Goal: Task Accomplishment & Management: Manage account settings

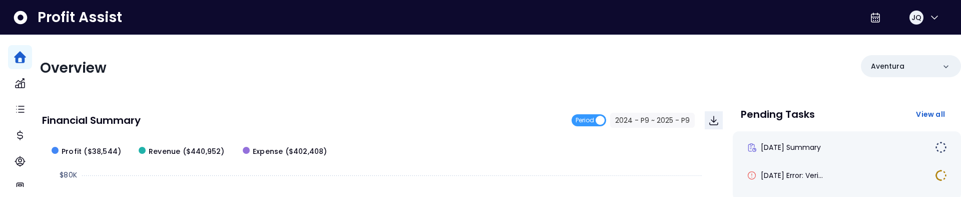
scroll to position [5, 0]
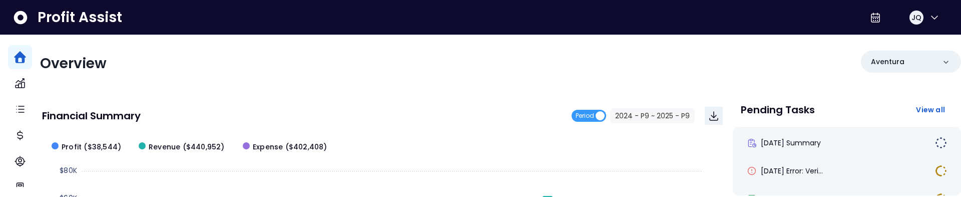
click at [412, 69] on div "Overview" at bounding box center [267, 64] width 455 height 18
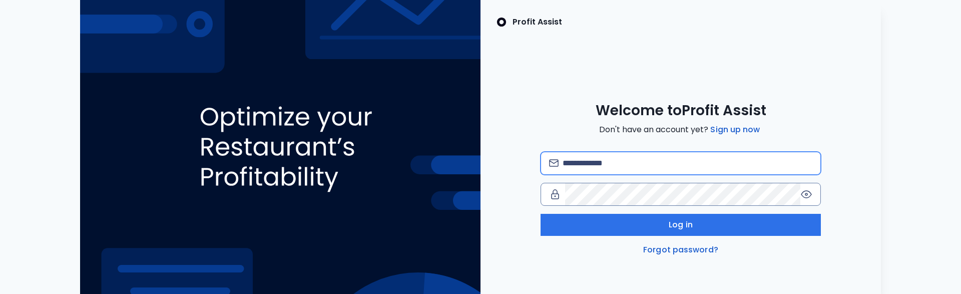
click at [725, 154] on input "email" at bounding box center [688, 163] width 250 height 22
type input "**********"
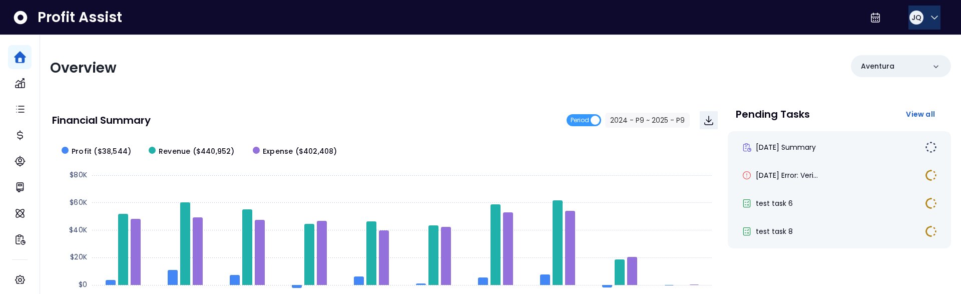
click at [929, 12] on icon "button" at bounding box center [935, 18] width 12 height 12
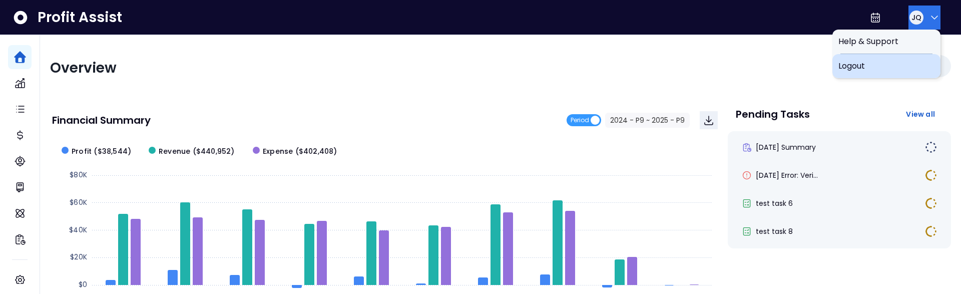
click at [885, 68] on span "Logout" at bounding box center [886, 66] width 96 height 12
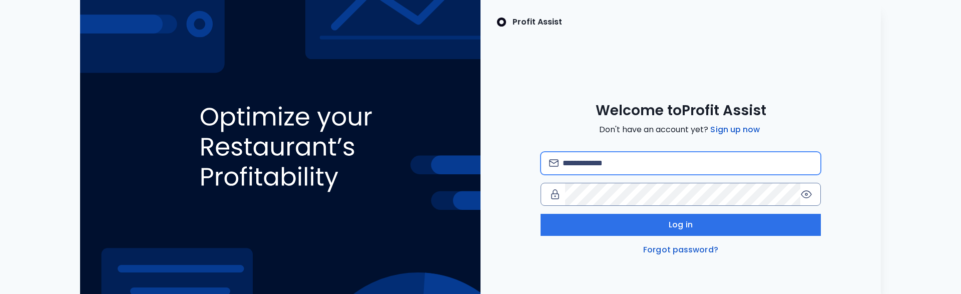
click at [637, 166] on input "email" at bounding box center [688, 163] width 250 height 22
type input "**********"
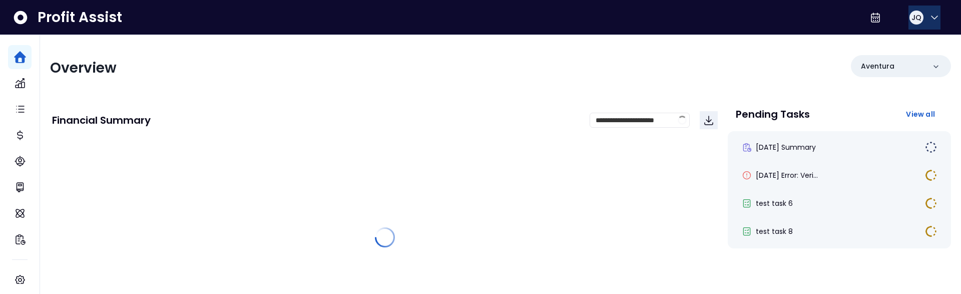
click at [920, 17] on div "JQ" at bounding box center [917, 18] width 16 height 16
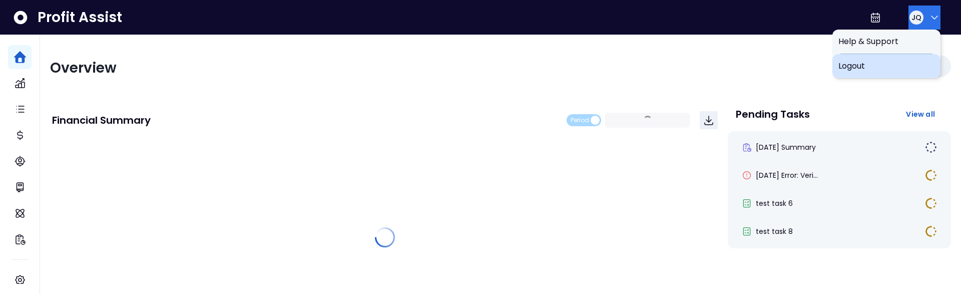
click at [891, 72] on div "Logout" at bounding box center [886, 66] width 108 height 24
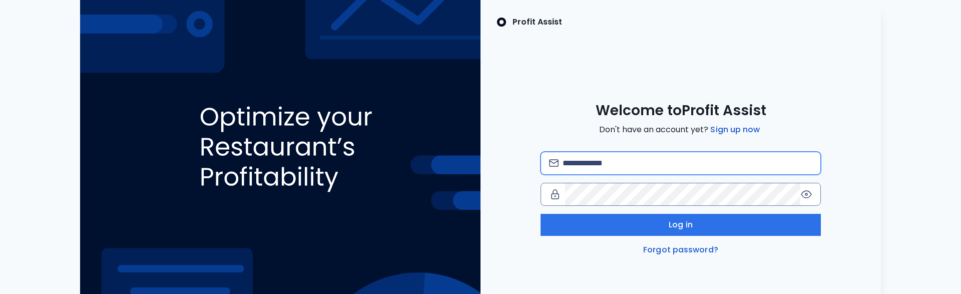
click at [733, 156] on input "email" at bounding box center [688, 163] width 250 height 22
type input "**********"
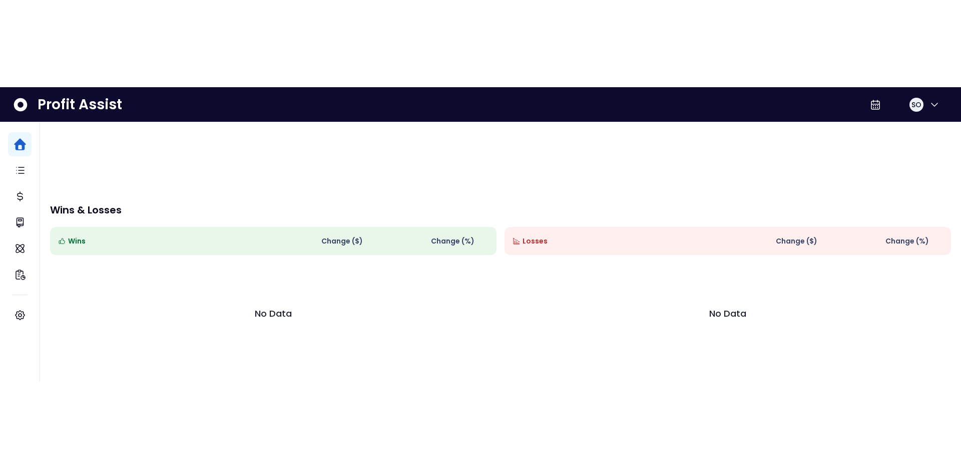
scroll to position [76, 0]
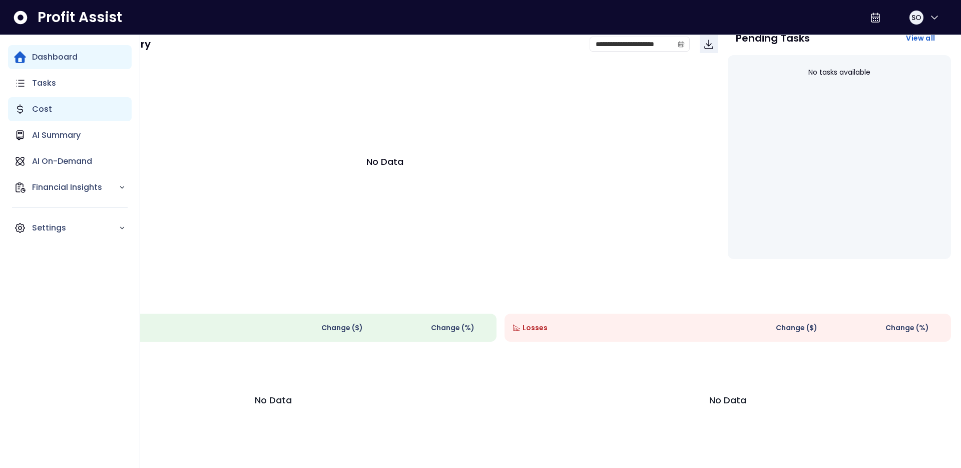
click at [28, 113] on div "Cost" at bounding box center [70, 109] width 124 height 24
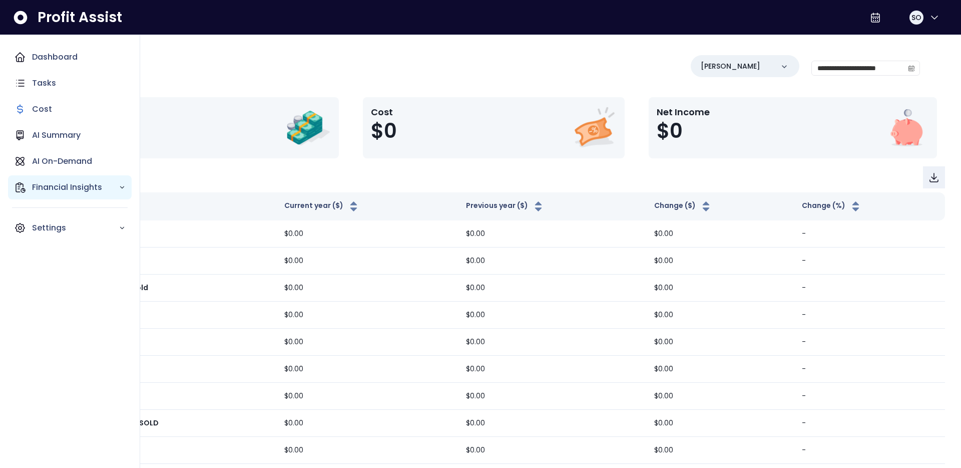
click at [53, 183] on p "Financial Insights" at bounding box center [75, 187] width 87 height 12
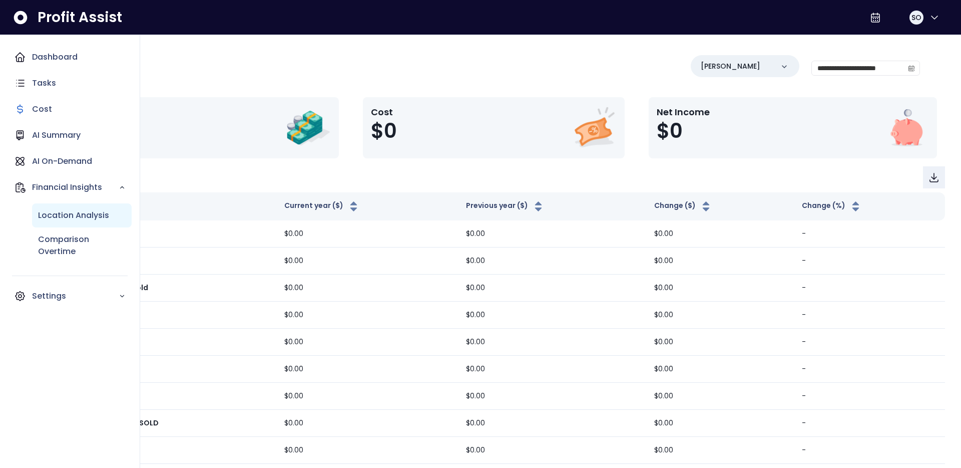
click at [64, 226] on div "Location Analysis" at bounding box center [82, 215] width 100 height 24
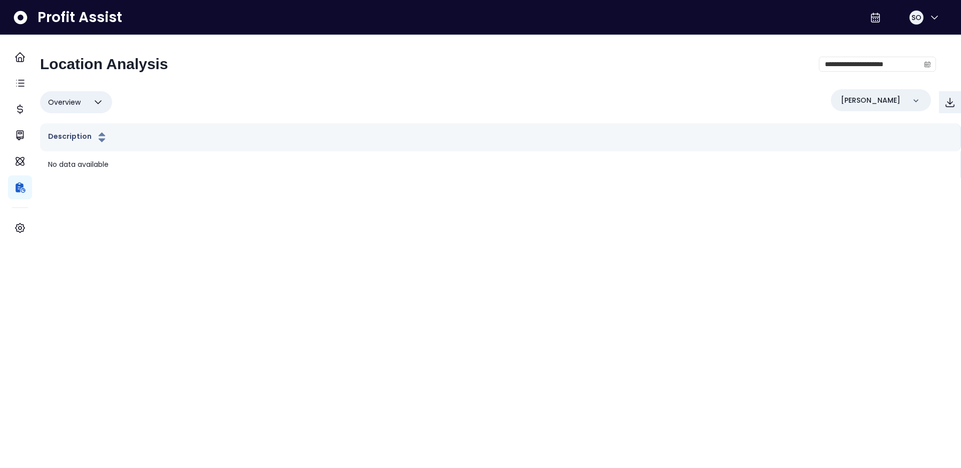
click at [366, 89] on div "Overview Overview % of cost % of sales % of budget ******** Danforth" at bounding box center [500, 102] width 921 height 26
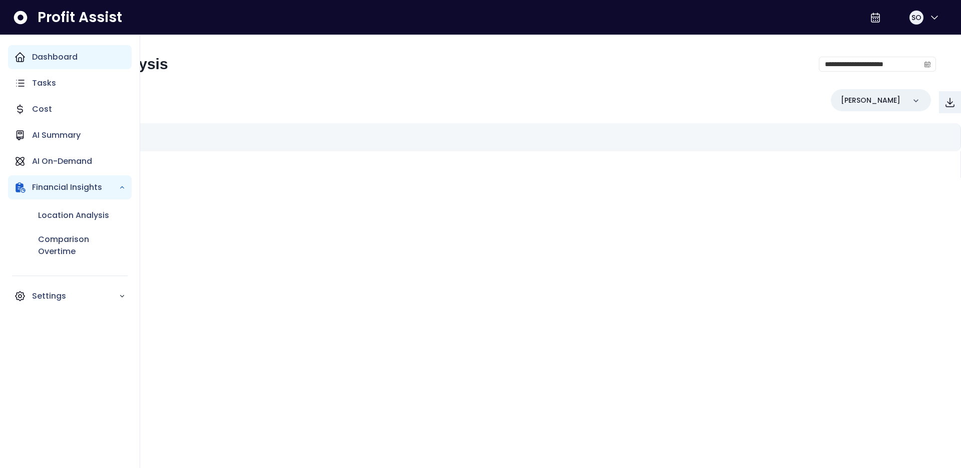
click at [21, 52] on icon "Main navigation" at bounding box center [20, 57] width 12 height 12
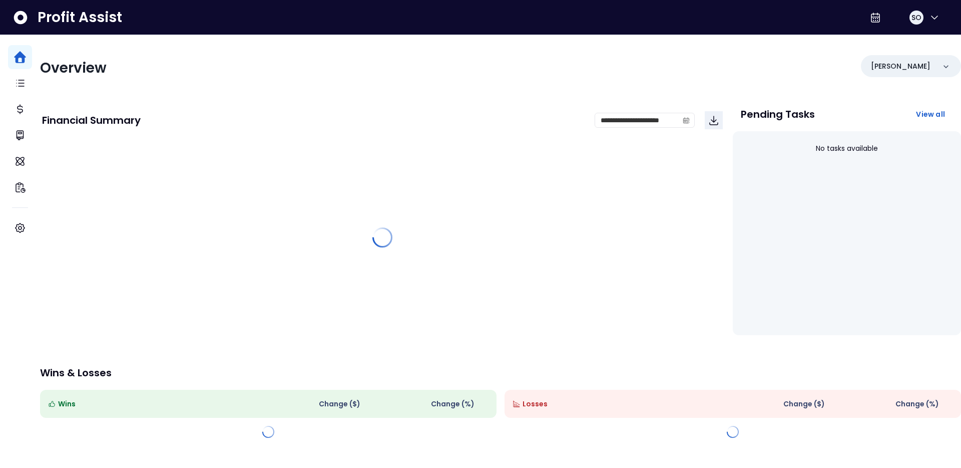
click at [161, 80] on div "Overview Danforth" at bounding box center [500, 68] width 921 height 26
click at [910, 71] on div "Danforth" at bounding box center [911, 66] width 100 height 22
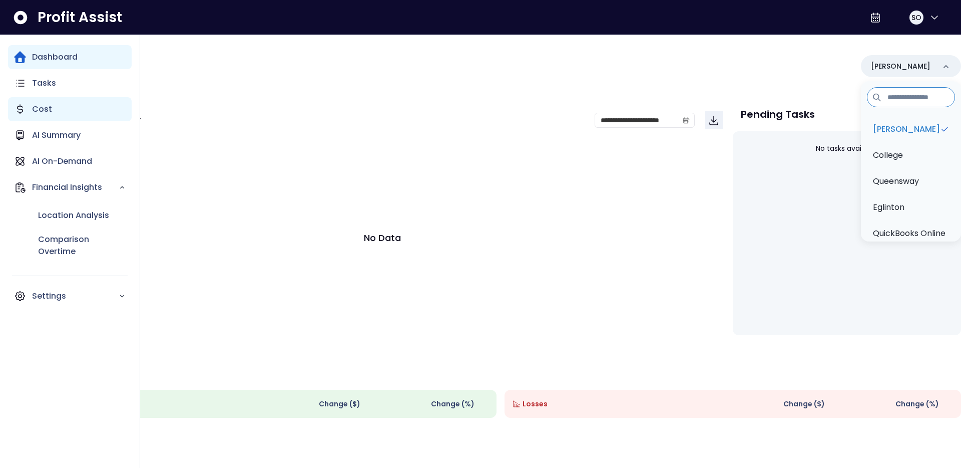
click at [23, 110] on icon "Main navigation" at bounding box center [20, 109] width 12 height 12
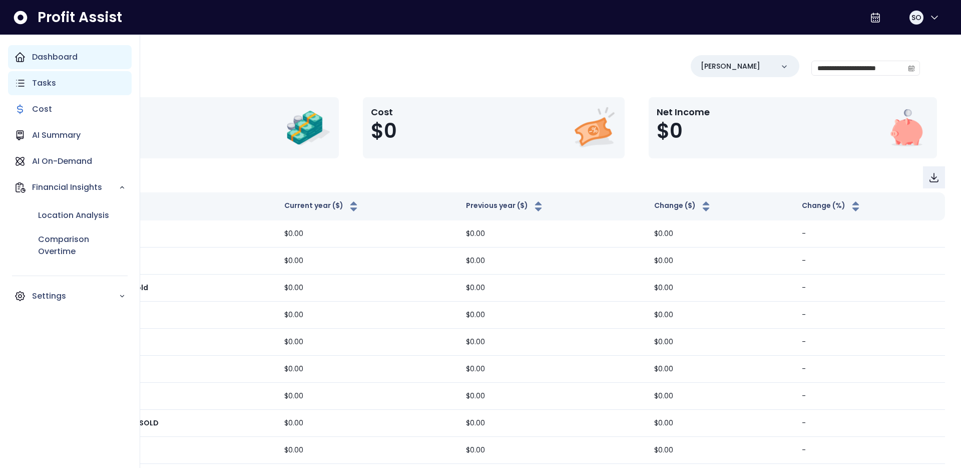
click at [47, 84] on p "Tasks" at bounding box center [44, 83] width 24 height 12
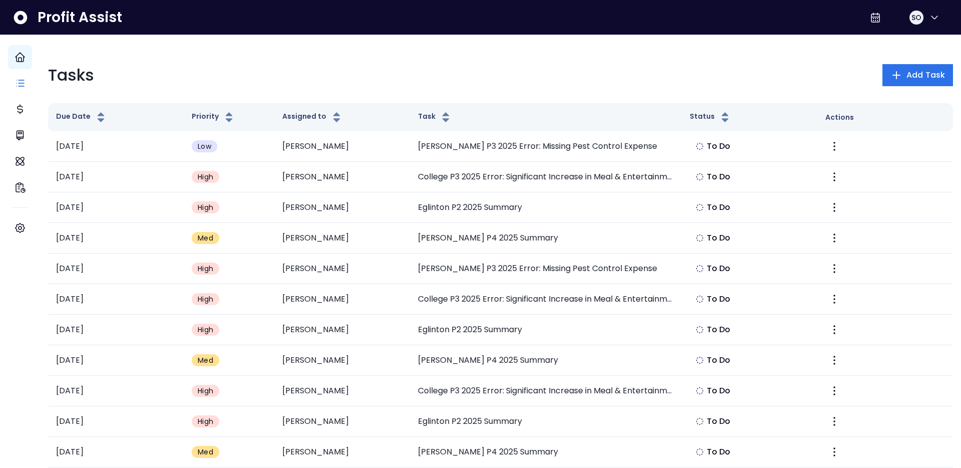
click at [223, 82] on div "Tasks Add Task" at bounding box center [500, 75] width 905 height 24
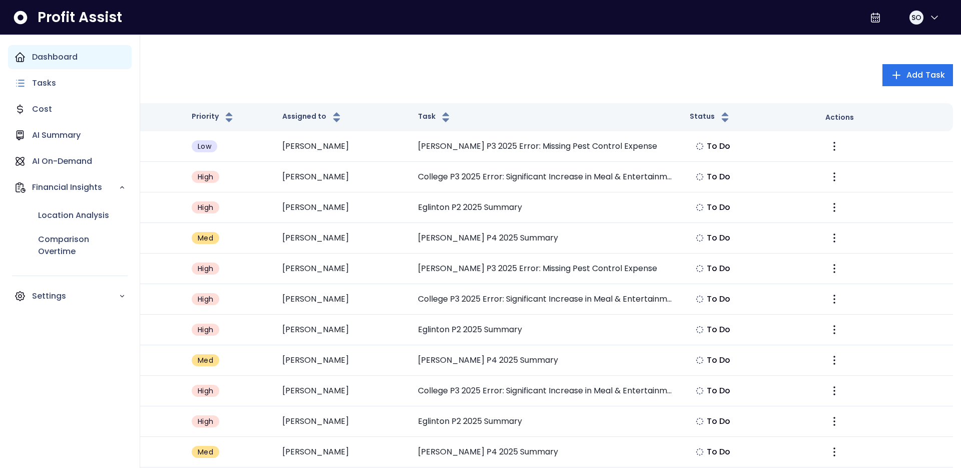
click at [32, 59] on p "Dashboard" at bounding box center [55, 57] width 46 height 12
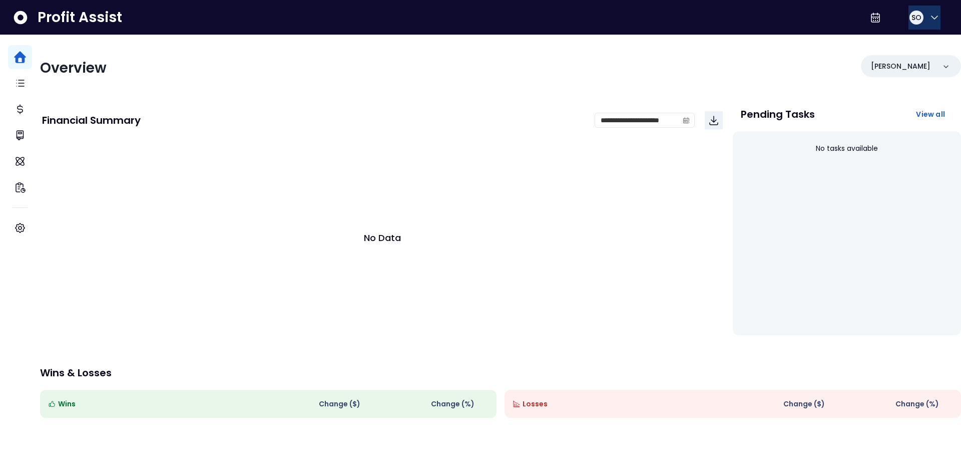
click at [929, 21] on icon "button" at bounding box center [935, 18] width 12 height 12
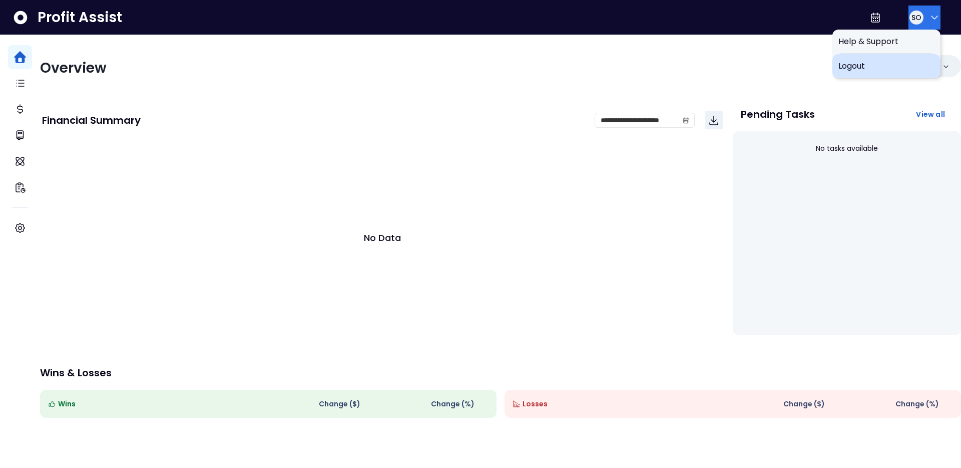
click at [863, 71] on span "Logout" at bounding box center [886, 66] width 96 height 12
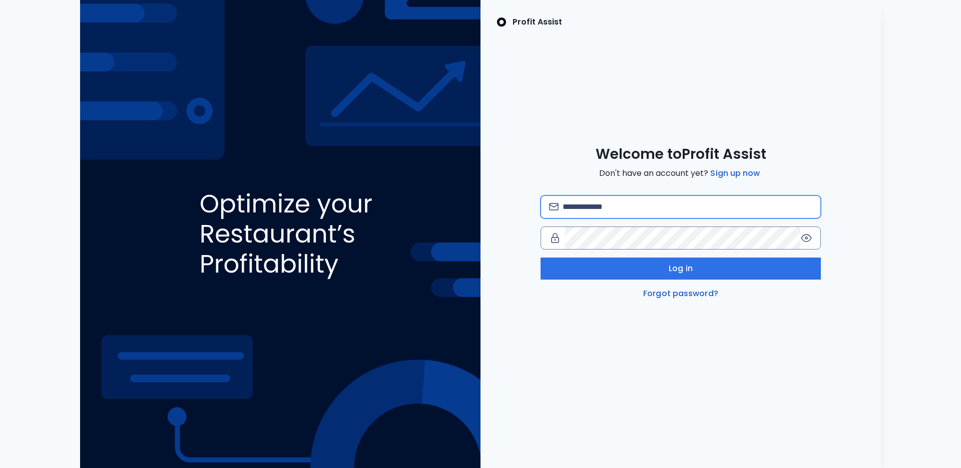
click at [630, 200] on input "email" at bounding box center [688, 207] width 250 height 22
type input "**********"
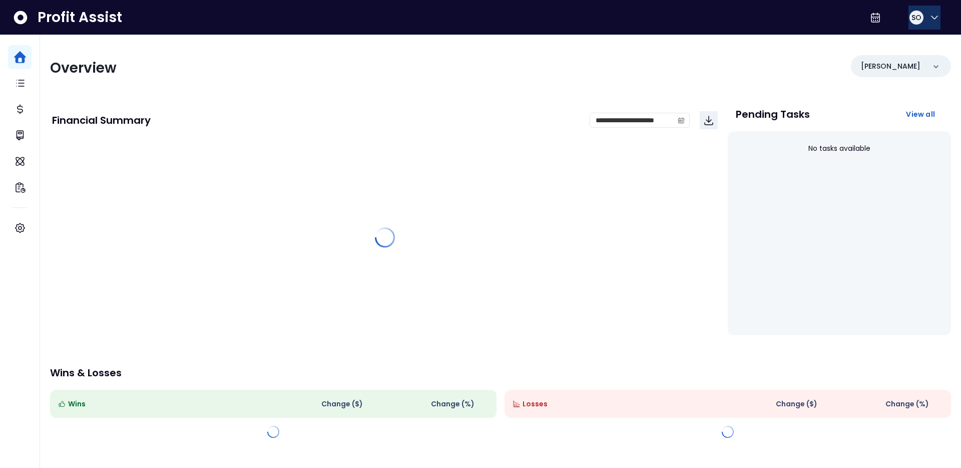
click at [931, 18] on icon "button" at bounding box center [935, 18] width 12 height 12
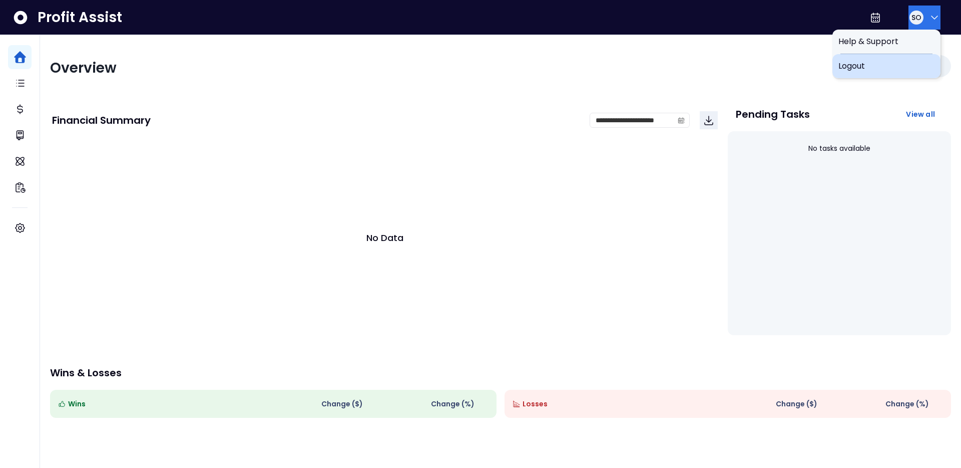
click at [911, 64] on span "Logout" at bounding box center [886, 66] width 96 height 12
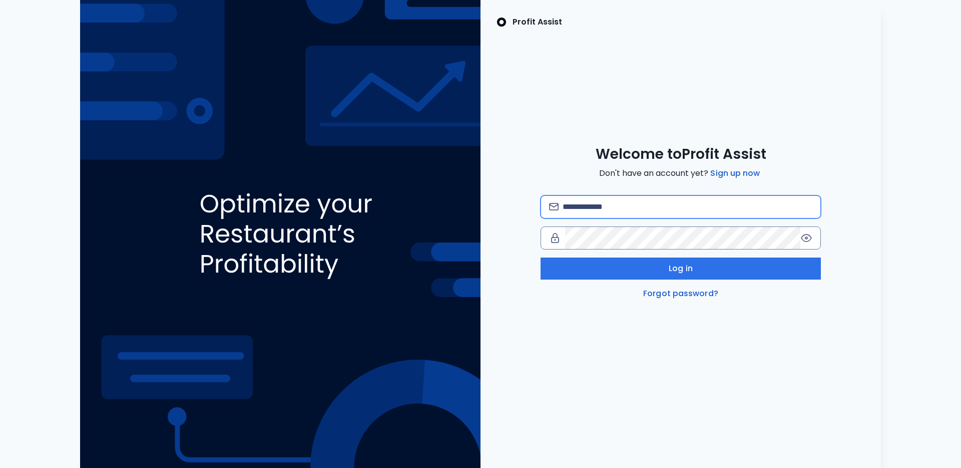
click at [745, 196] on input "email" at bounding box center [688, 207] width 250 height 22
type input "**********"
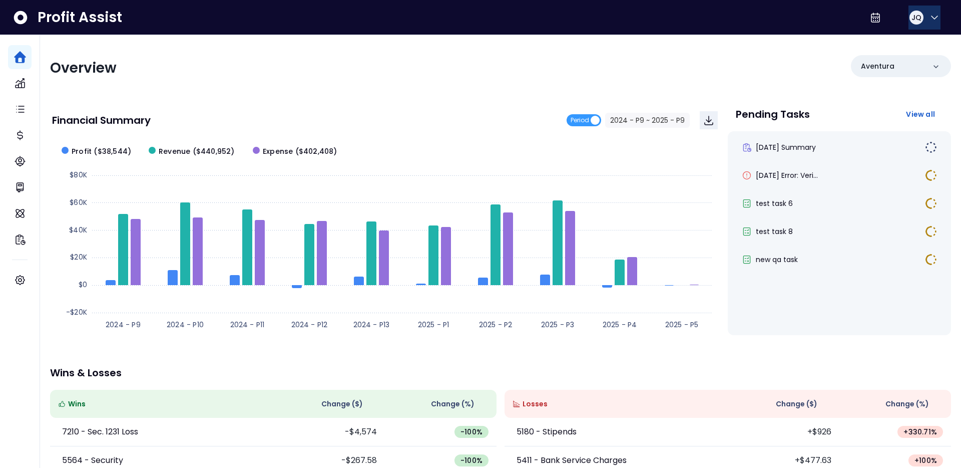
click at [932, 14] on icon "button" at bounding box center [935, 18] width 12 height 12
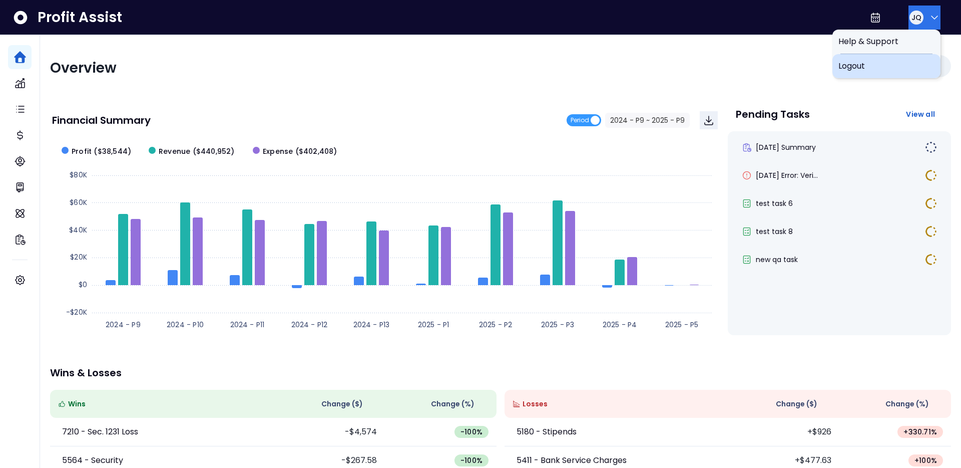
click at [883, 63] on span "Logout" at bounding box center [886, 66] width 96 height 12
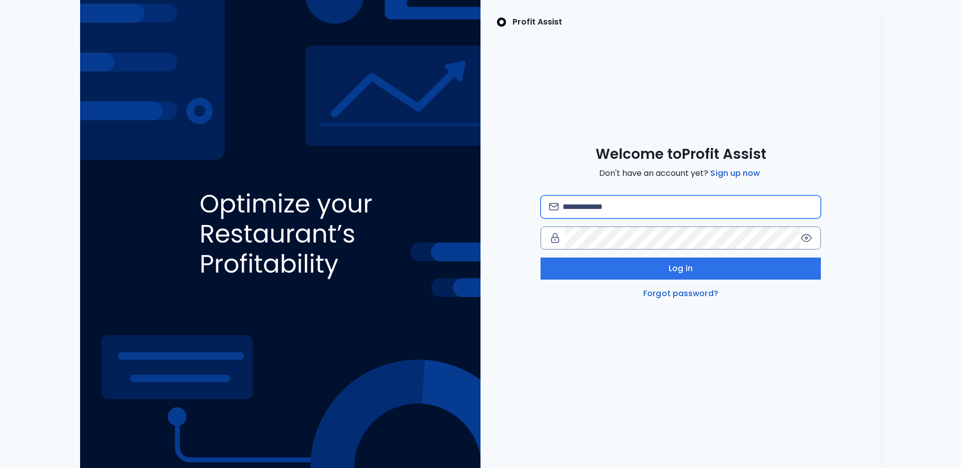
click at [609, 196] on input "email" at bounding box center [688, 207] width 250 height 22
type input "**********"
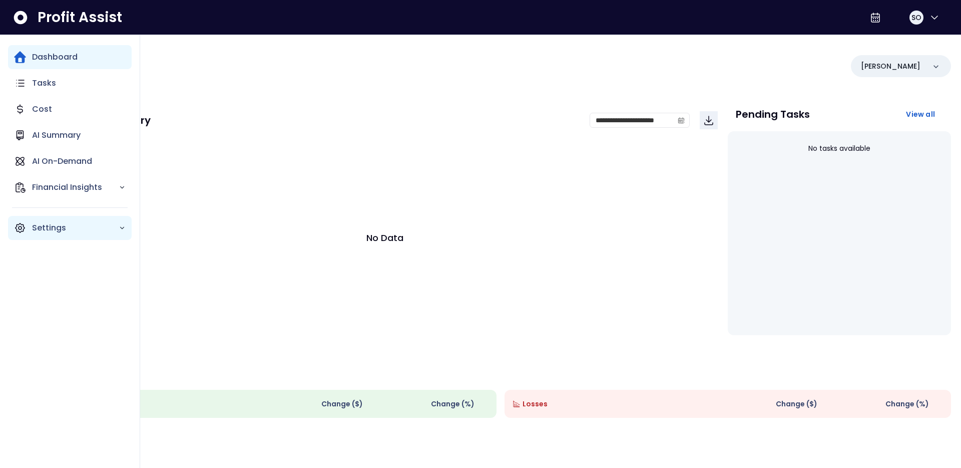
click at [50, 229] on p "Settings" at bounding box center [75, 228] width 87 height 12
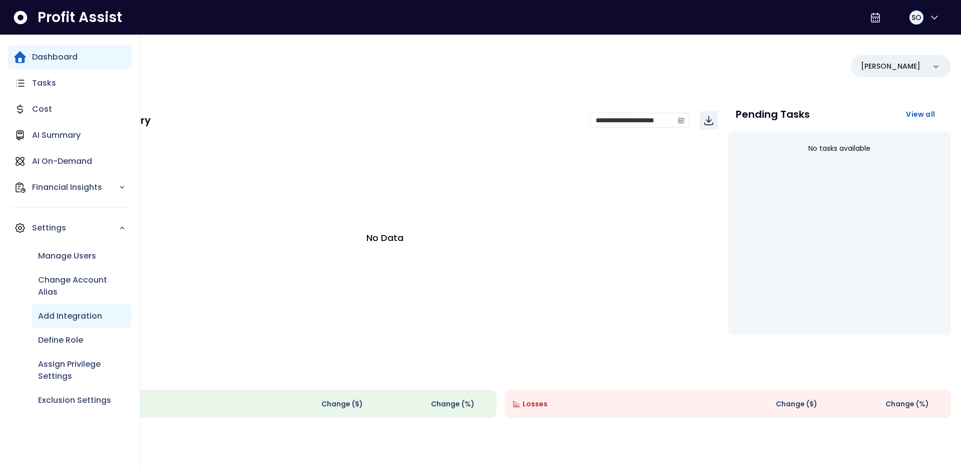
click at [62, 308] on div "Add Integration" at bounding box center [82, 316] width 100 height 24
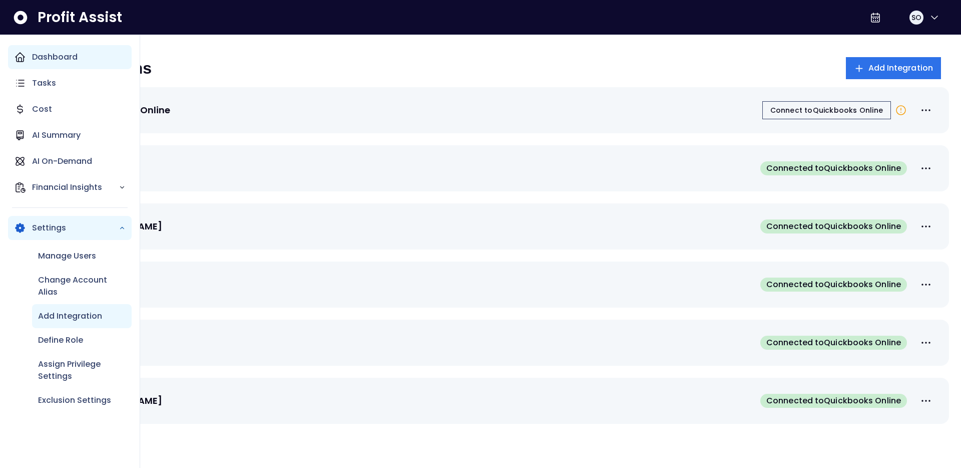
click at [23, 56] on icon "Main navigation" at bounding box center [20, 57] width 9 height 9
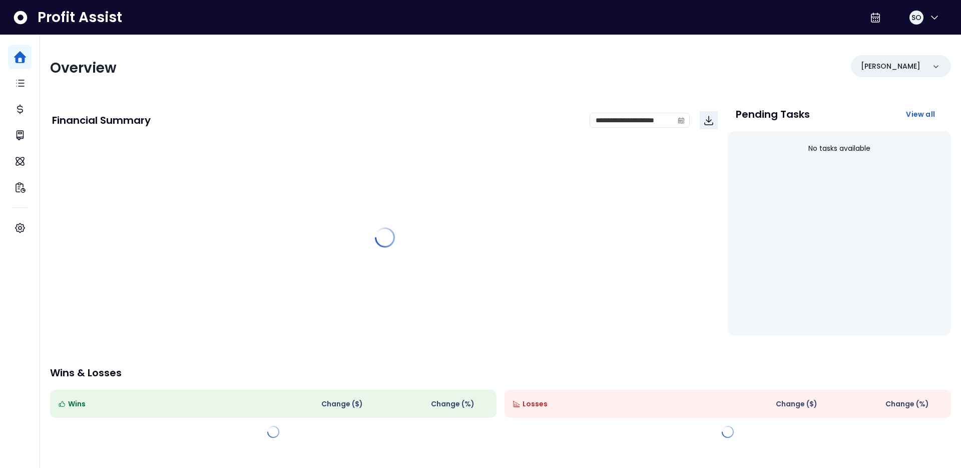
click at [283, 60] on div "Overview" at bounding box center [272, 68] width 445 height 18
click at [391, 135] on div "**********" at bounding box center [385, 120] width 666 height 34
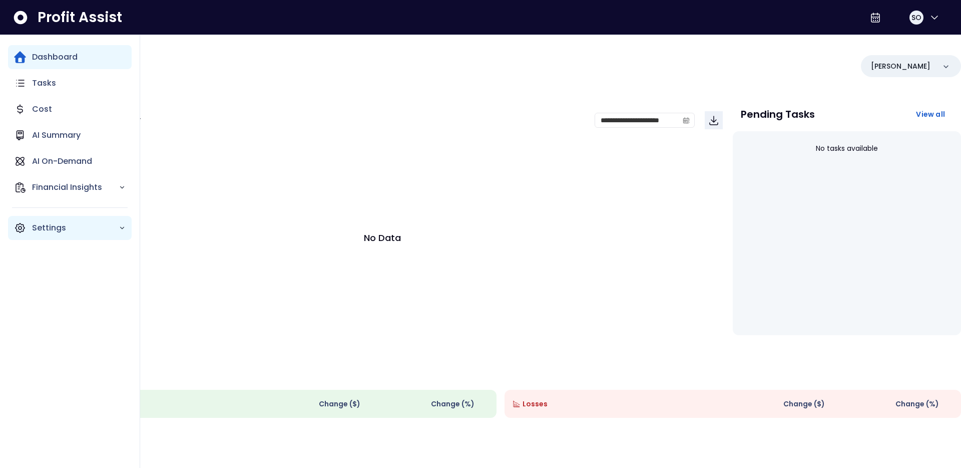
click at [26, 234] on div "Settings" at bounding box center [70, 228] width 124 height 24
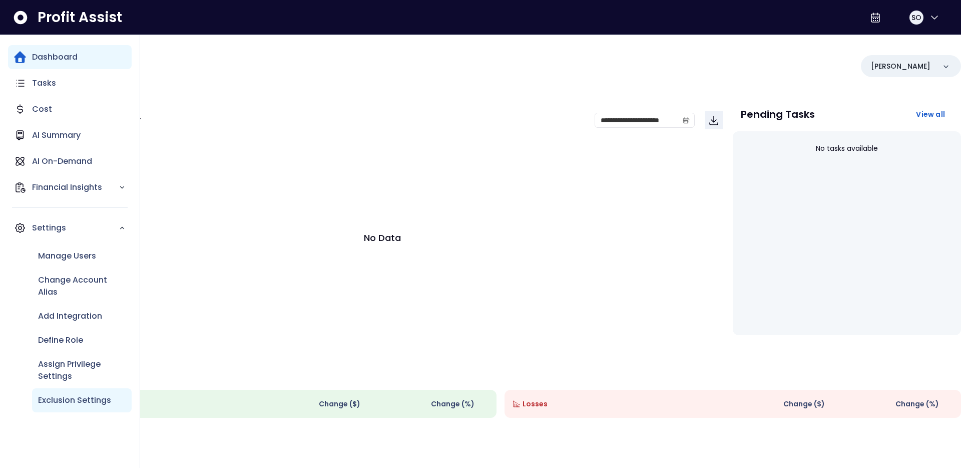
click at [65, 406] on div "Exclusion Settings" at bounding box center [82, 400] width 100 height 24
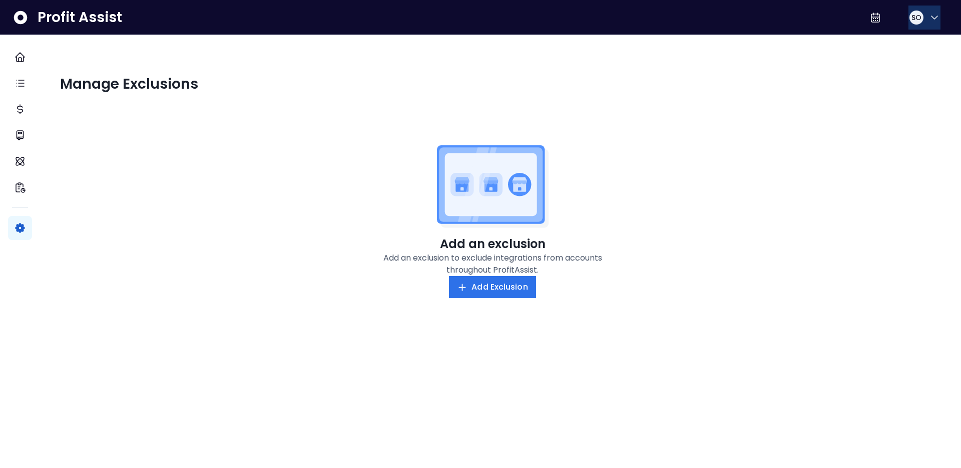
click at [923, 17] on button "SO" at bounding box center [925, 18] width 32 height 24
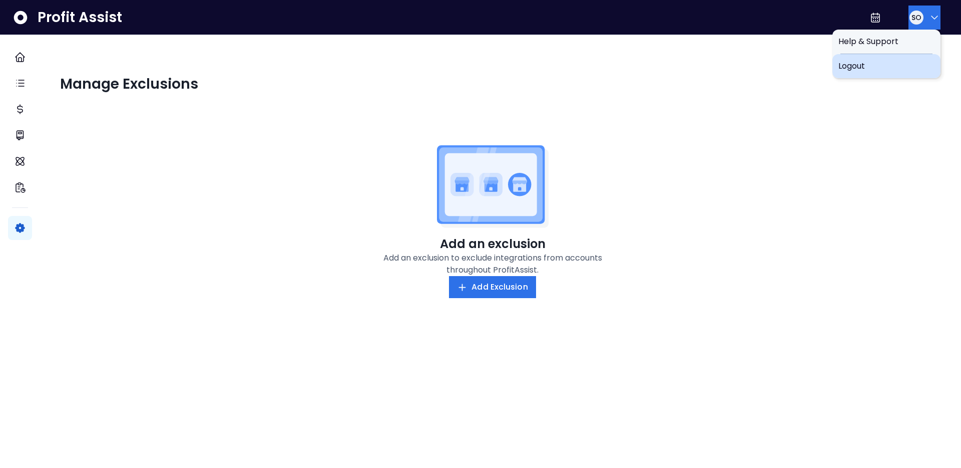
click at [867, 74] on div "Logout" at bounding box center [886, 66] width 108 height 24
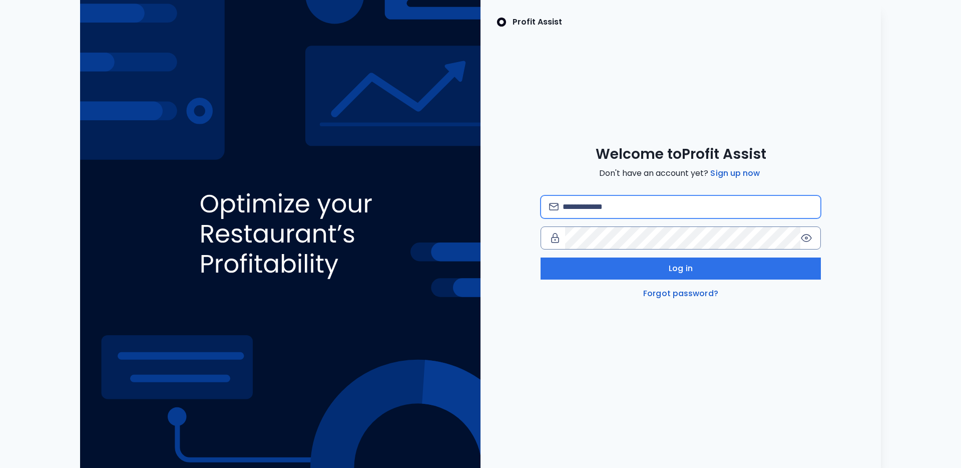
click at [671, 200] on input "email" at bounding box center [688, 207] width 250 height 22
type input "**********"
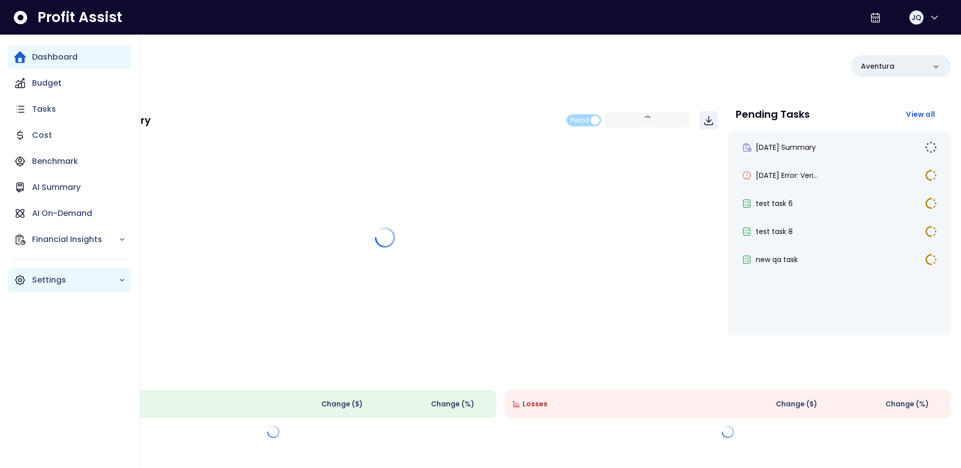
click at [16, 285] on icon "Main navigation" at bounding box center [20, 280] width 12 height 12
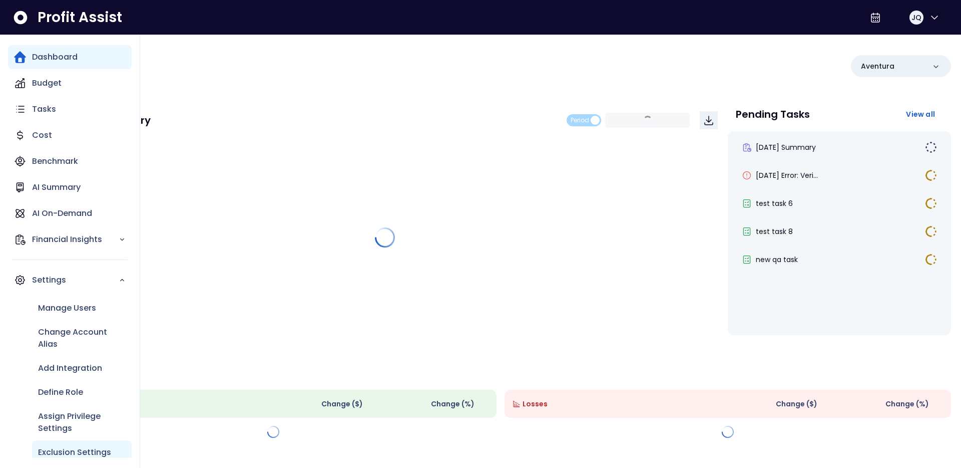
click at [57, 445] on div "Exclusion Settings" at bounding box center [82, 452] width 100 height 24
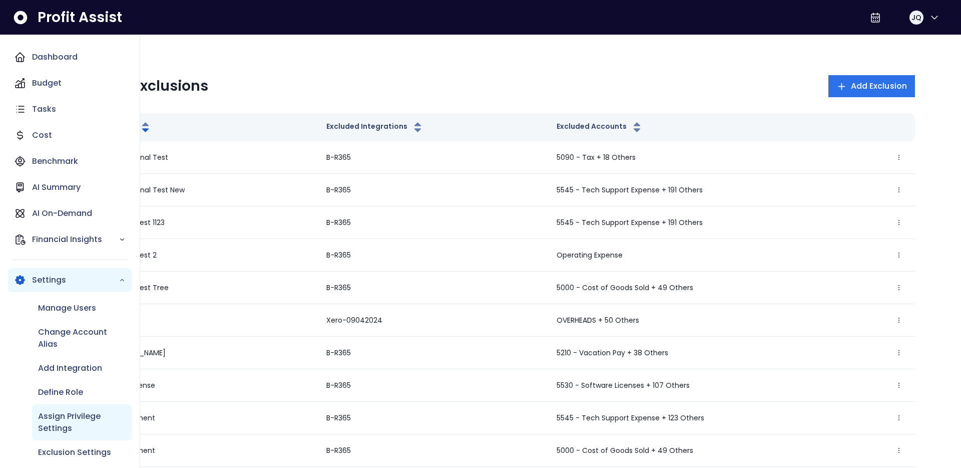
click at [88, 421] on p "Assign Privilege Settings" at bounding box center [82, 422] width 88 height 24
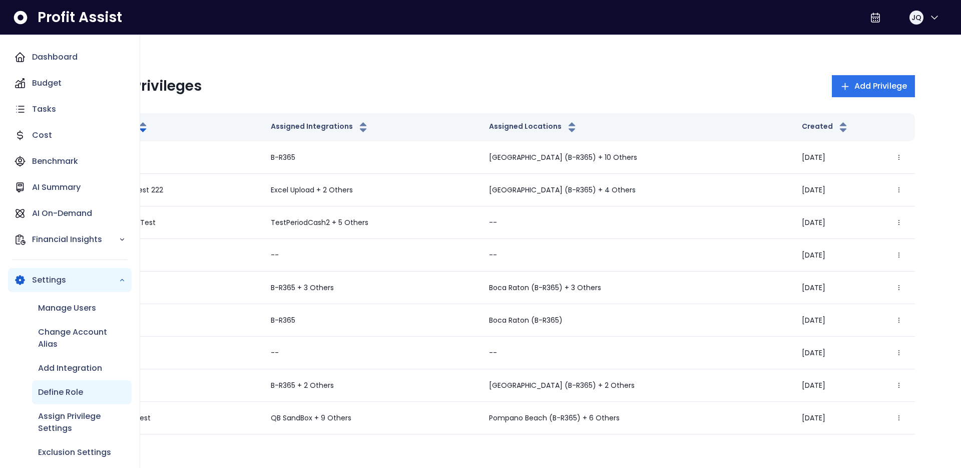
click at [63, 384] on div "Define Role" at bounding box center [82, 392] width 100 height 24
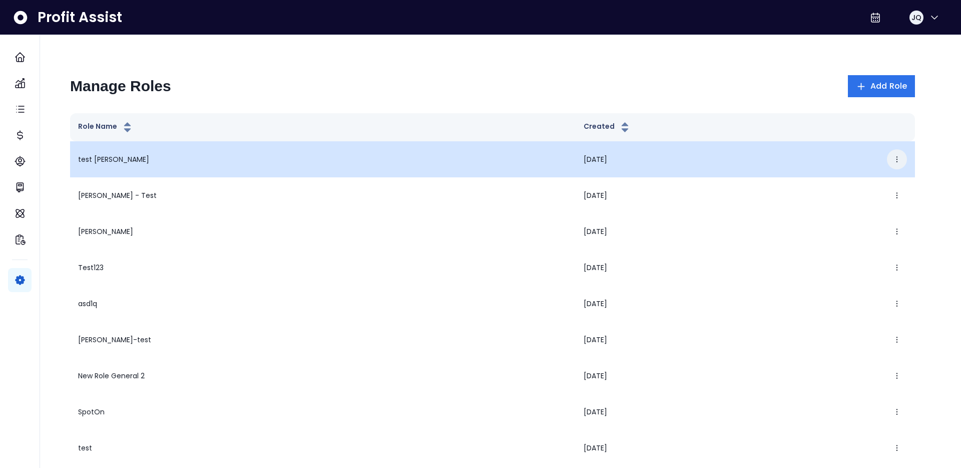
click at [895, 155] on icon "button" at bounding box center [897, 159] width 8 height 8
click at [842, 187] on button "Edit" at bounding box center [850, 190] width 111 height 24
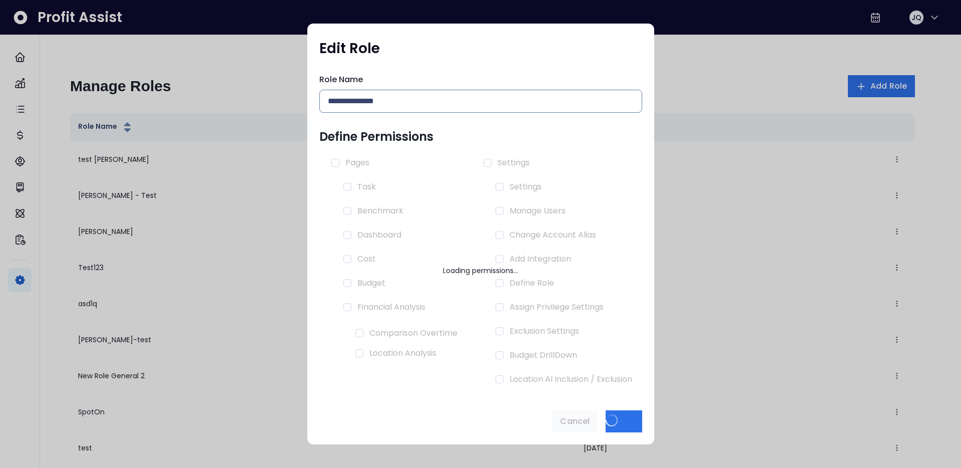
type input "**********"
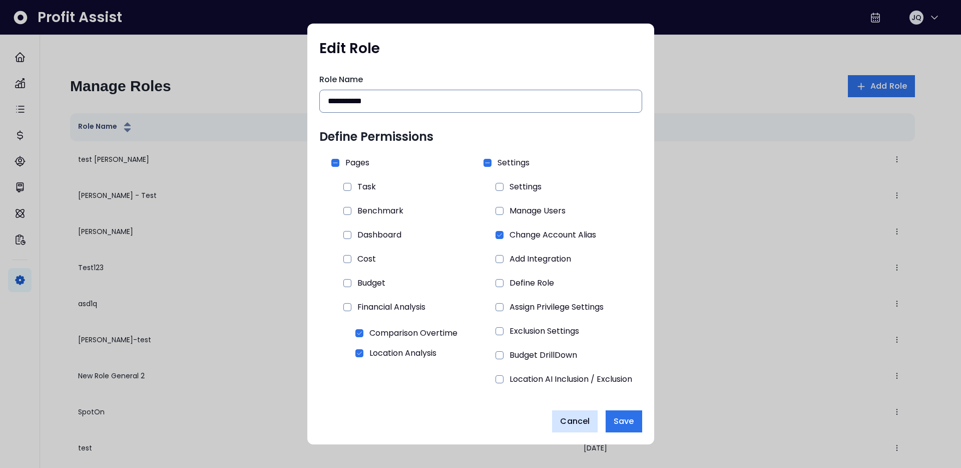
click at [575, 423] on span "Cancel" at bounding box center [575, 421] width 30 height 12
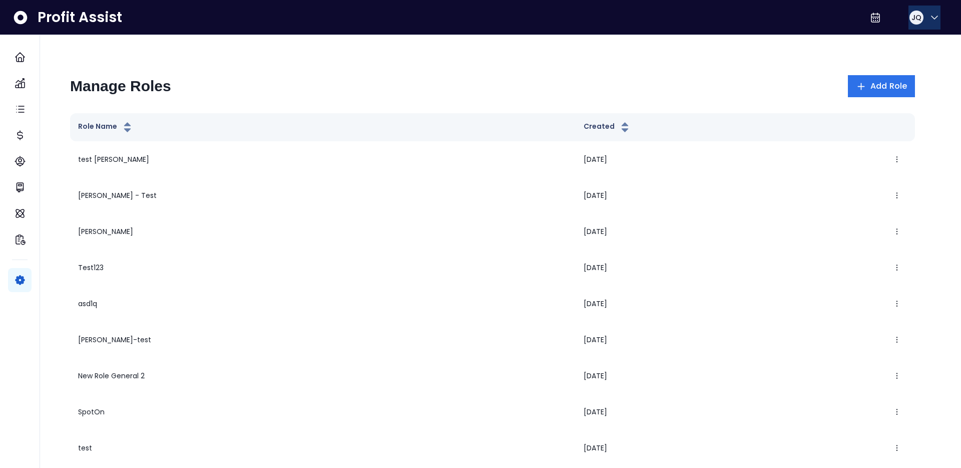
click at [930, 22] on icon "button" at bounding box center [935, 18] width 12 height 12
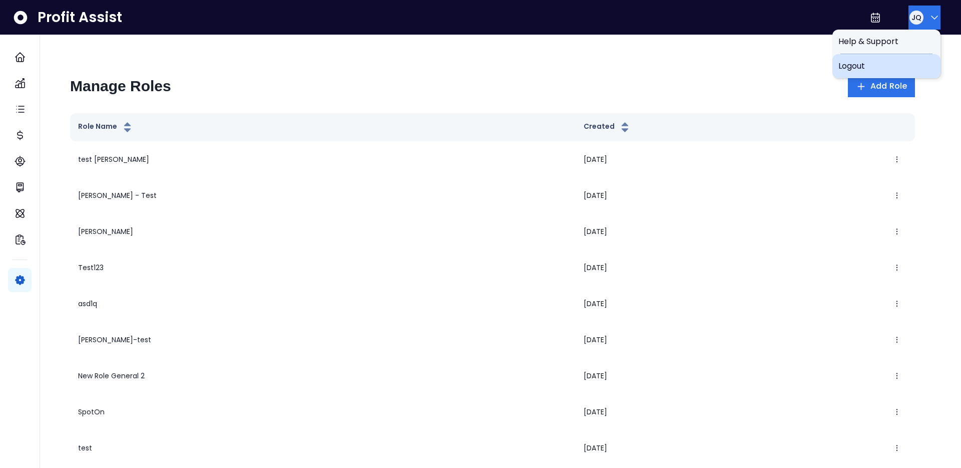
click at [892, 67] on span "Logout" at bounding box center [886, 66] width 96 height 12
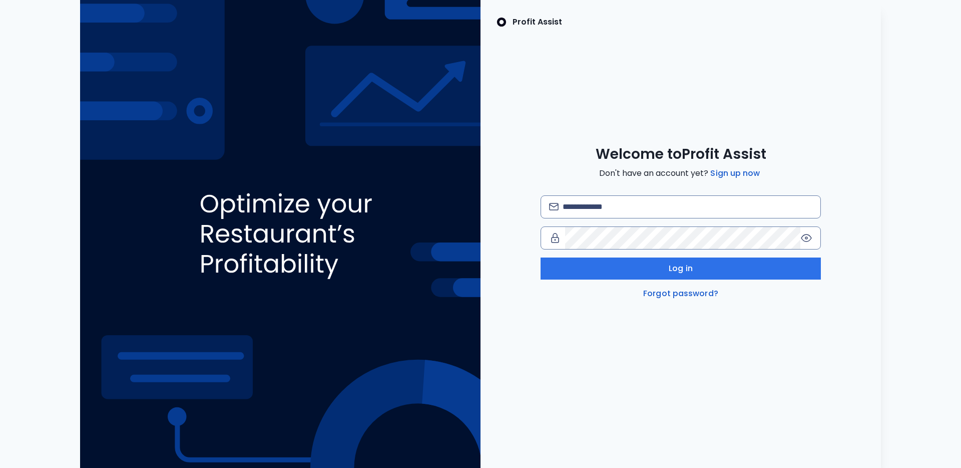
click at [684, 219] on div "Log in Forgot password?" at bounding box center [681, 247] width 280 height 104
click at [700, 205] on input "email" at bounding box center [688, 207] width 250 height 22
type input "**********"
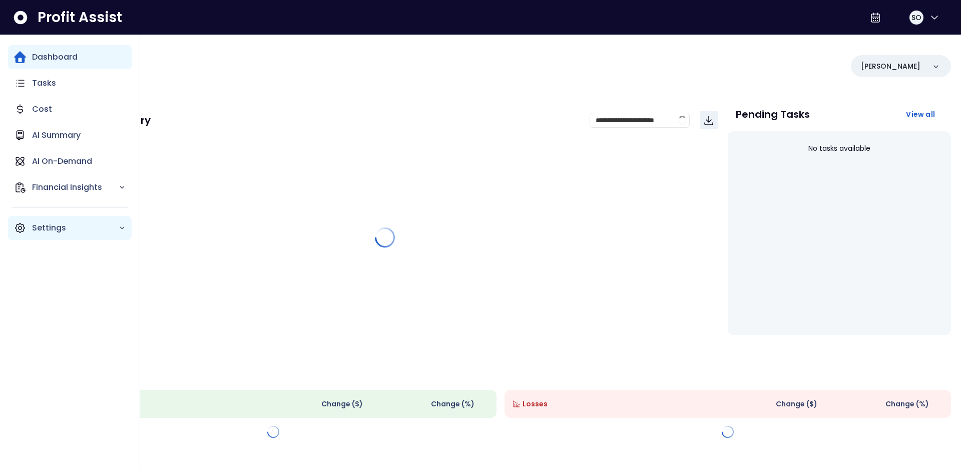
click at [28, 222] on div "Settings" at bounding box center [70, 228] width 124 height 24
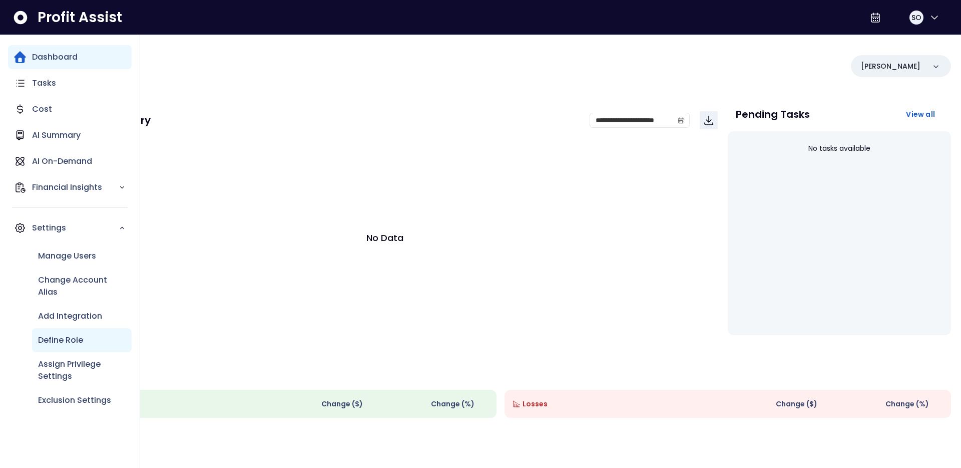
click at [60, 339] on p "Define Role" at bounding box center [60, 340] width 45 height 12
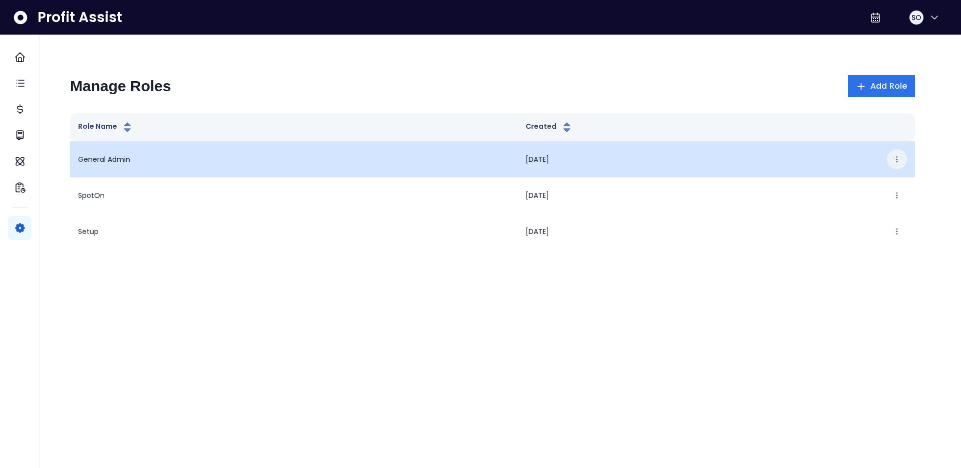
click at [896, 163] on button "button" at bounding box center [897, 159] width 20 height 20
click at [861, 181] on button "Edit" at bounding box center [850, 190] width 111 height 24
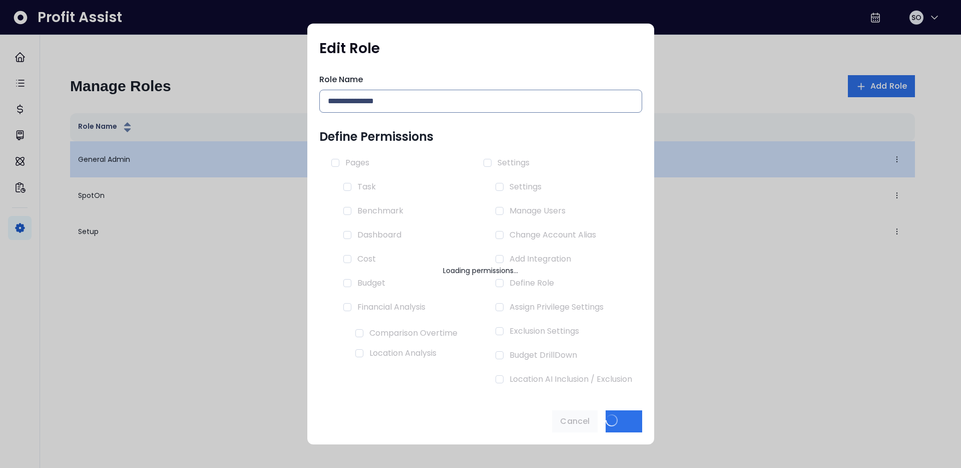
type input "**********"
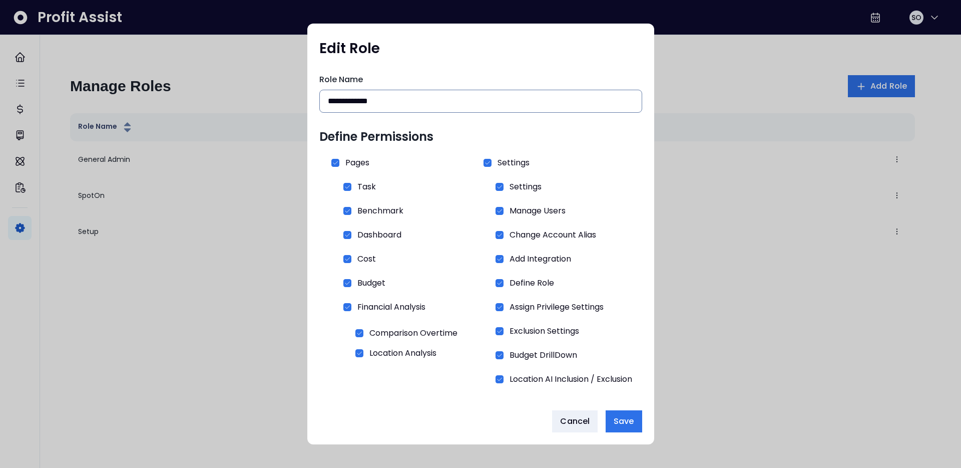
click at [806, 99] on div at bounding box center [480, 234] width 961 height 468
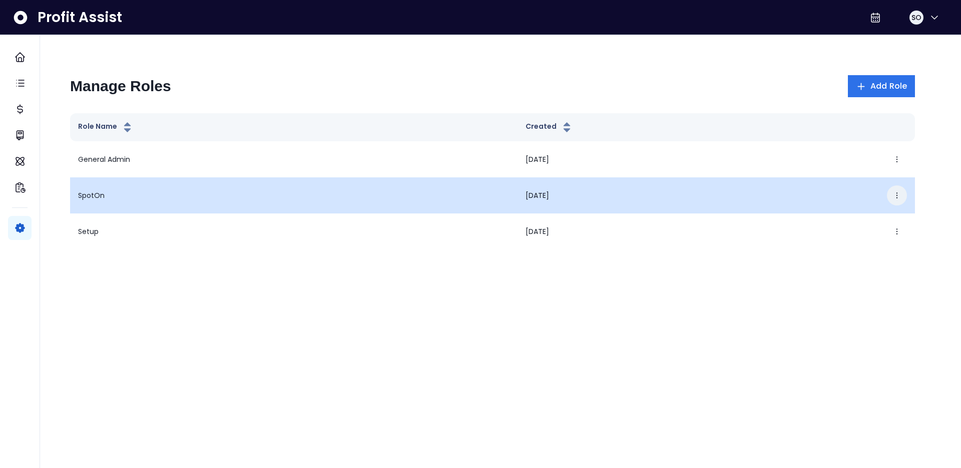
click at [893, 195] on icon "button" at bounding box center [897, 195] width 8 height 8
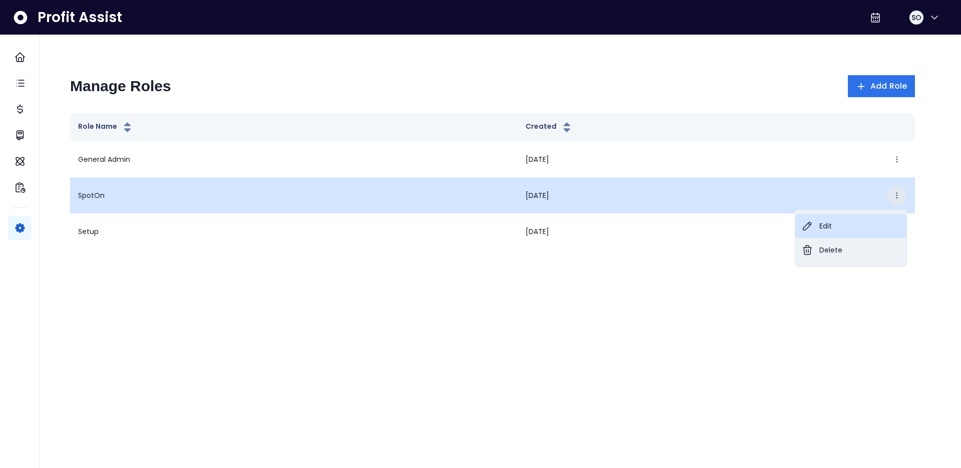
click at [822, 221] on button "Edit" at bounding box center [850, 226] width 111 height 24
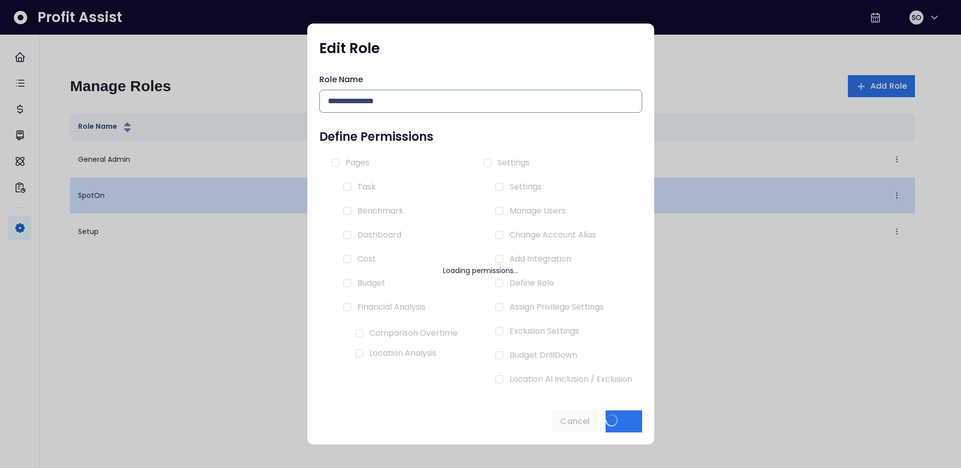
type input "******"
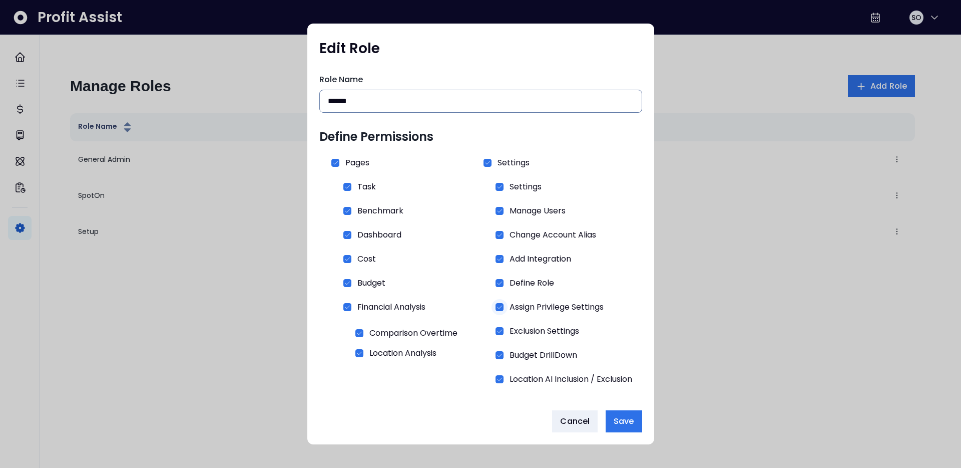
scroll to position [3, 0]
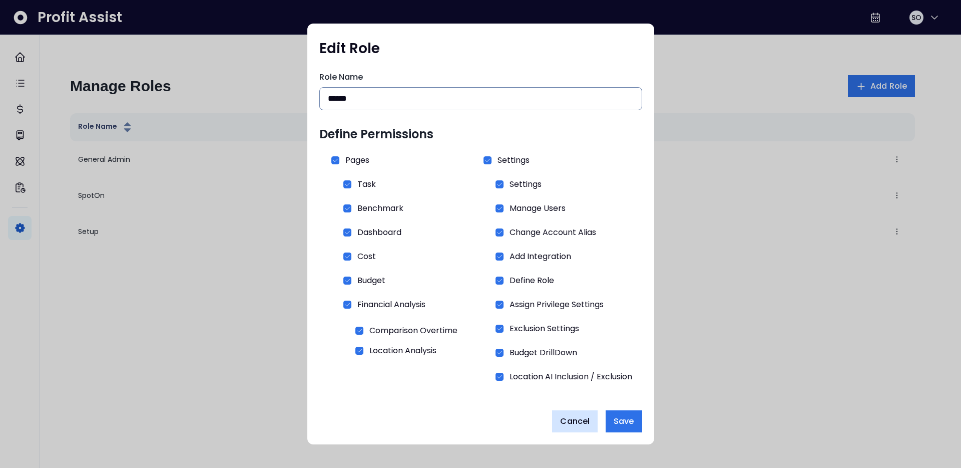
click at [573, 418] on span "Cancel" at bounding box center [575, 421] width 30 height 12
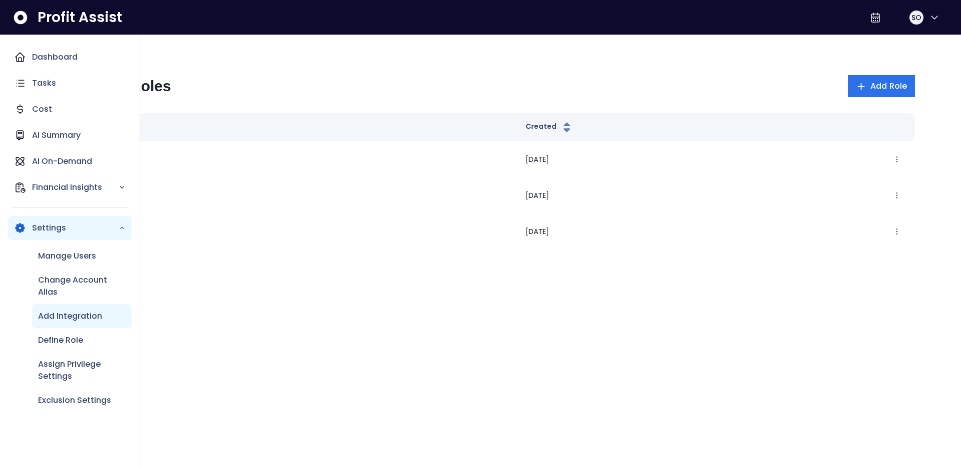
click at [83, 320] on p "Add Integration" at bounding box center [70, 316] width 64 height 12
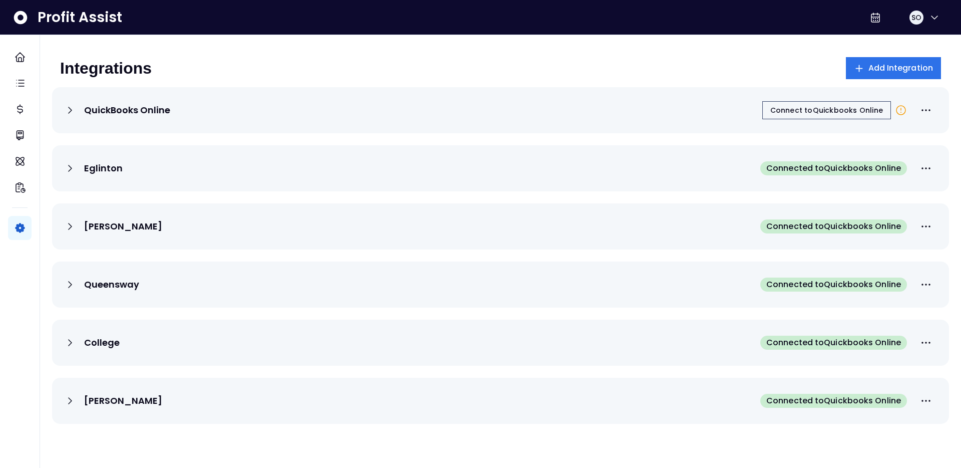
click at [722, 168] on div "Eglinton Connected to Quickbooks Online" at bounding box center [500, 168] width 873 height 22
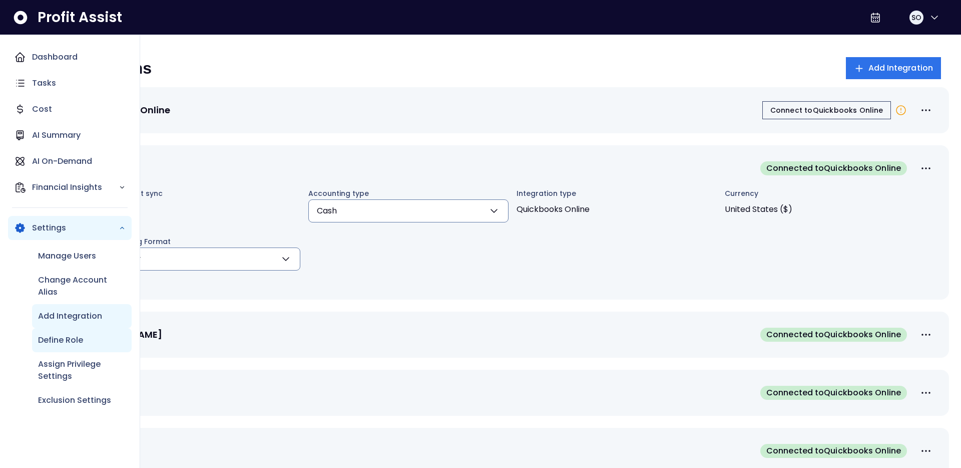
click at [53, 349] on div "Define Role" at bounding box center [82, 340] width 100 height 24
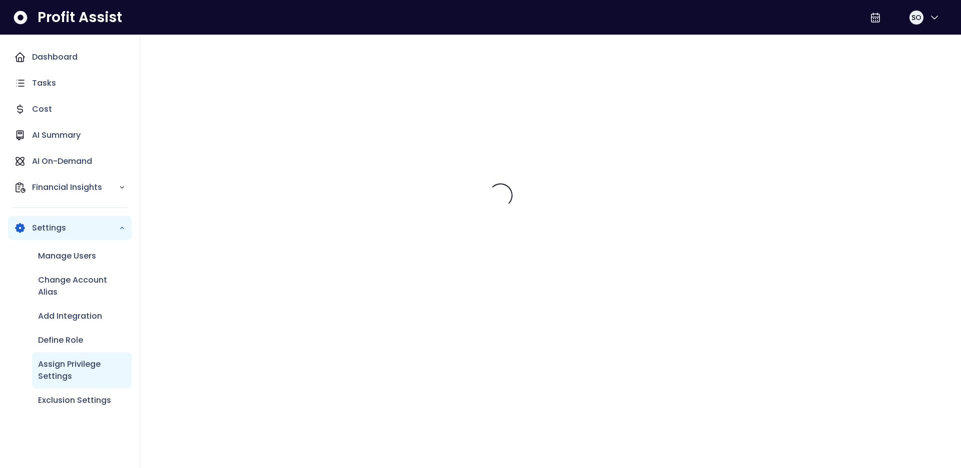
click at [52, 362] on p "Assign Privilege Settings" at bounding box center [82, 370] width 88 height 24
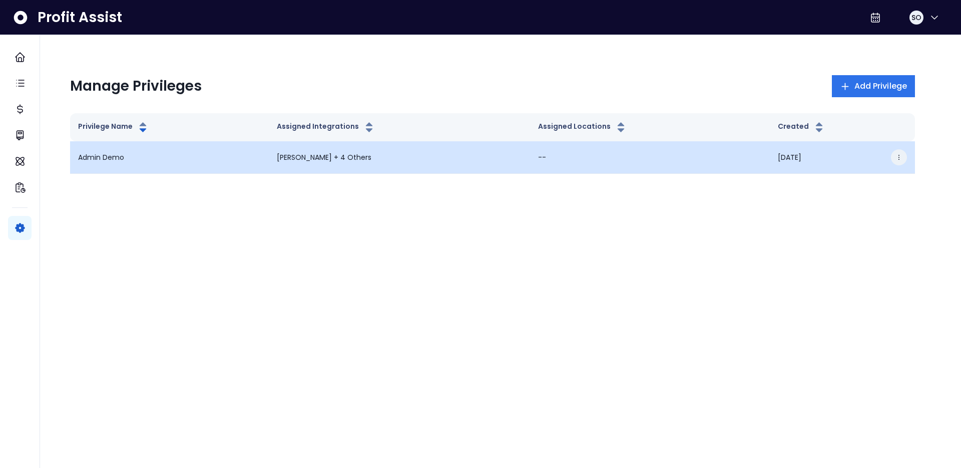
click at [902, 156] on icon "button" at bounding box center [899, 157] width 7 height 7
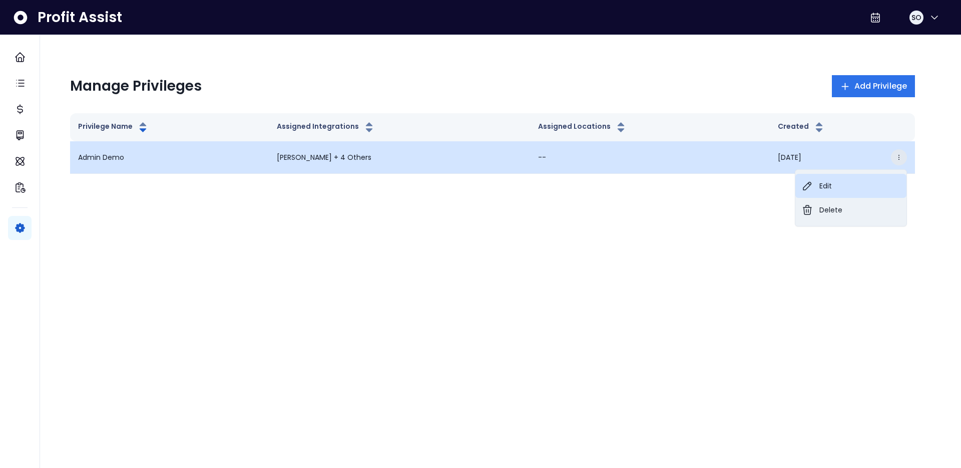
click at [861, 175] on button "Edit" at bounding box center [850, 186] width 111 height 24
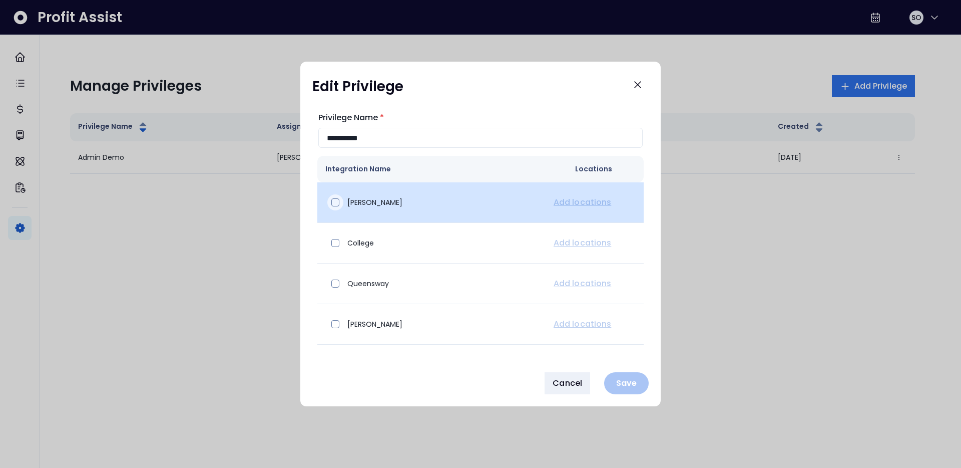
click at [333, 196] on div at bounding box center [335, 202] width 16 height 16
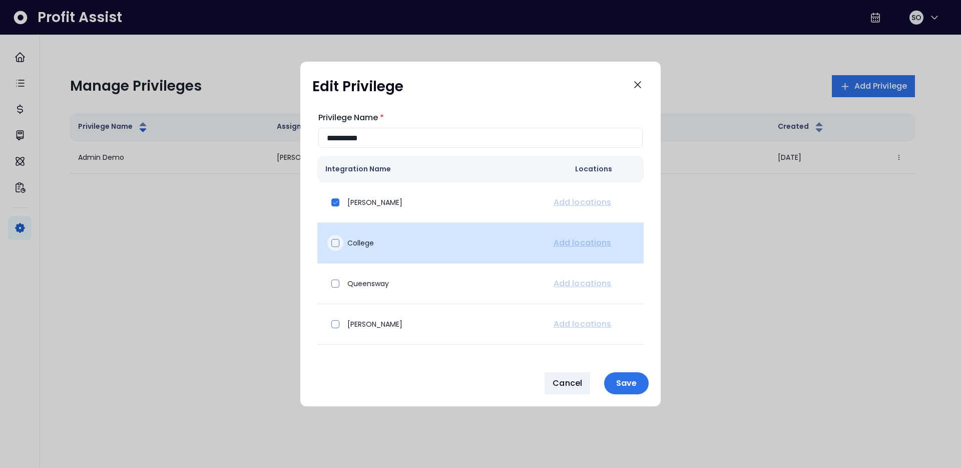
click at [333, 244] on span at bounding box center [335, 243] width 8 height 8
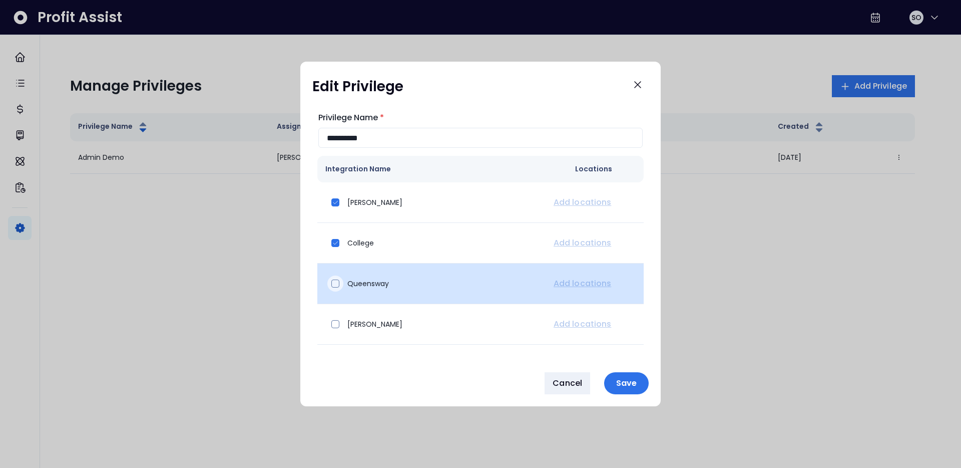
click at [335, 285] on span at bounding box center [335, 283] width 8 height 8
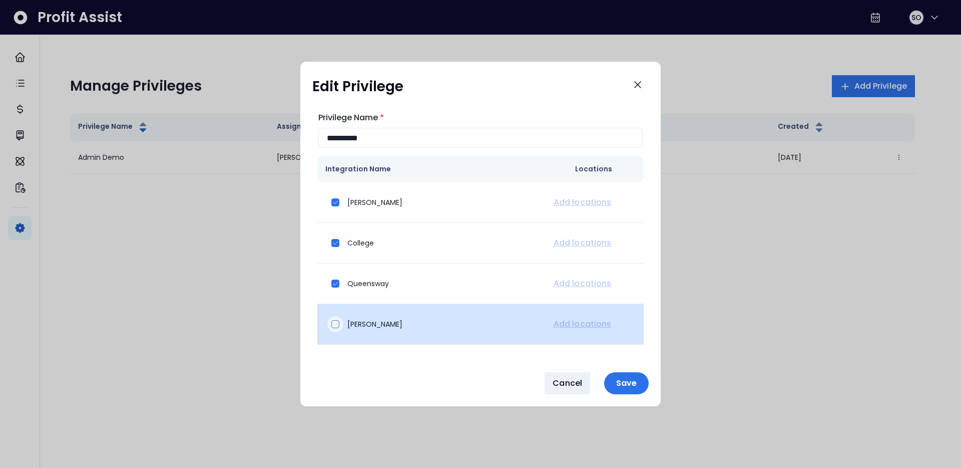
click at [336, 325] on span at bounding box center [335, 324] width 8 height 8
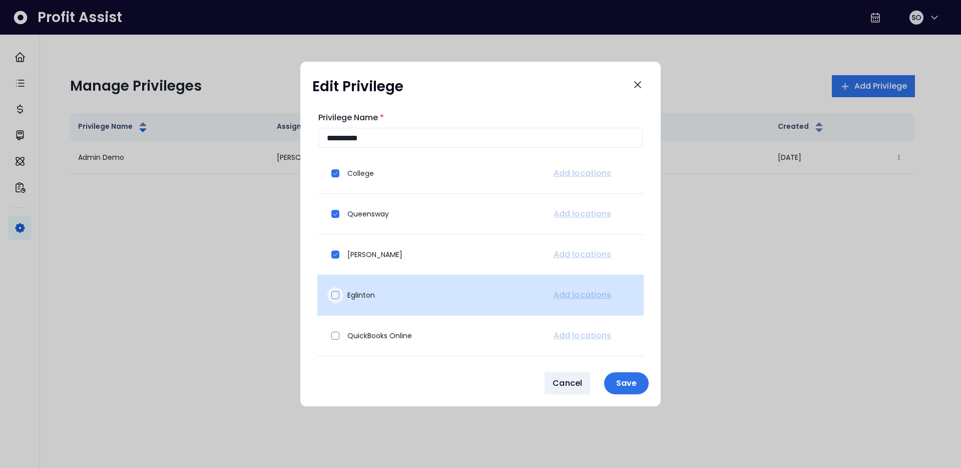
click at [337, 291] on span at bounding box center [335, 295] width 8 height 8
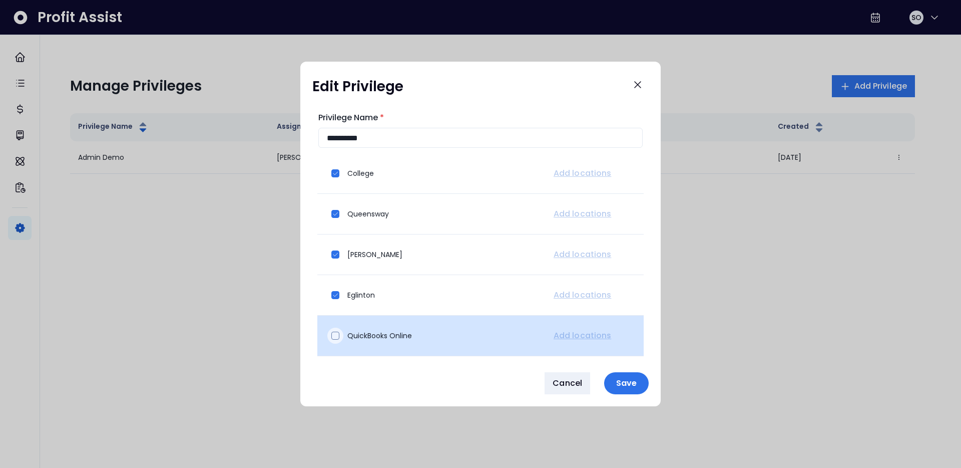
click at [336, 341] on div at bounding box center [335, 335] width 16 height 16
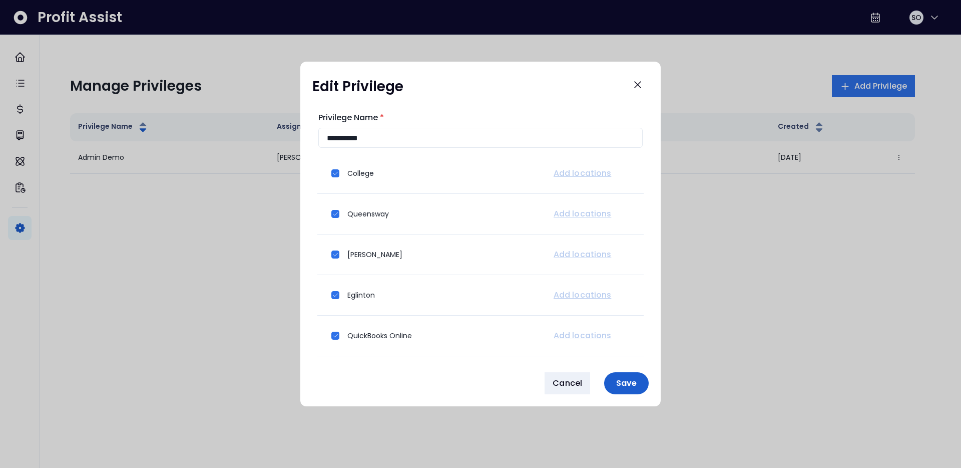
click at [625, 379] on p "Save" at bounding box center [626, 383] width 33 height 10
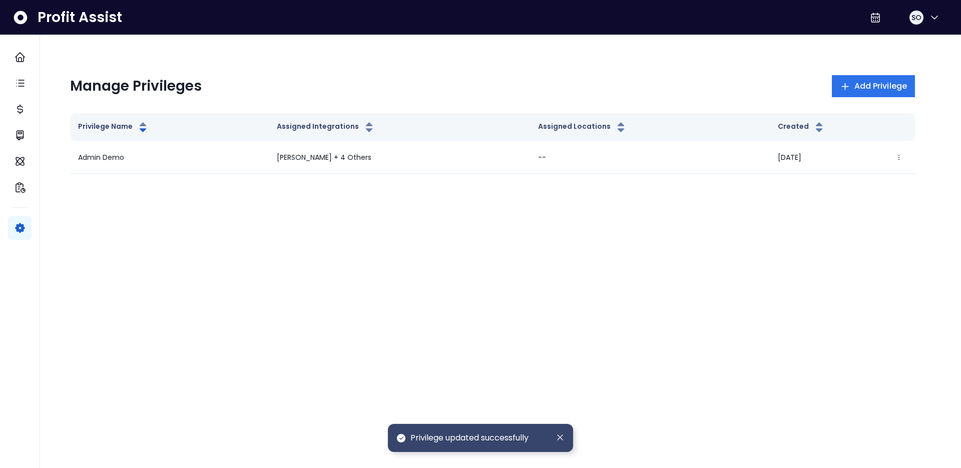
click at [626, 204] on html "Dashboard Tasks Cost AI Summary AI On-Demand Financial Insights Settings Profit…" at bounding box center [480, 102] width 961 height 204
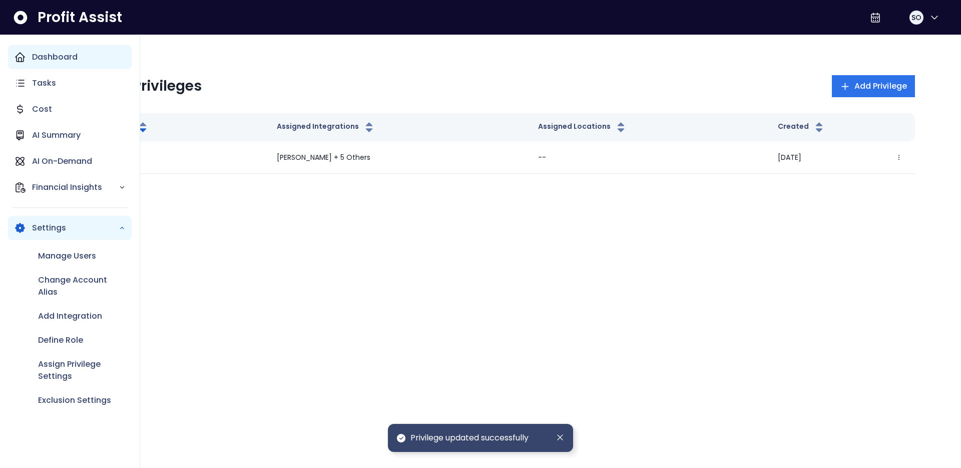
click at [15, 51] on icon "Main navigation" at bounding box center [20, 57] width 12 height 12
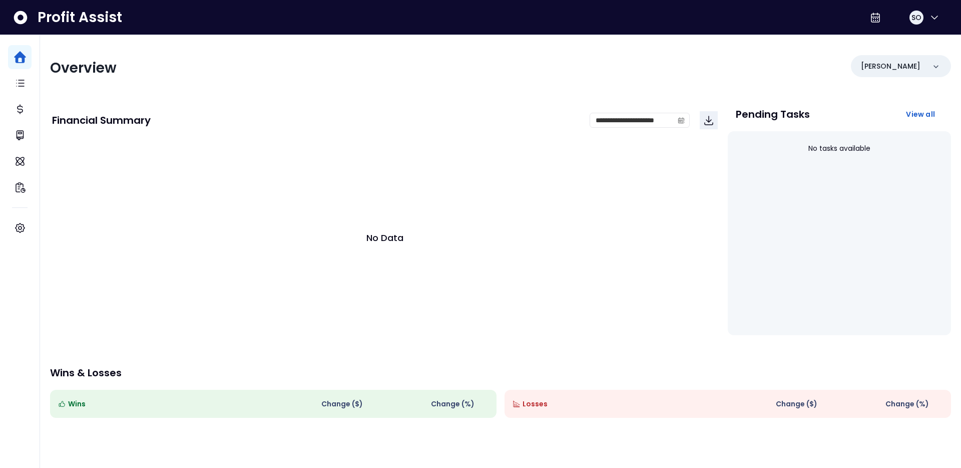
click at [933, 29] on div "SO" at bounding box center [907, 18] width 82 height 24
click at [932, 25] on button "SO" at bounding box center [925, 18] width 32 height 24
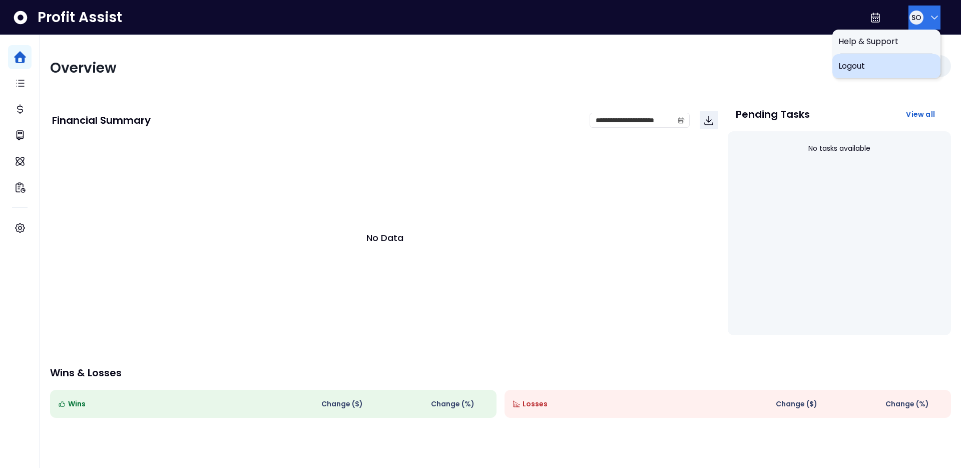
click at [885, 63] on span "Logout" at bounding box center [886, 66] width 96 height 12
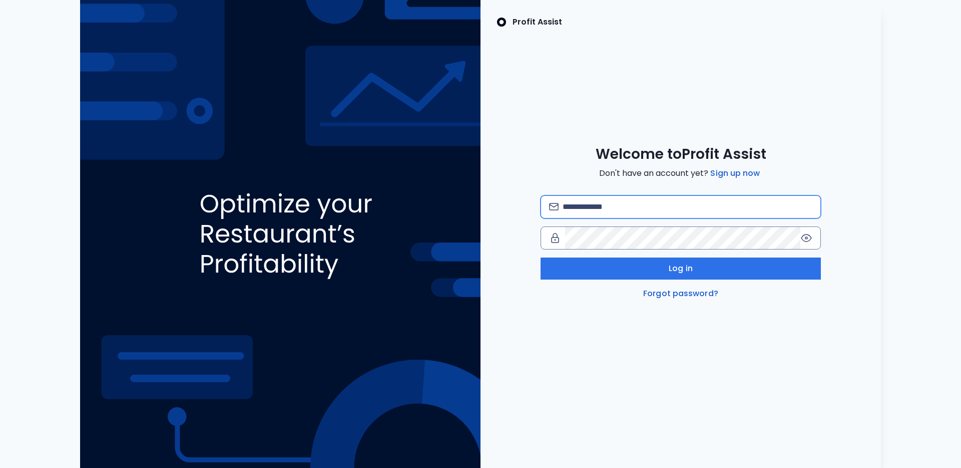
click at [696, 199] on input "email" at bounding box center [688, 207] width 250 height 22
type input "**********"
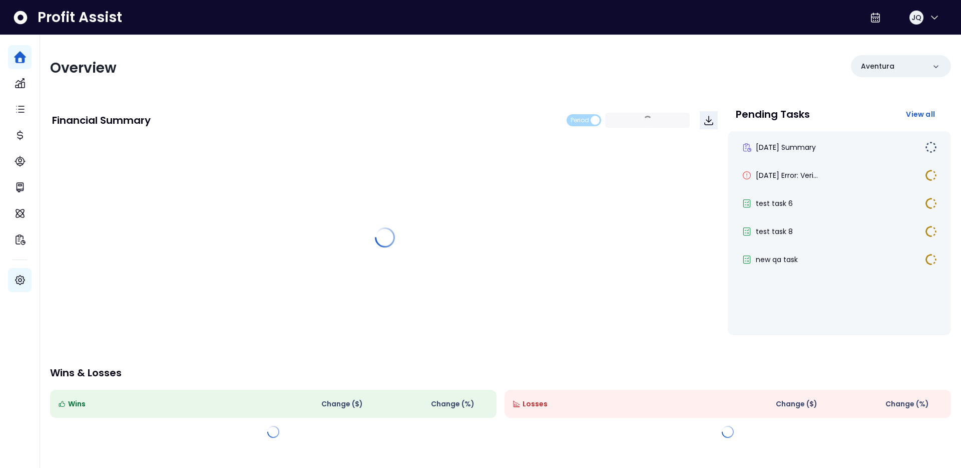
click at [26, 275] on div "Settings" at bounding box center [20, 280] width 24 height 24
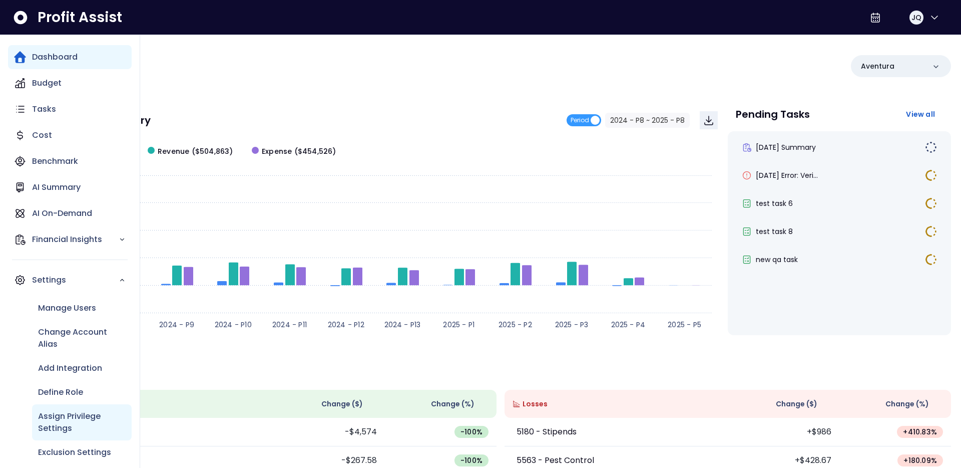
click at [77, 418] on p "Assign Privilege Settings" at bounding box center [82, 422] width 88 height 24
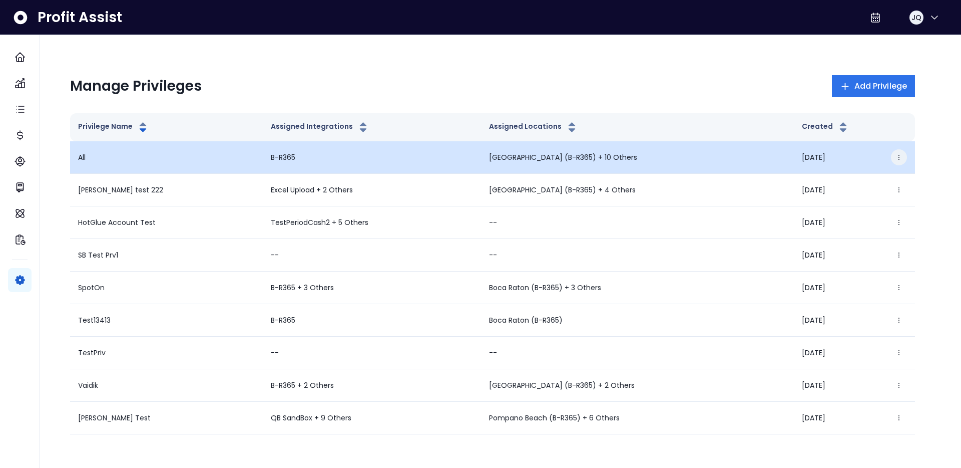
click at [902, 155] on icon "button" at bounding box center [899, 157] width 7 height 7
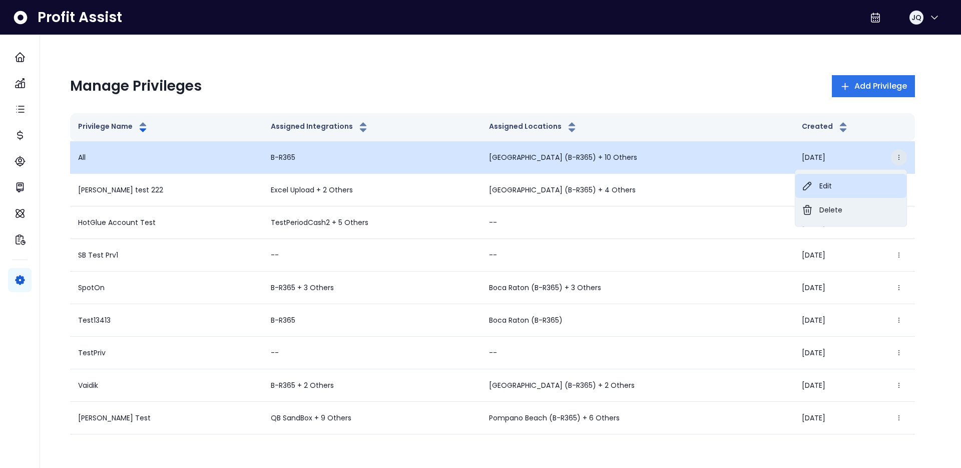
click at [847, 178] on button "Edit" at bounding box center [850, 186] width 111 height 24
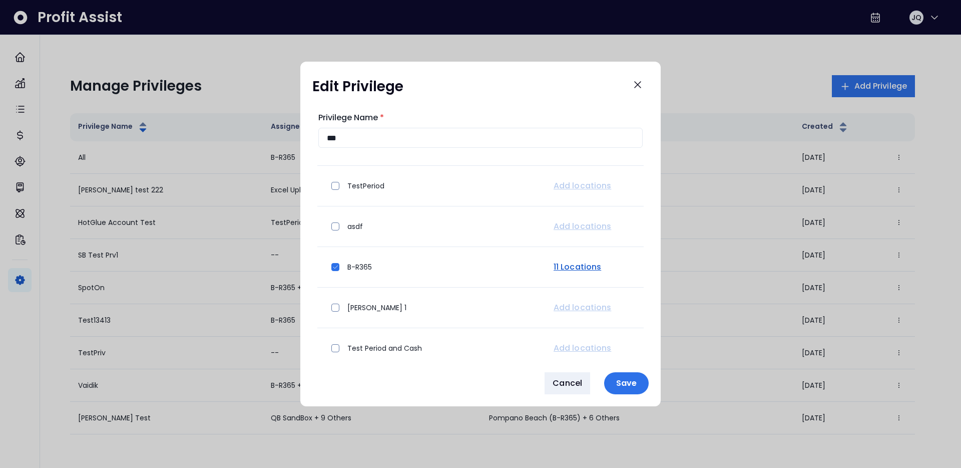
scroll to position [842, 0]
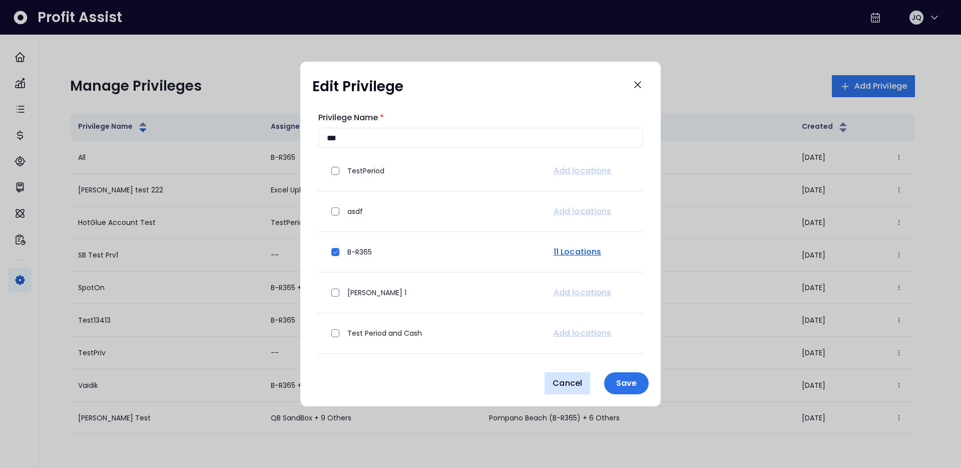
click at [569, 383] on span "Cancel" at bounding box center [568, 383] width 30 height 12
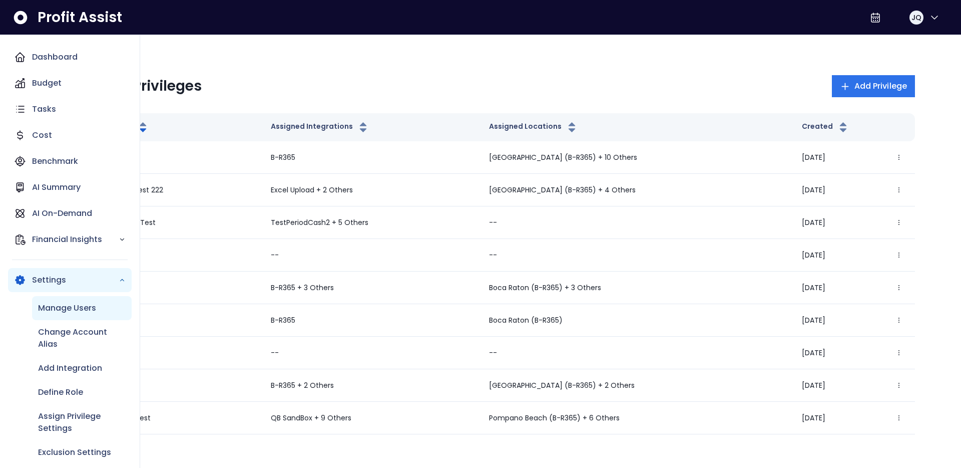
click at [47, 310] on p "Manage Users" at bounding box center [67, 308] width 58 height 12
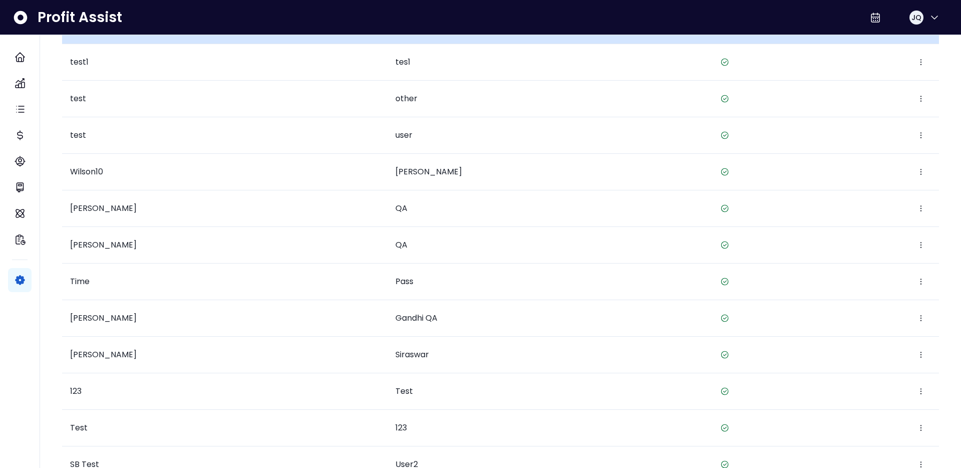
scroll to position [417, 0]
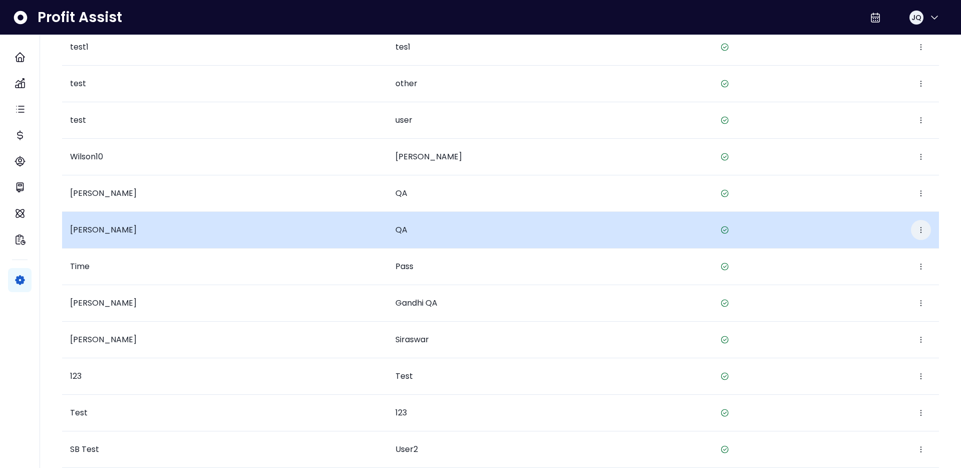
click at [924, 230] on icon "button" at bounding box center [921, 230] width 8 height 8
click at [844, 259] on button "Edit" at bounding box center [874, 260] width 111 height 24
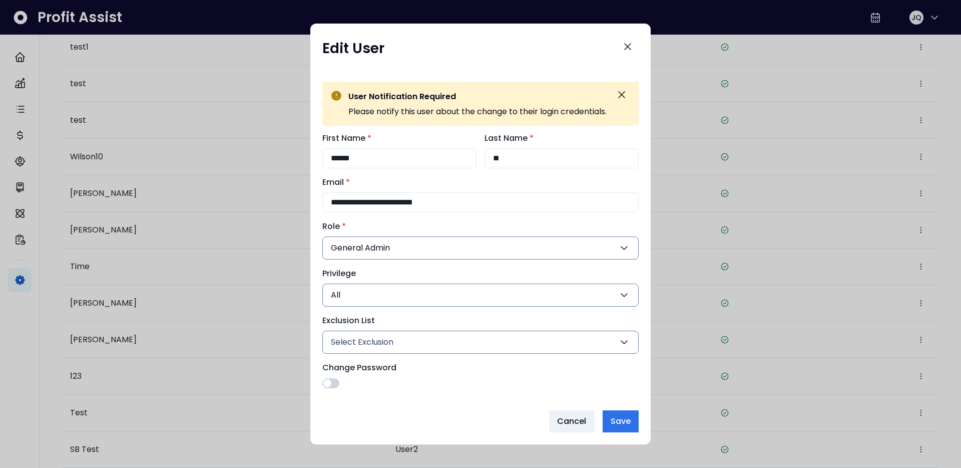
scroll to position [13, 0]
click at [450, 335] on button "Select Exclusion" at bounding box center [480, 338] width 316 height 23
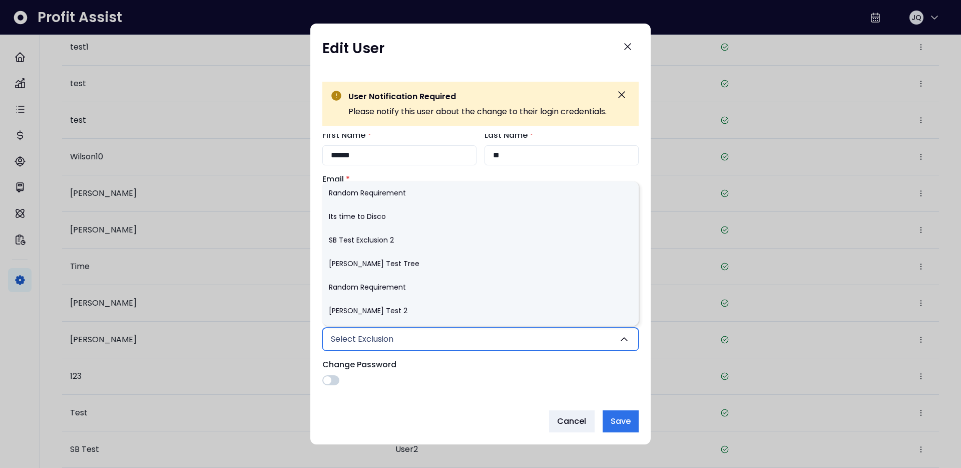
click at [448, 410] on div "Cancel Save" at bounding box center [480, 421] width 316 height 22
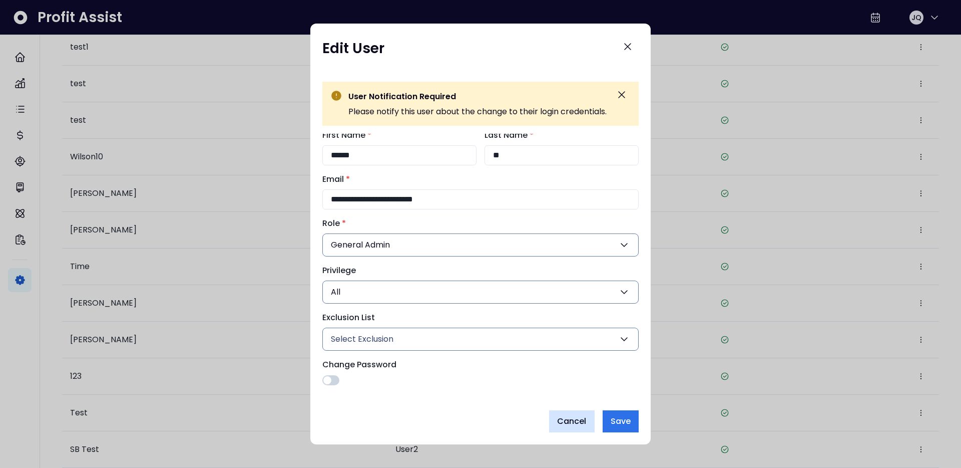
click at [567, 428] on button "Cancel" at bounding box center [572, 421] width 46 height 22
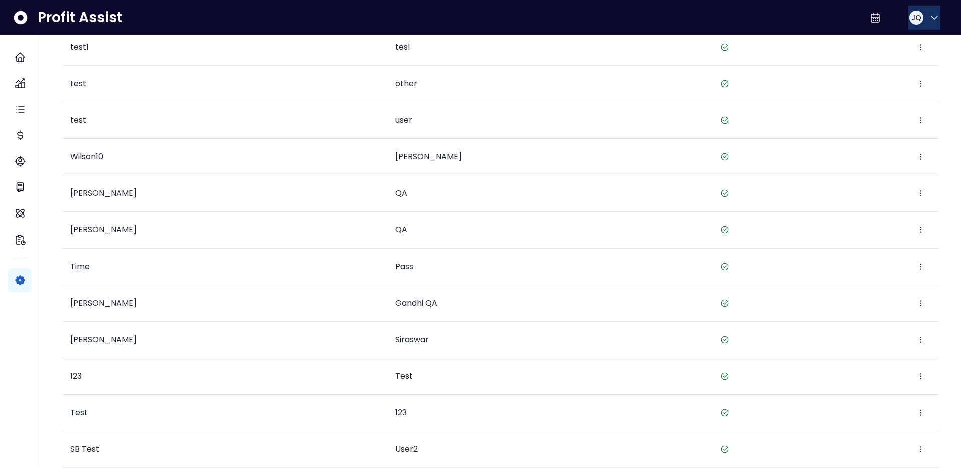
click at [934, 19] on icon "button" at bounding box center [935, 18] width 12 height 12
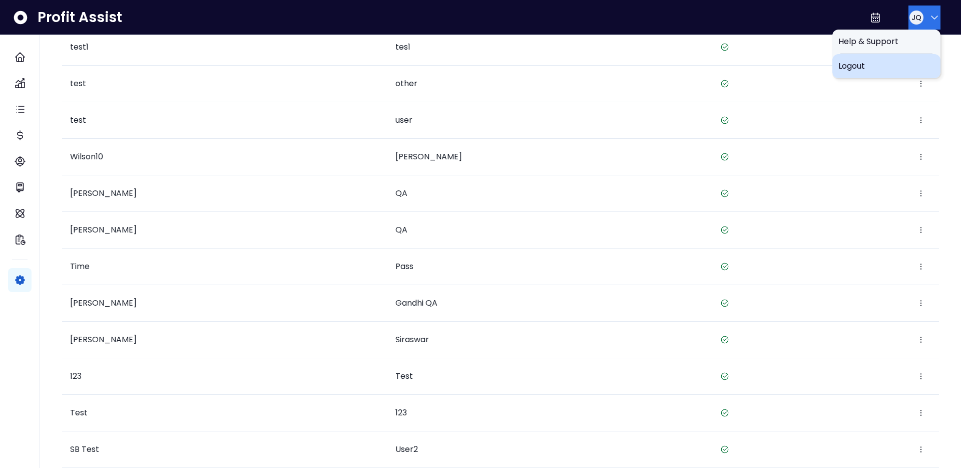
click at [876, 55] on div "Logout" at bounding box center [886, 66] width 108 height 24
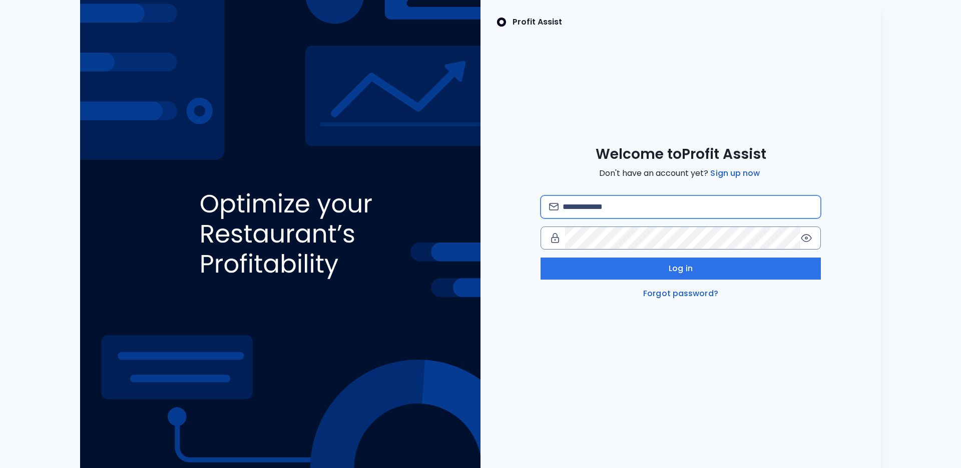
click at [603, 209] on input "email" at bounding box center [688, 207] width 250 height 22
type input "**********"
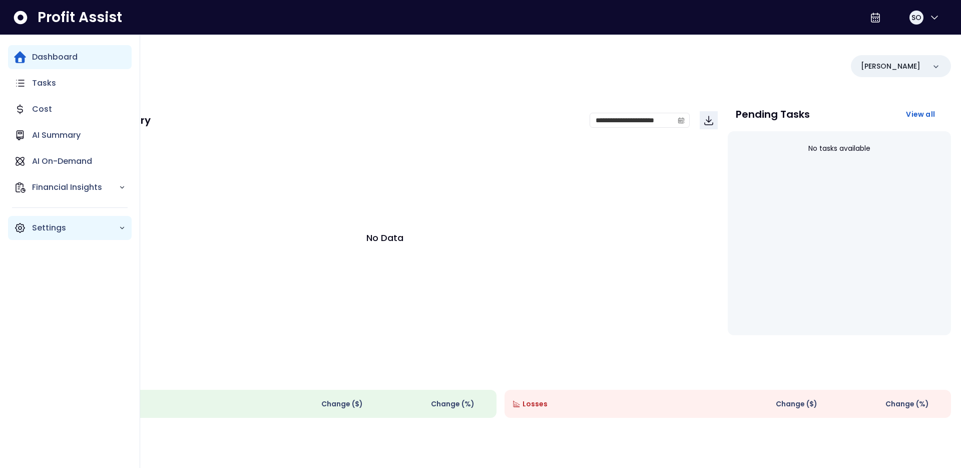
click at [20, 226] on icon "Main navigation" at bounding box center [20, 227] width 3 height 3
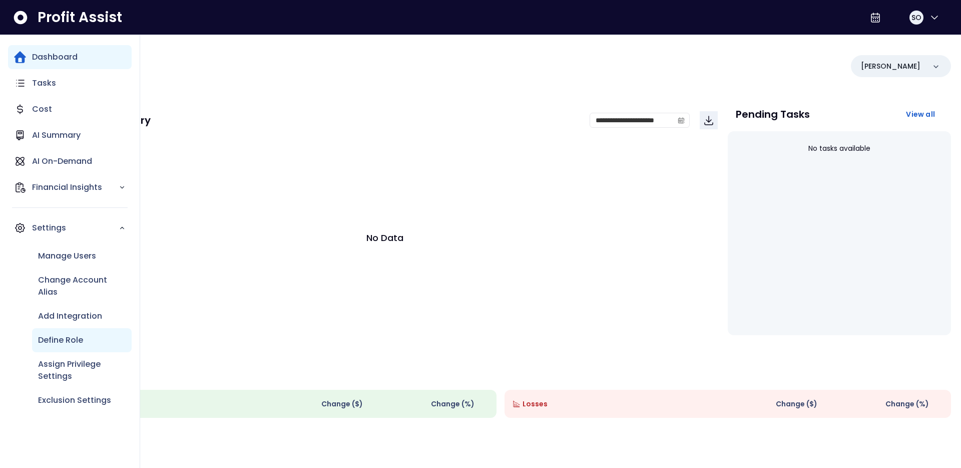
click at [93, 351] on div "Define Role" at bounding box center [82, 340] width 100 height 24
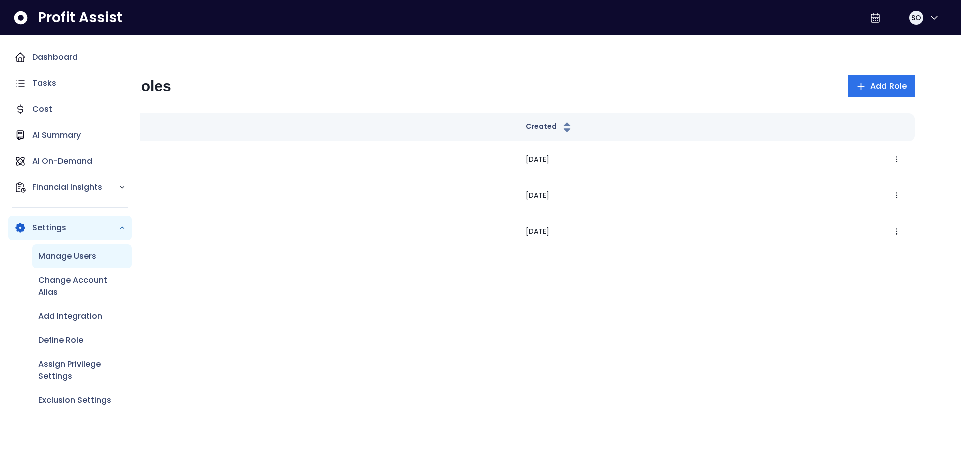
click at [92, 266] on div "Manage Users" at bounding box center [82, 256] width 100 height 24
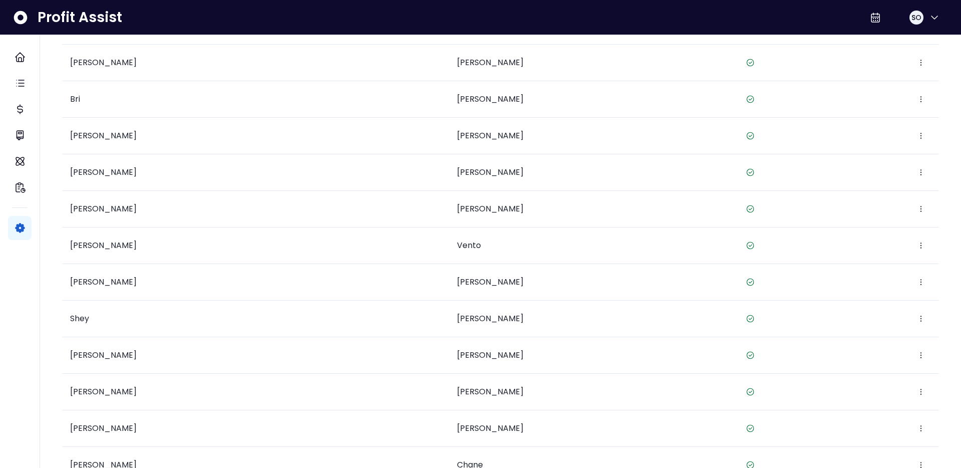
scroll to position [658, 0]
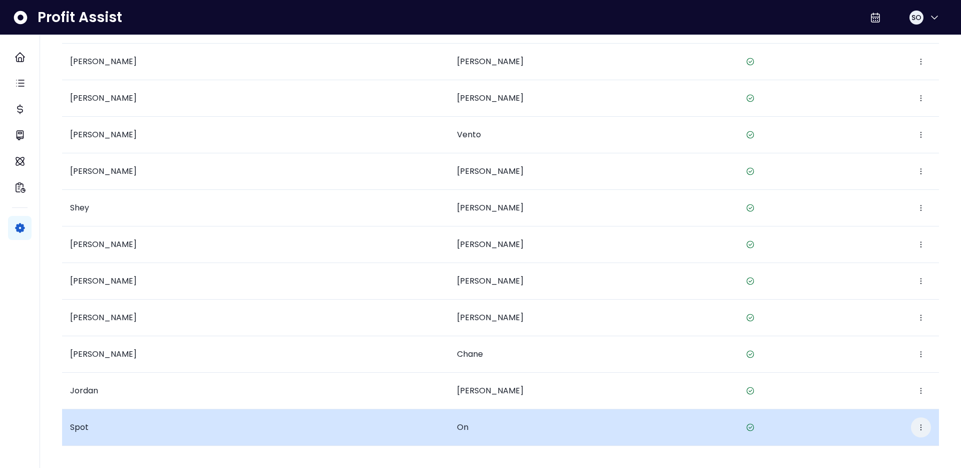
click at [922, 427] on icon "button" at bounding box center [921, 427] width 8 height 8
click at [883, 375] on button "Edit" at bounding box center [874, 372] width 111 height 24
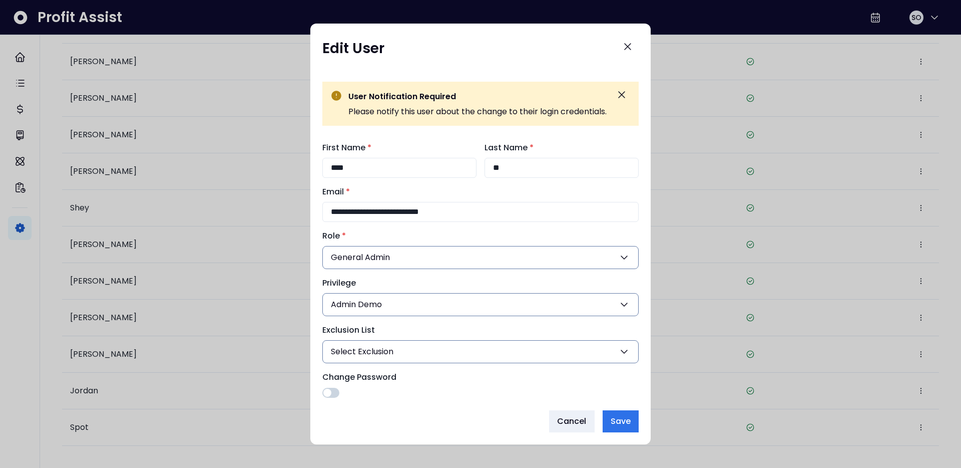
click at [558, 302] on button "Admin Demo" at bounding box center [480, 304] width 316 height 23
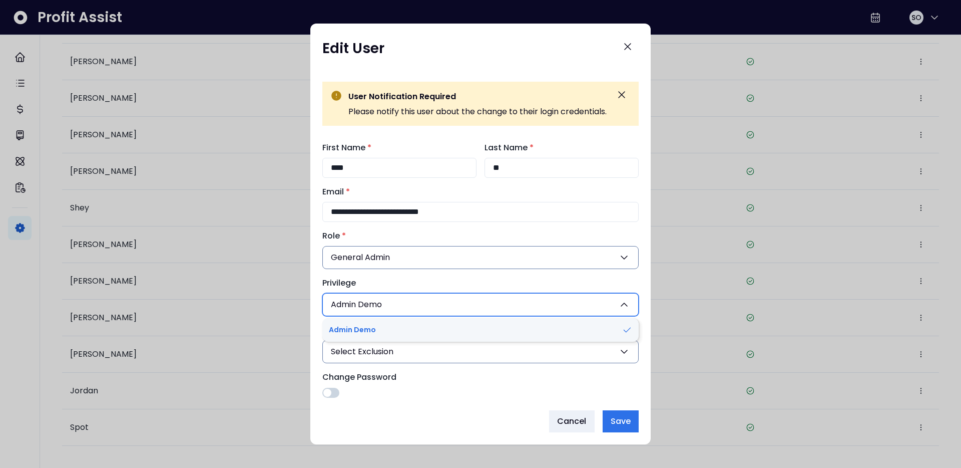
click at [577, 280] on label "Privilege" at bounding box center [477, 283] width 310 height 12
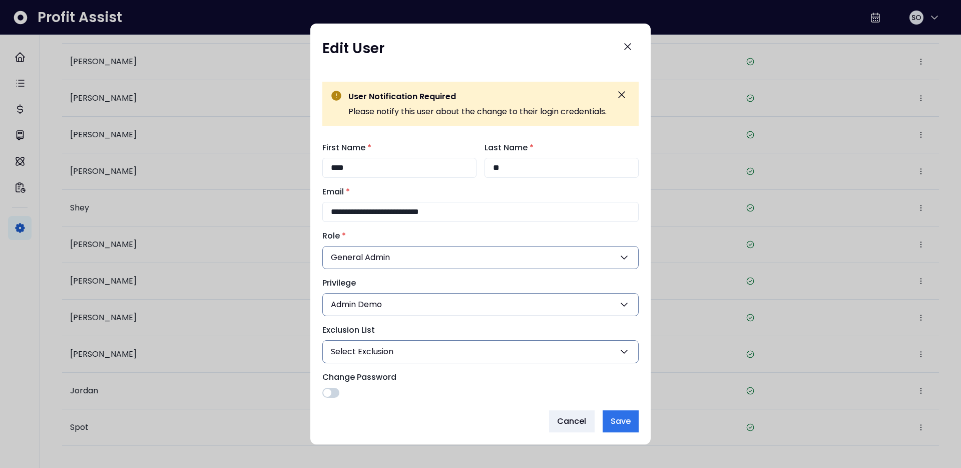
click at [531, 341] on button "Select Exclusion" at bounding box center [480, 351] width 316 height 23
click at [527, 349] on button "Select Exclusion" at bounding box center [480, 351] width 316 height 23
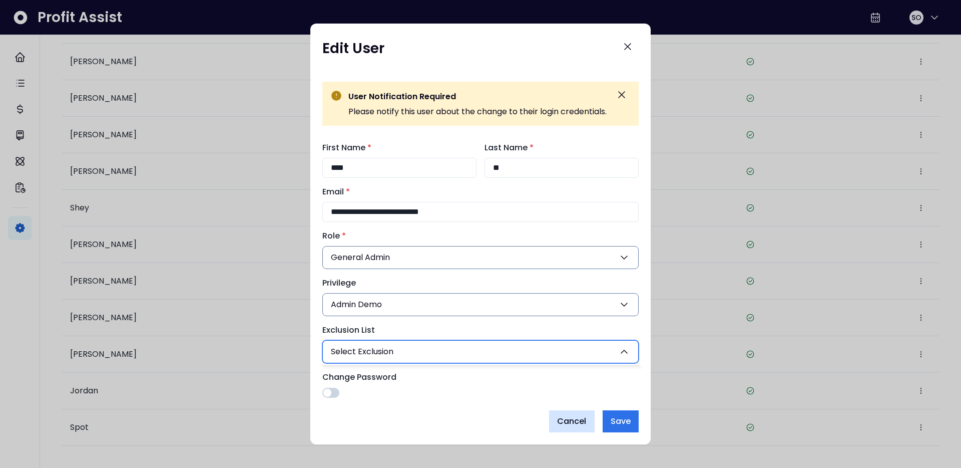
click at [587, 421] on span "Cancel" at bounding box center [572, 421] width 30 height 12
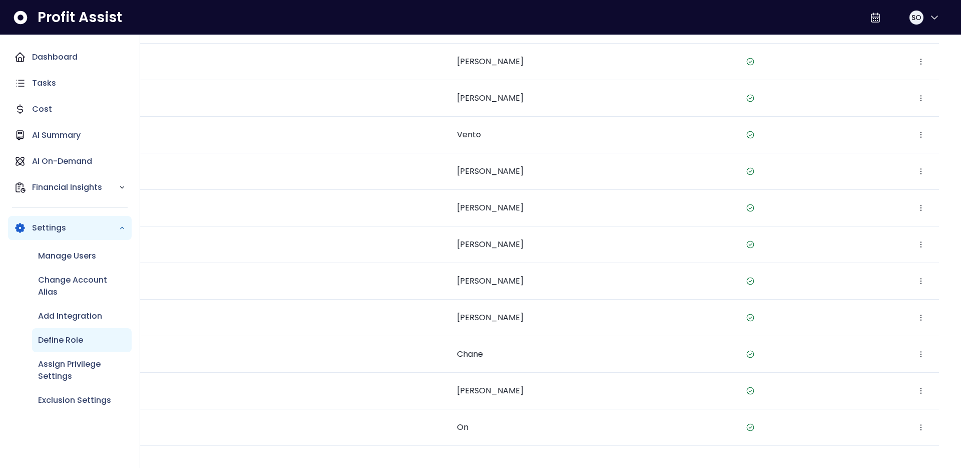
click at [58, 330] on div "Define Role" at bounding box center [82, 340] width 100 height 24
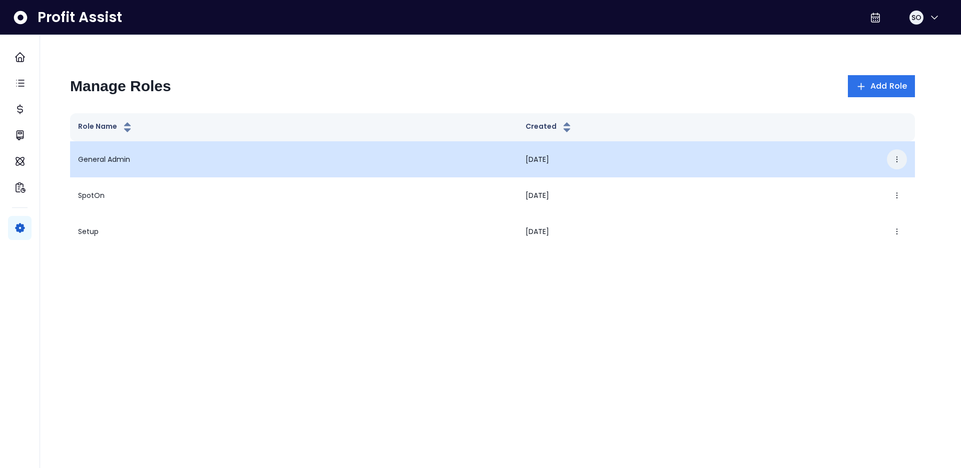
click at [902, 158] on button "button" at bounding box center [897, 159] width 20 height 20
click at [829, 188] on button "Edit" at bounding box center [850, 190] width 111 height 24
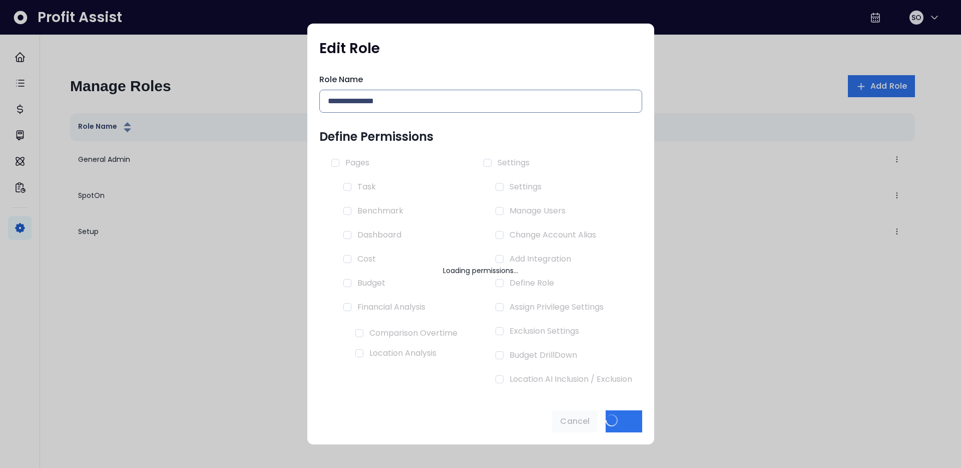
type input "**********"
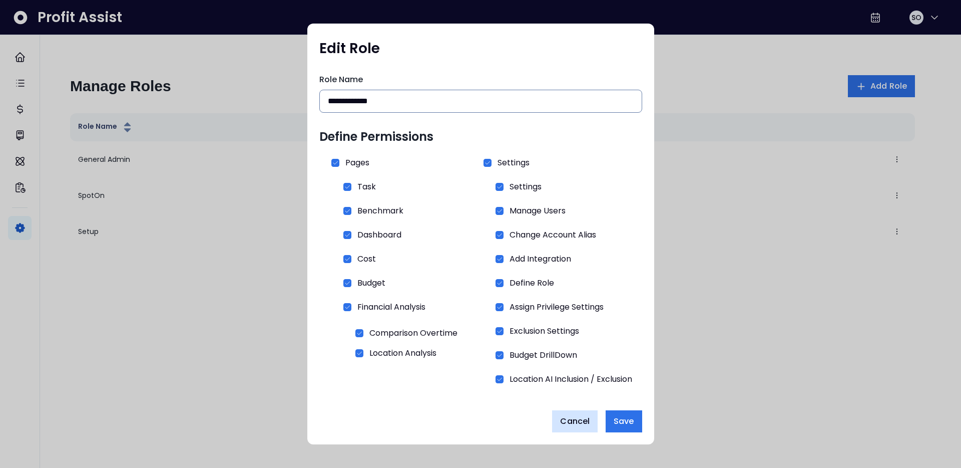
click at [578, 415] on span "Cancel" at bounding box center [575, 421] width 30 height 12
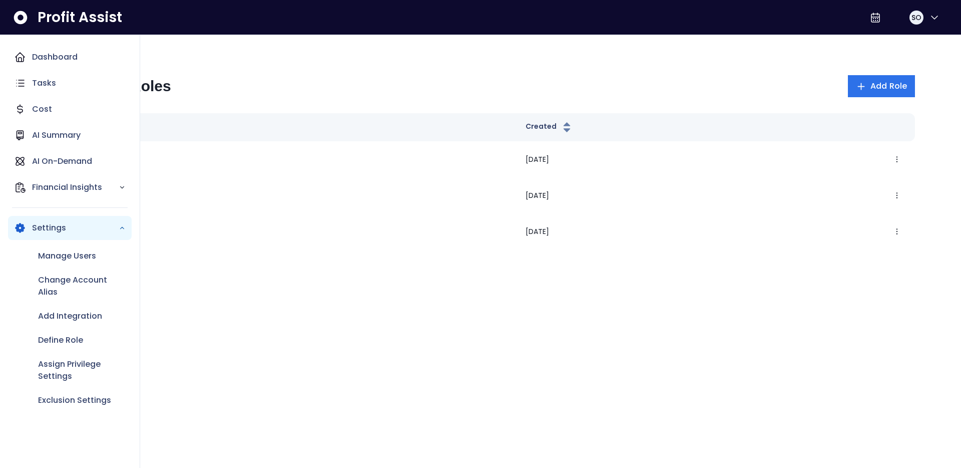
click at [26, 224] on div "Settings" at bounding box center [70, 228] width 124 height 24
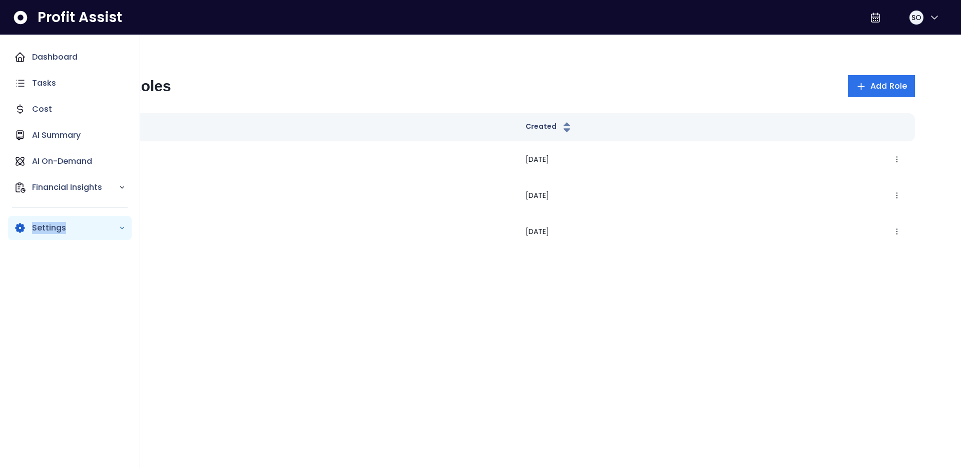
click at [26, 224] on div "Settings" at bounding box center [70, 228] width 124 height 24
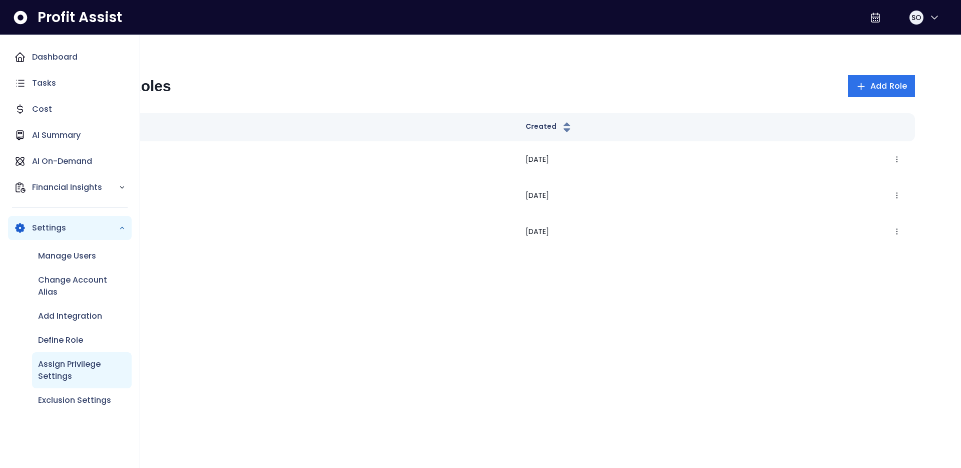
click at [100, 365] on p "Assign Privilege Settings" at bounding box center [82, 370] width 88 height 24
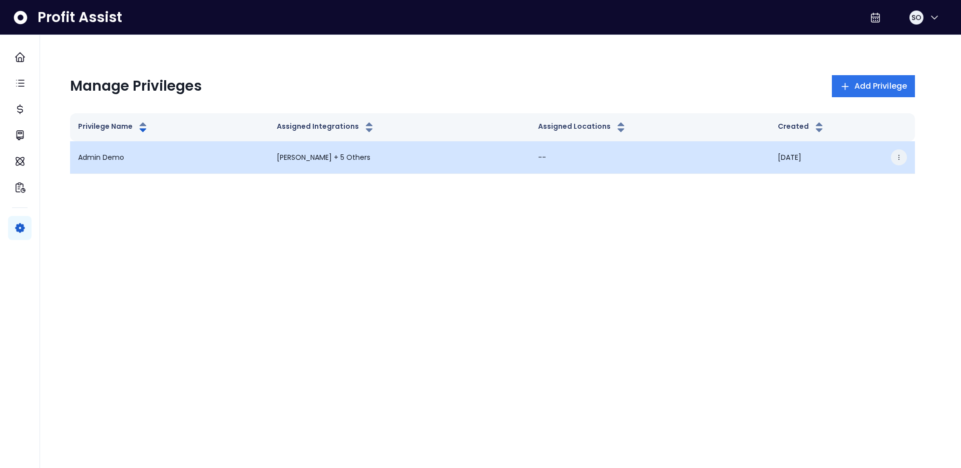
click at [900, 156] on icon "button" at bounding box center [899, 157] width 7 height 7
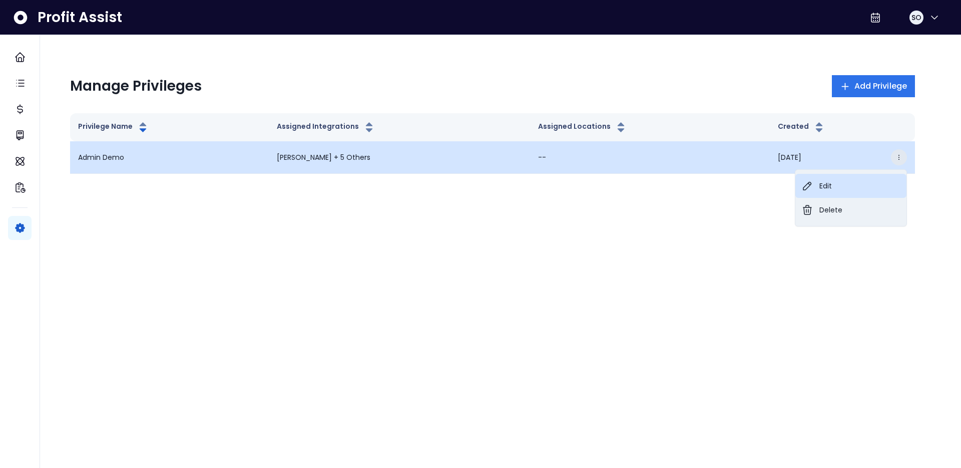
click at [840, 182] on button "Edit" at bounding box center [850, 186] width 111 height 24
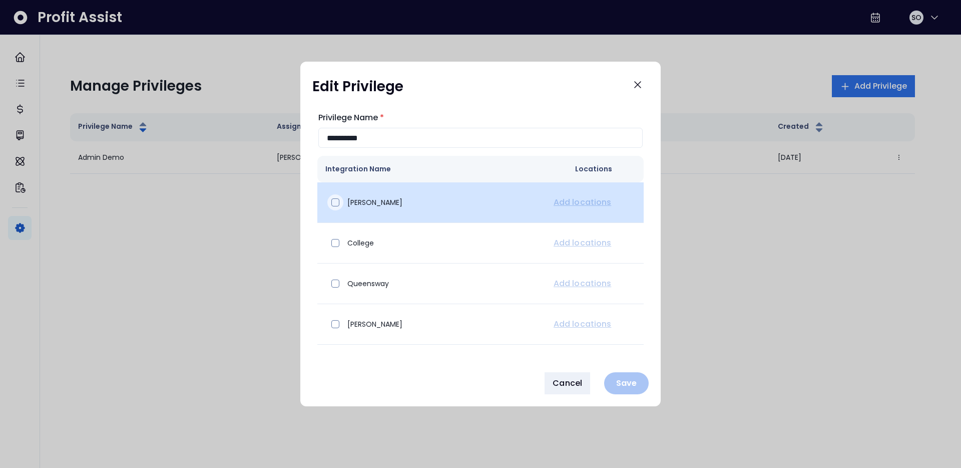
click at [333, 201] on span at bounding box center [335, 202] width 8 height 8
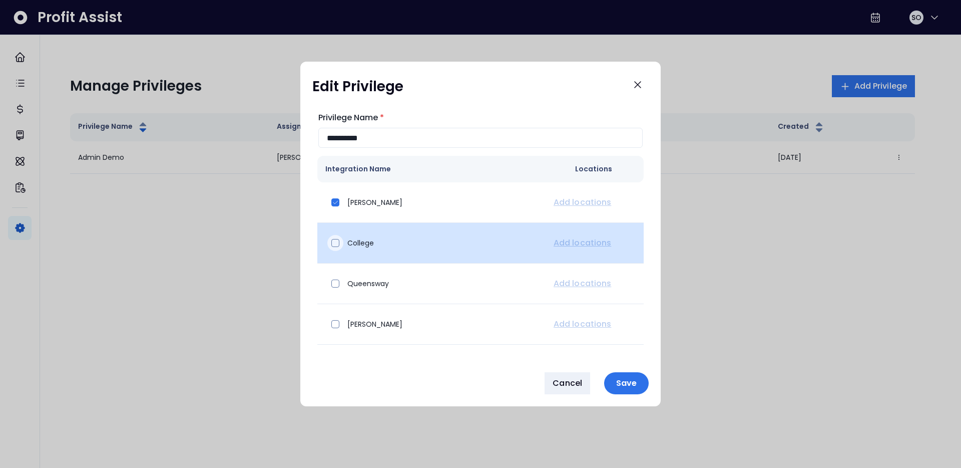
click at [332, 242] on span at bounding box center [335, 243] width 8 height 8
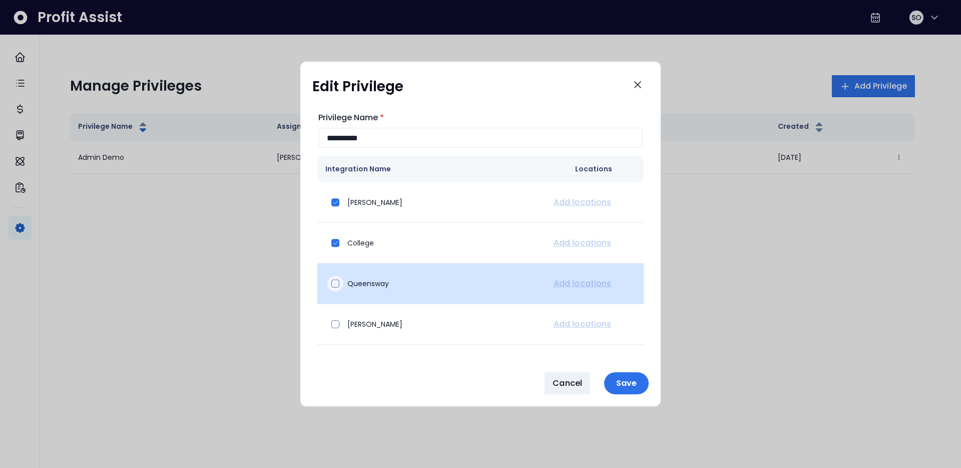
click at [332, 279] on span at bounding box center [335, 283] width 8 height 8
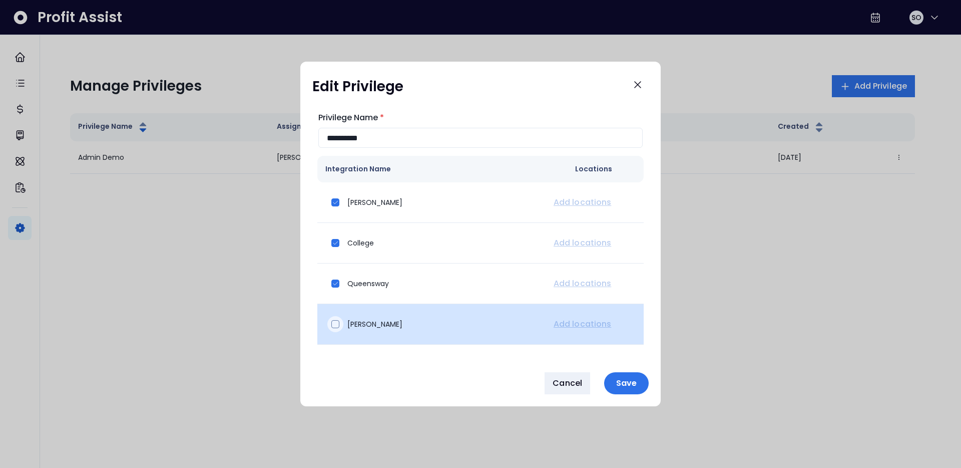
click at [332, 328] on div at bounding box center [335, 324] width 16 height 16
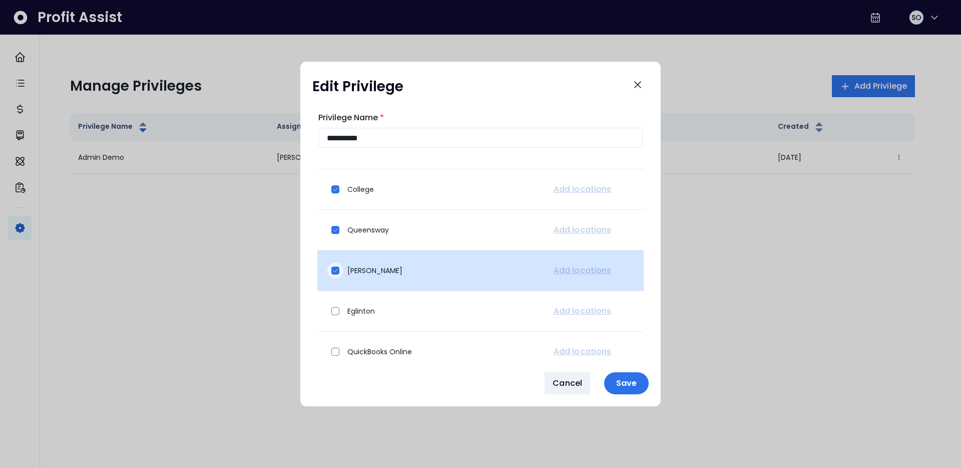
scroll to position [70, 0]
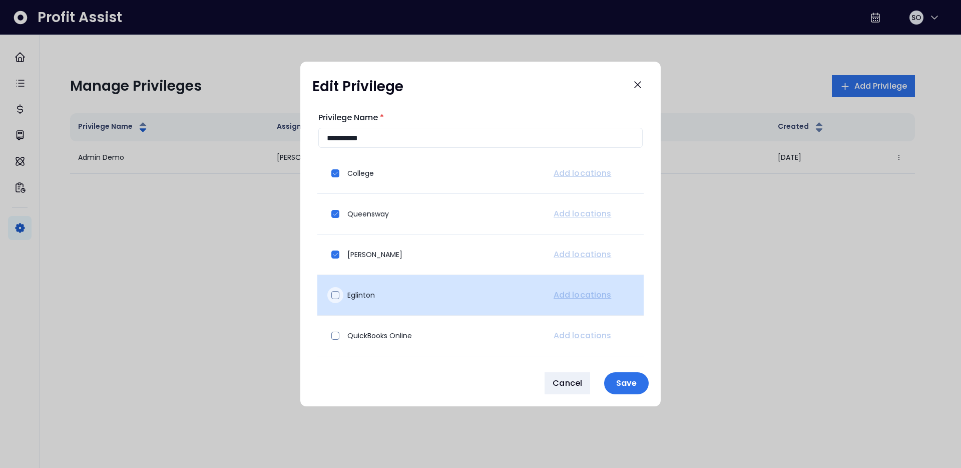
click at [338, 297] on span at bounding box center [335, 295] width 8 height 8
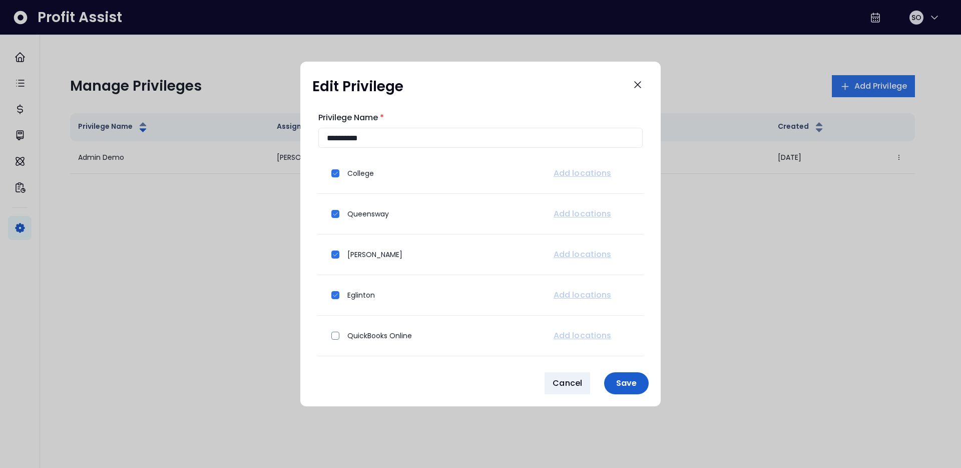
click at [625, 382] on p "Save" at bounding box center [626, 383] width 33 height 10
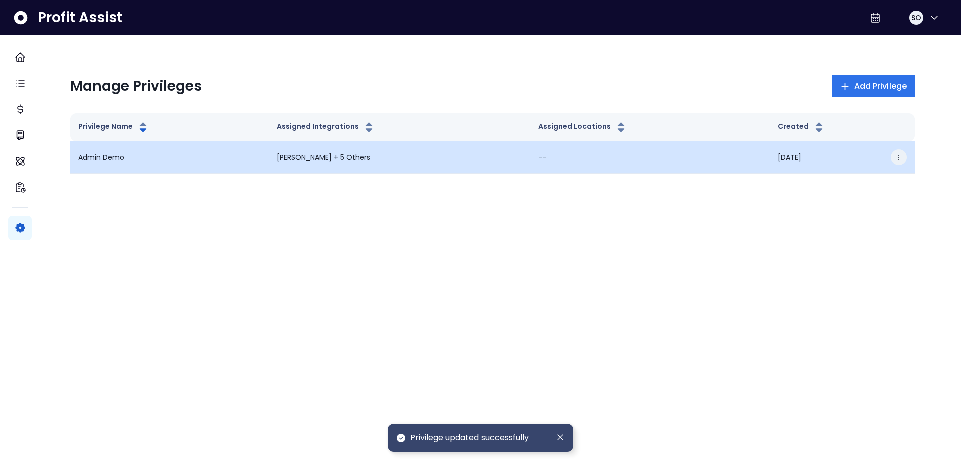
click at [896, 159] on icon "button" at bounding box center [899, 157] width 7 height 7
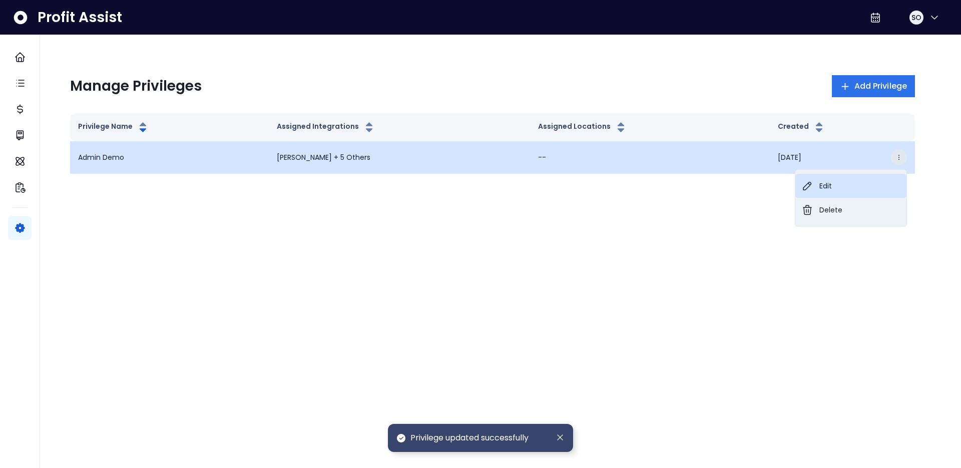
click at [826, 188] on button "Edit" at bounding box center [850, 186] width 111 height 24
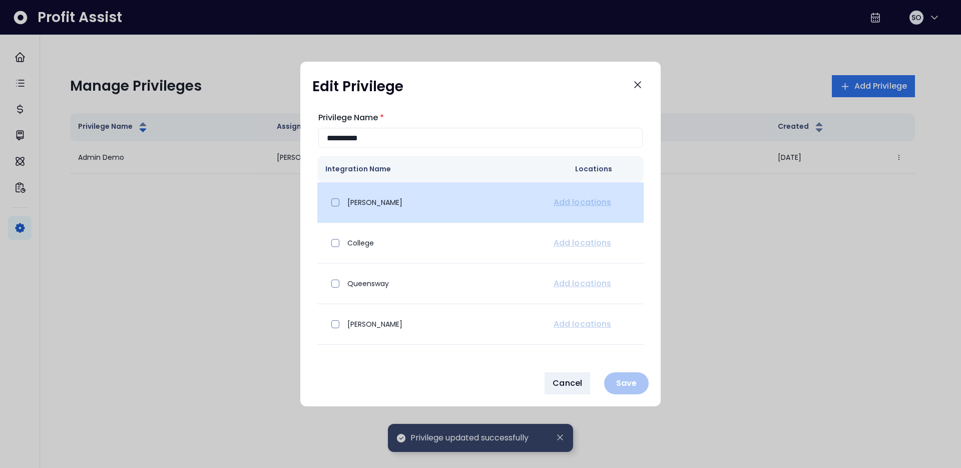
click at [569, 204] on td "Add locations" at bounding box center [594, 202] width 100 height 41
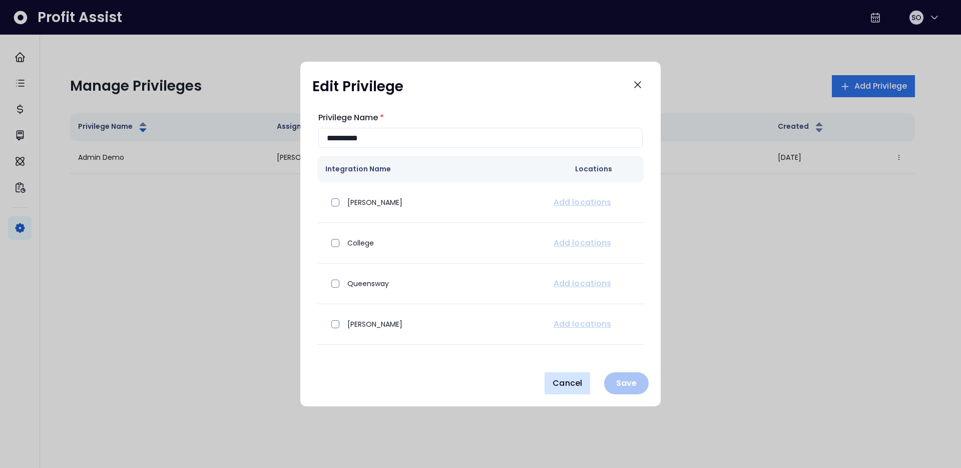
click at [565, 384] on span "Cancel" at bounding box center [568, 383] width 30 height 12
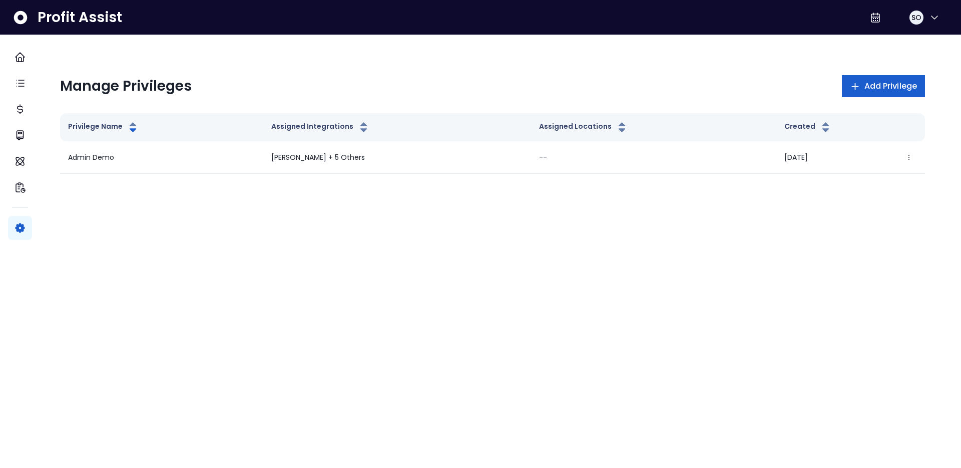
click at [867, 92] on button "Add Privilege" at bounding box center [883, 86] width 83 height 22
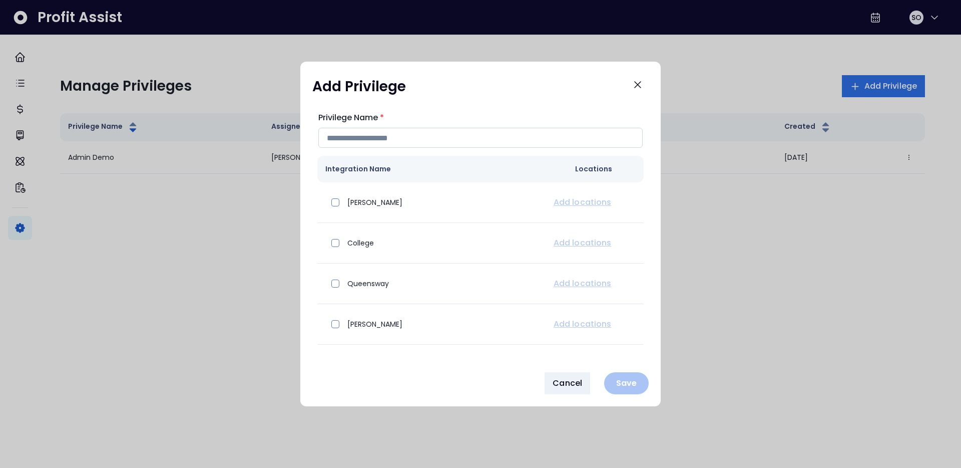
click at [388, 140] on input "Privilege Name *" at bounding box center [480, 138] width 324 height 20
type input "*"
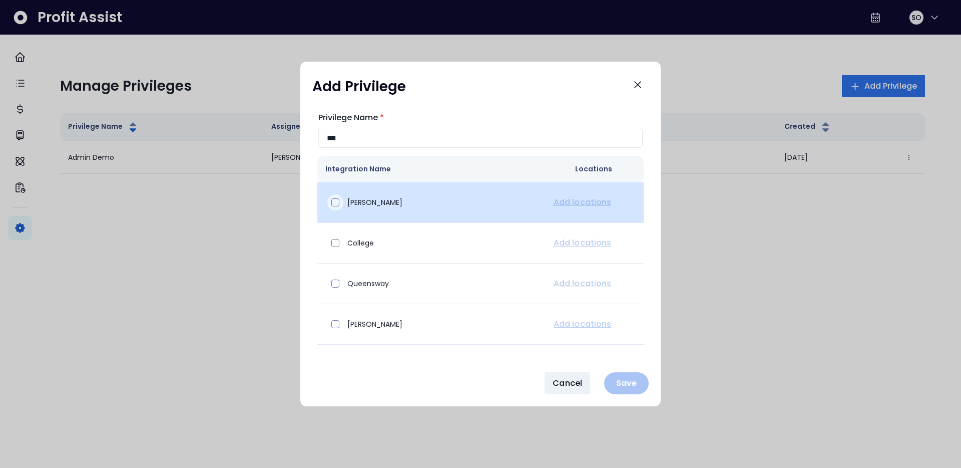
type input "***"
click at [332, 202] on span at bounding box center [335, 202] width 8 height 8
click at [589, 199] on td "Add locations" at bounding box center [594, 202] width 100 height 41
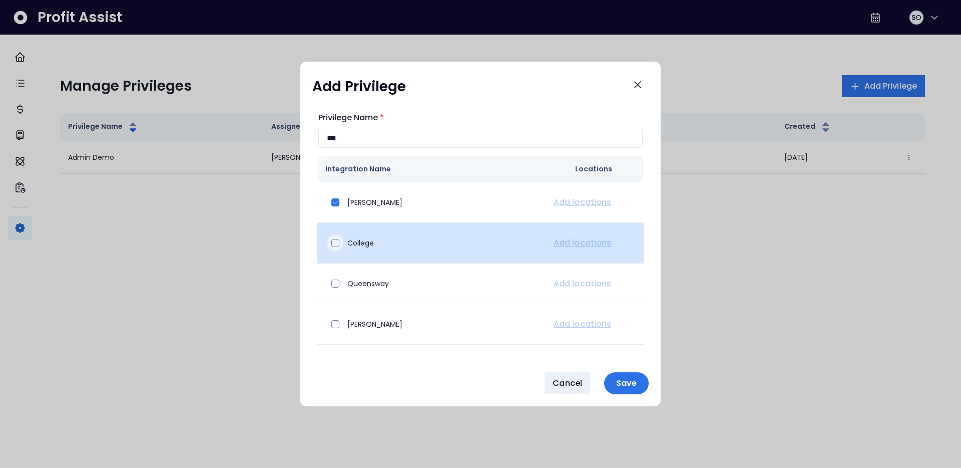
click at [331, 246] on span at bounding box center [335, 243] width 8 height 8
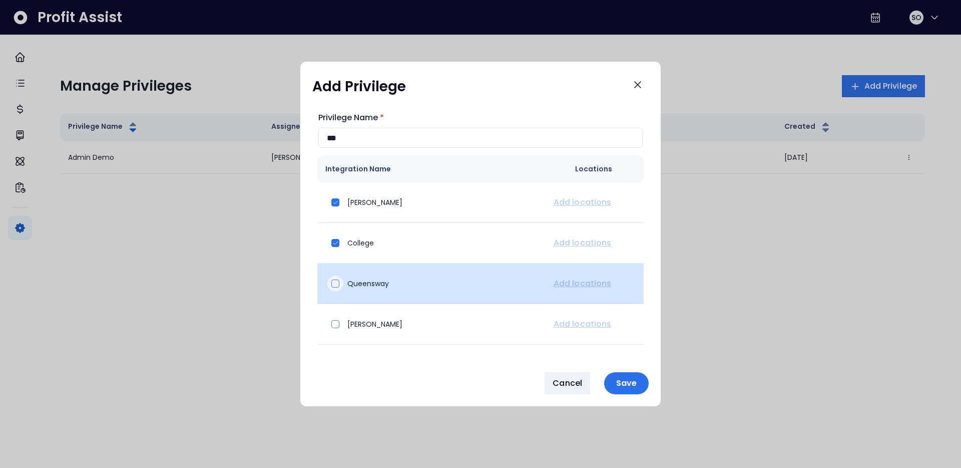
click at [338, 283] on span at bounding box center [335, 283] width 8 height 8
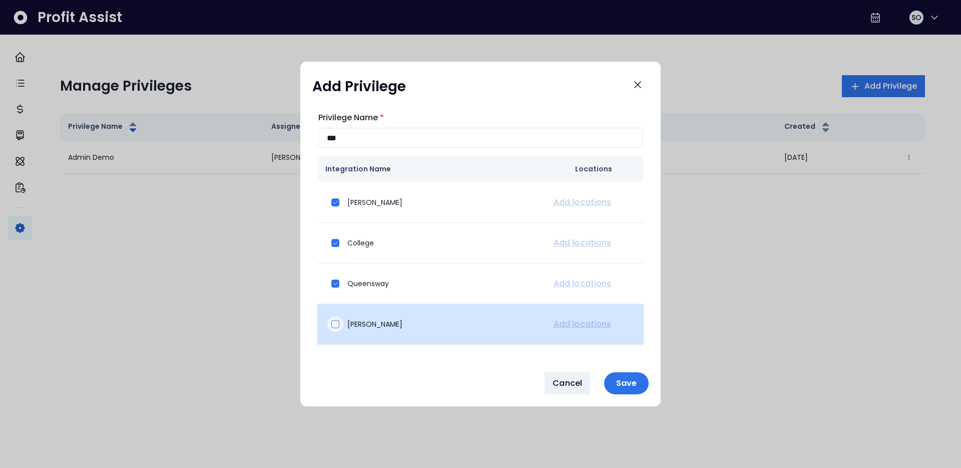
click at [336, 323] on span at bounding box center [335, 324] width 8 height 8
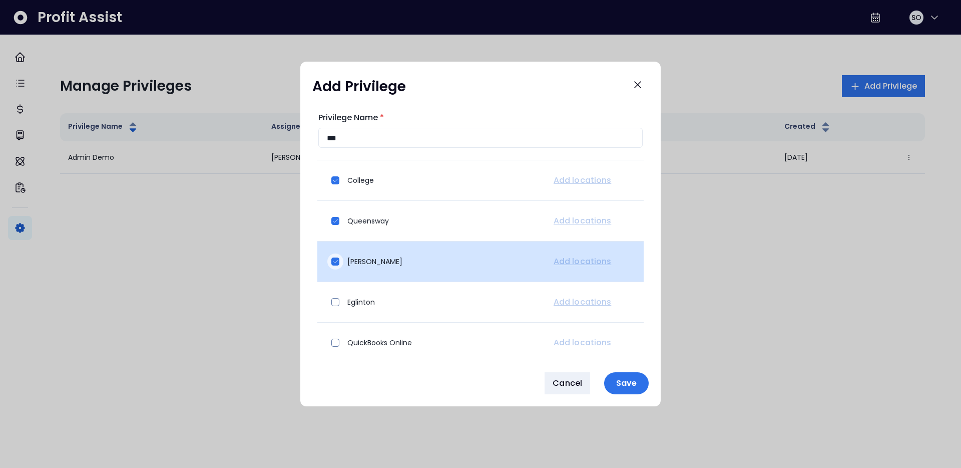
scroll to position [70, 0]
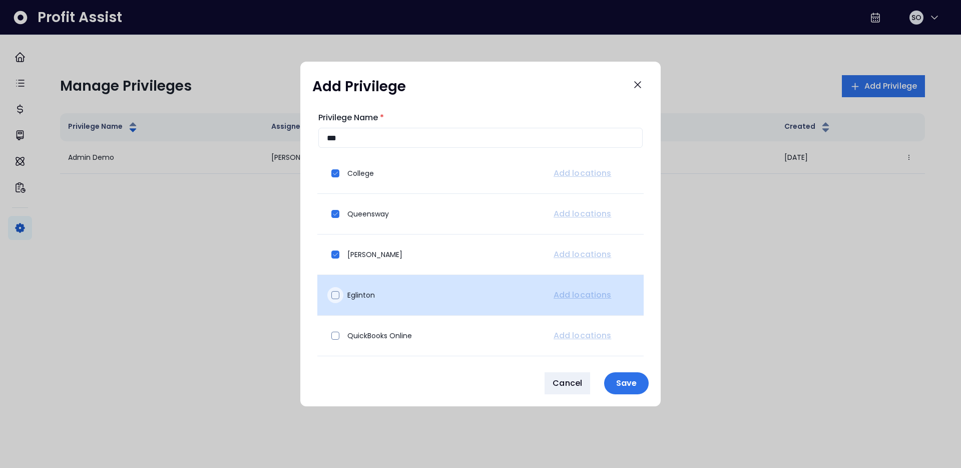
click at [336, 302] on div at bounding box center [335, 295] width 16 height 16
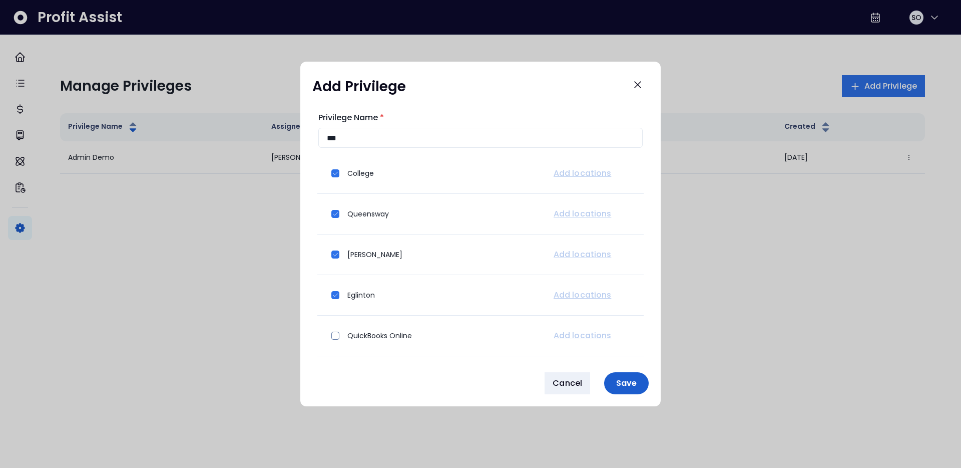
click at [628, 380] on p "Save" at bounding box center [626, 383] width 33 height 10
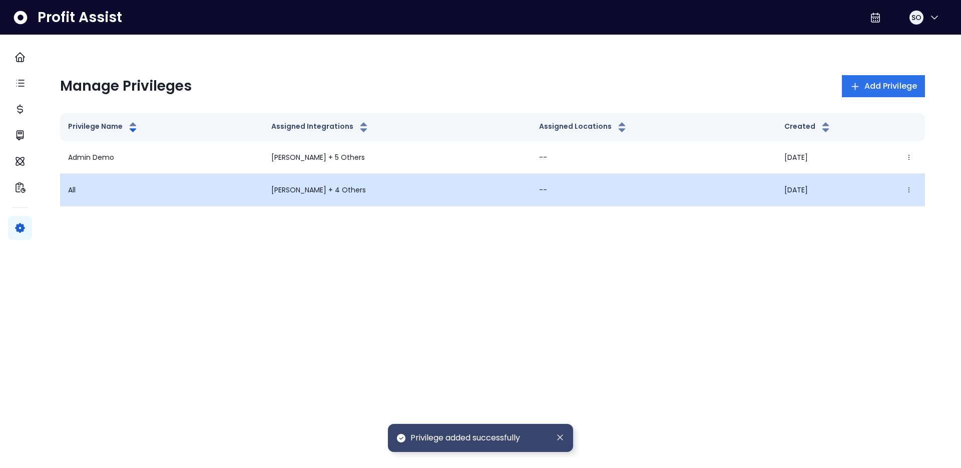
click at [885, 188] on div "08/13/2025 Edit Delete" at bounding box center [850, 190] width 133 height 16
click at [901, 187] on button "button" at bounding box center [909, 190] width 16 height 16
click at [841, 213] on button "Edit" at bounding box center [850, 218] width 111 height 24
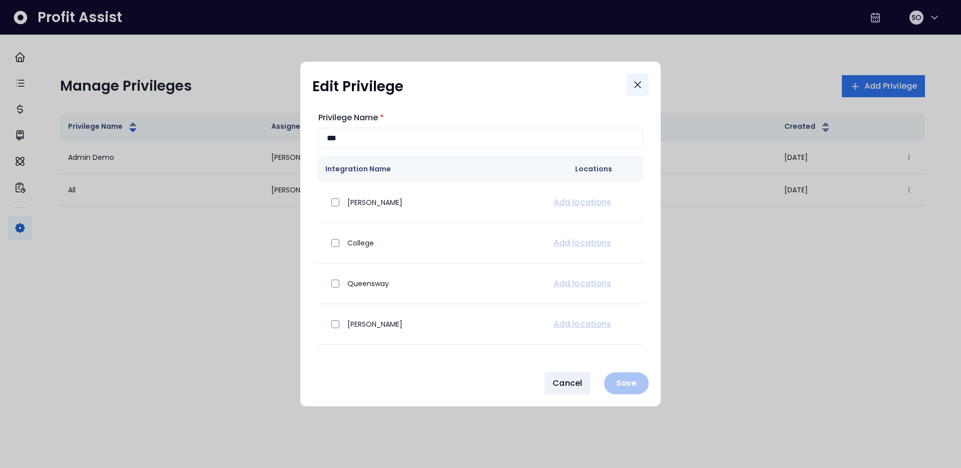
click at [645, 85] on button "Close" at bounding box center [638, 85] width 22 height 22
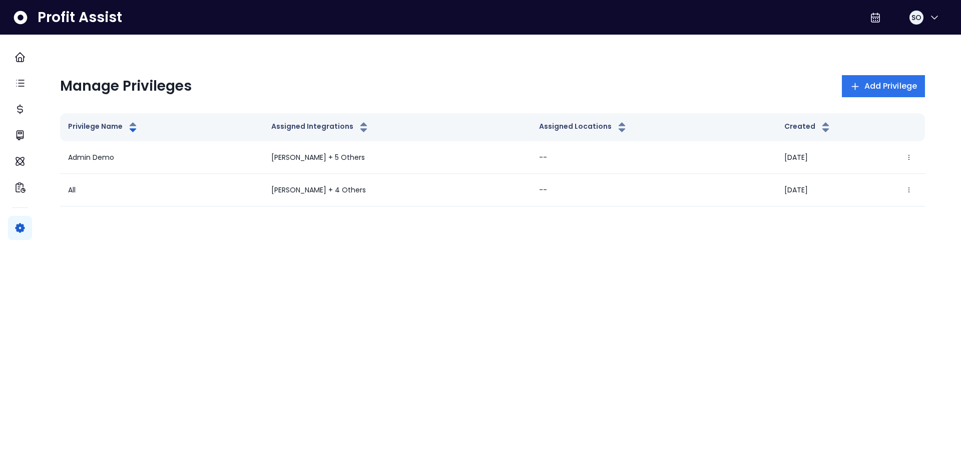
click at [607, 67] on div "Manage Privileges Add Privilege Privilege Name Assigned Integrations Assigned L…" at bounding box center [492, 140] width 865 height 171
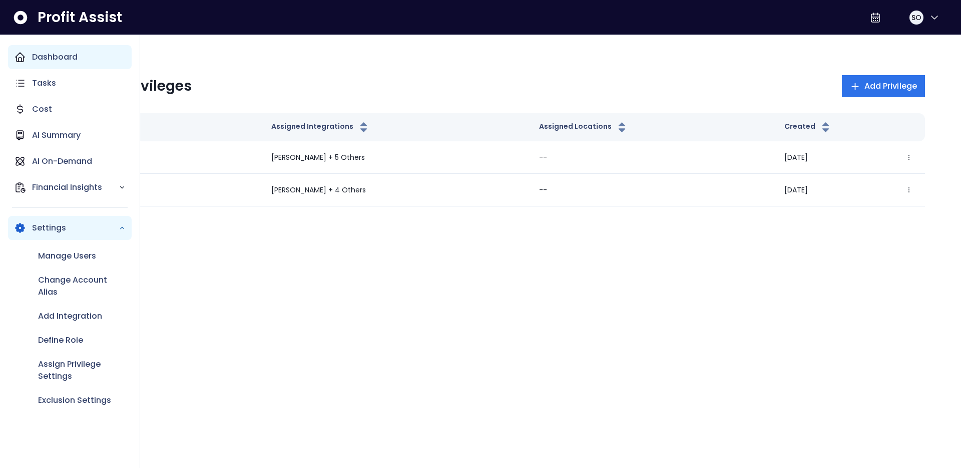
click at [71, 55] on p "Dashboard" at bounding box center [55, 57] width 46 height 12
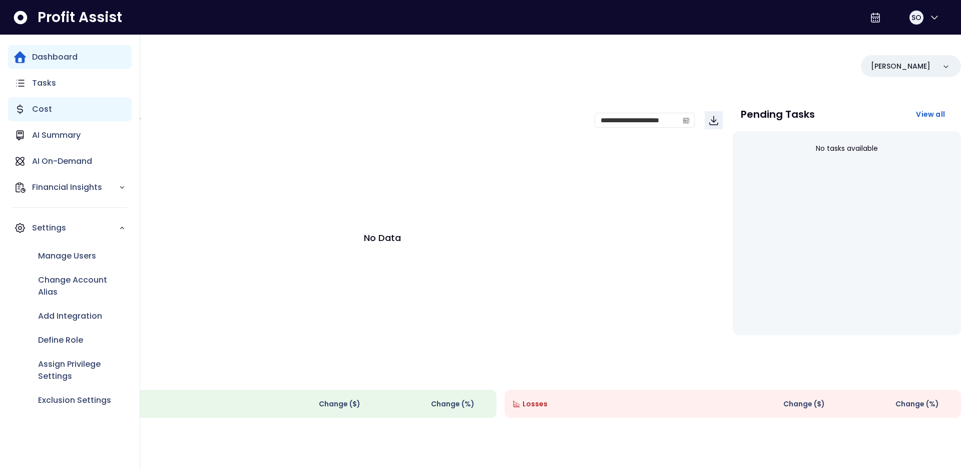
click at [26, 109] on div "Cost" at bounding box center [70, 109] width 124 height 24
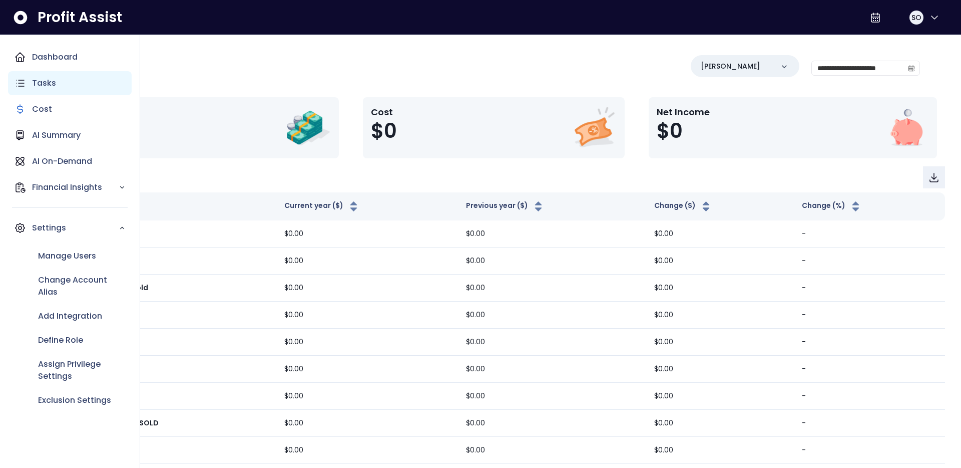
click at [44, 76] on div "Tasks" at bounding box center [70, 83] width 124 height 24
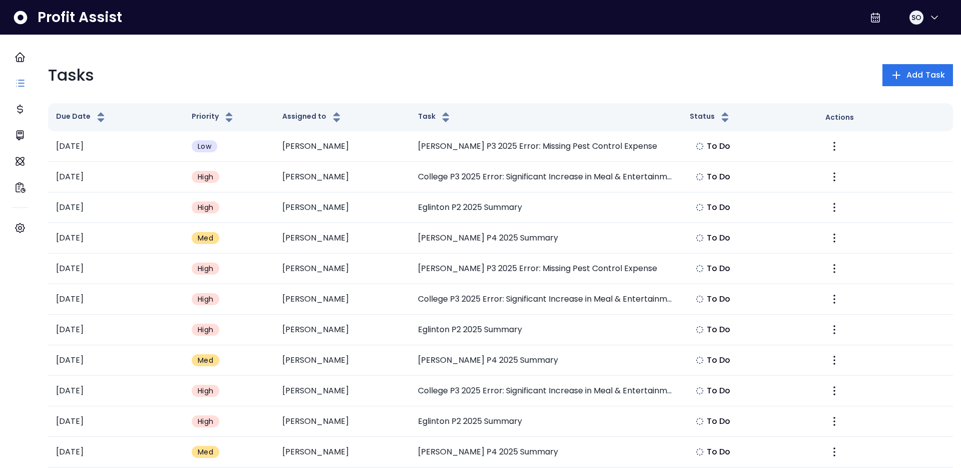
click at [323, 63] on div "Tasks Add Task" at bounding box center [500, 75] width 905 height 24
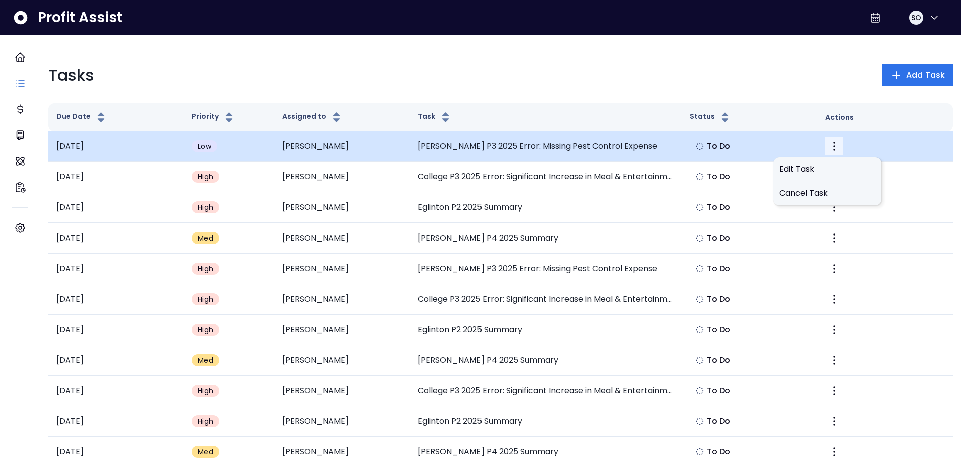
click at [829, 140] on icon "More" at bounding box center [834, 146] width 12 height 12
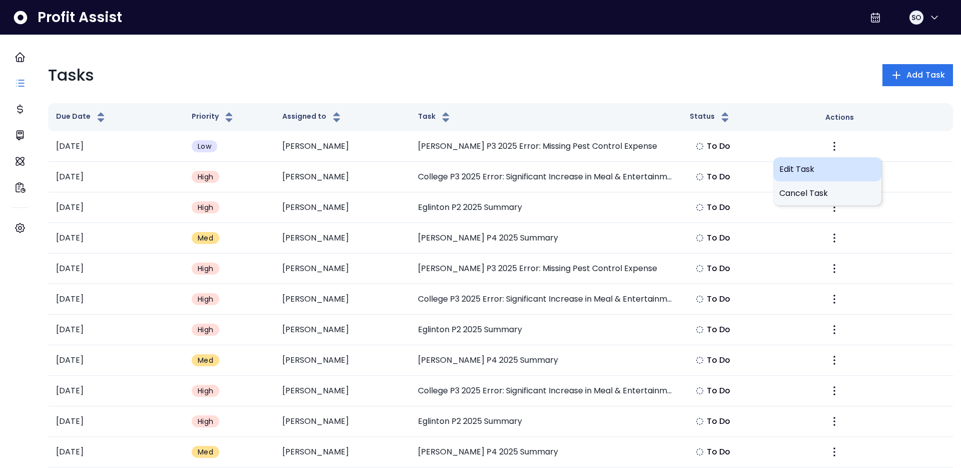
click at [802, 161] on div "Edit Task" at bounding box center [827, 169] width 108 height 24
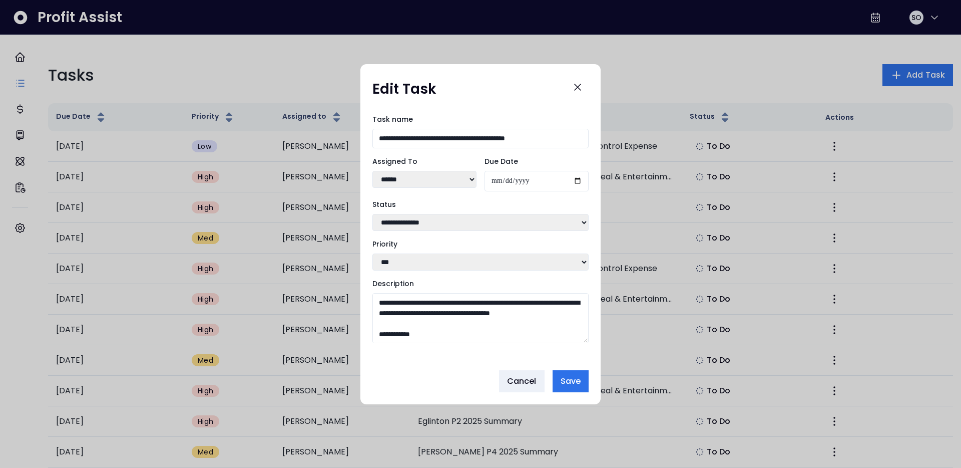
scroll to position [96, 0]
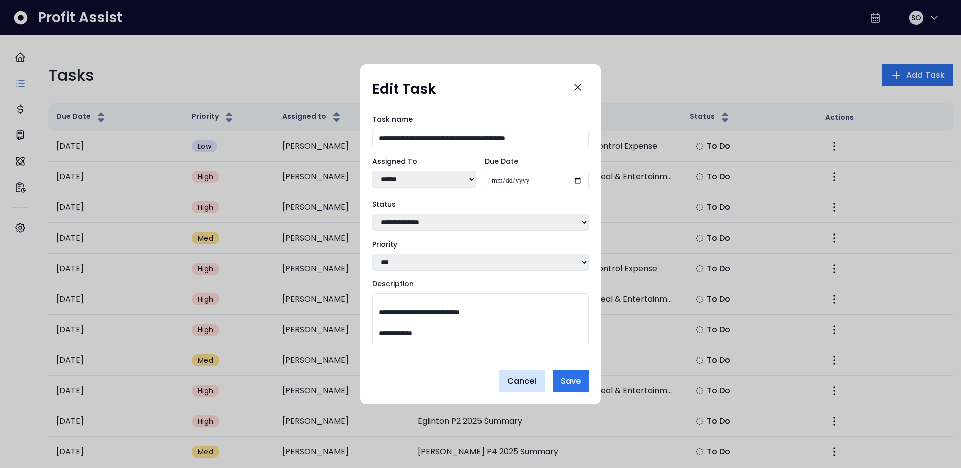
click at [517, 375] on button "Cancel" at bounding box center [522, 381] width 46 height 22
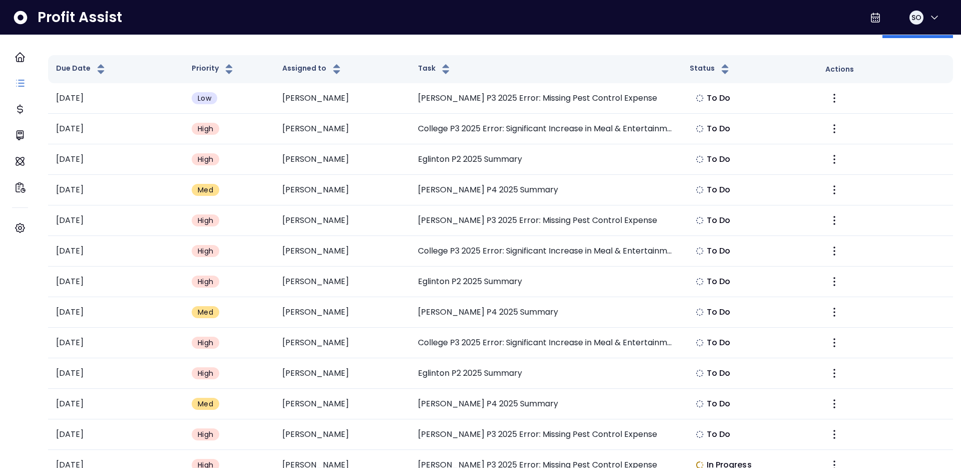
scroll to position [0, 0]
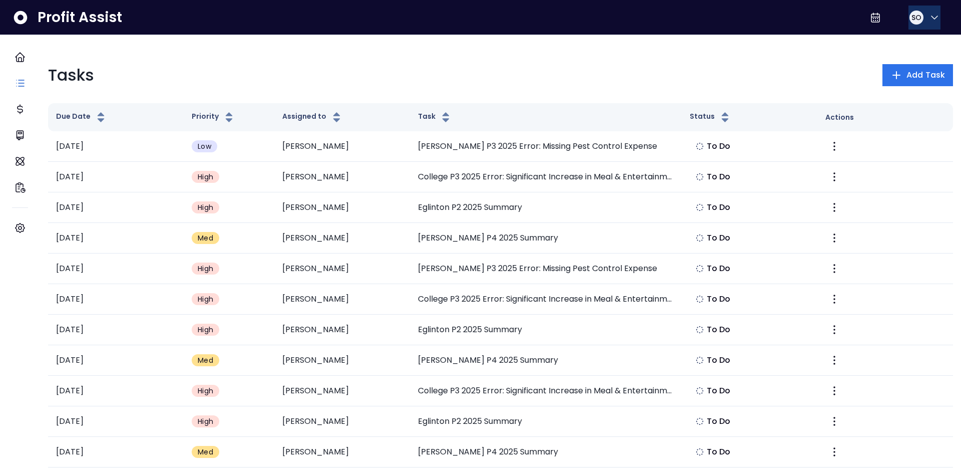
click at [929, 18] on icon "button" at bounding box center [935, 18] width 12 height 12
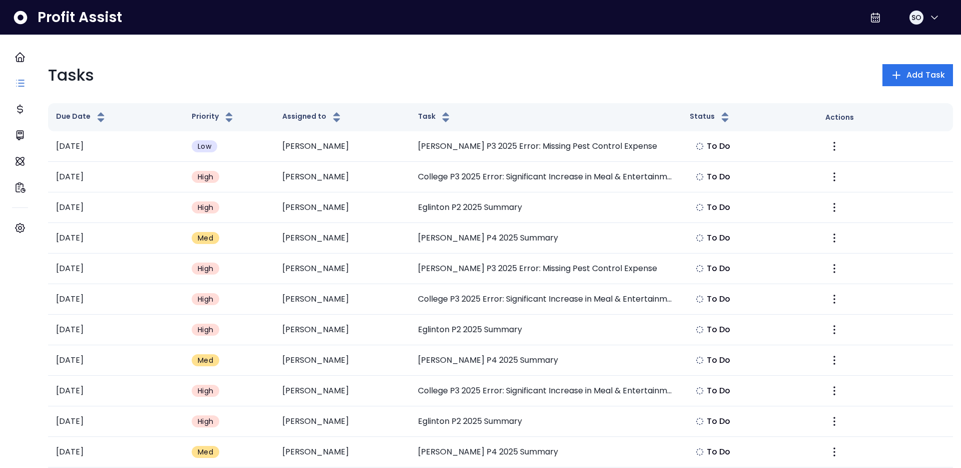
click at [637, 64] on div "Tasks Add Task" at bounding box center [500, 75] width 905 height 24
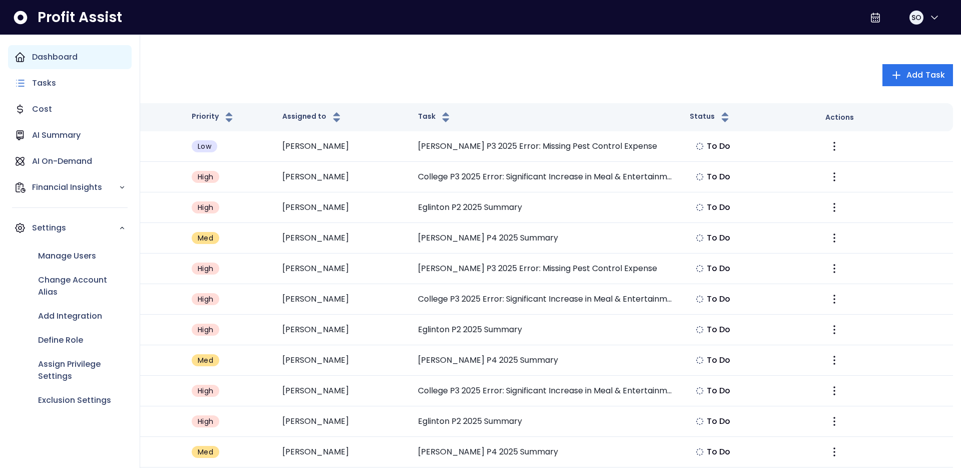
click at [28, 56] on div "Dashboard" at bounding box center [70, 57] width 124 height 24
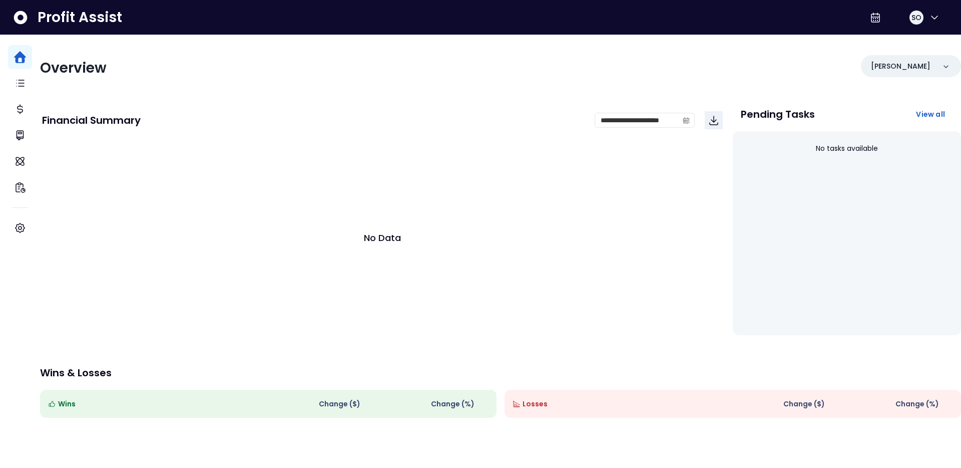
click at [219, 77] on div "Overview Danforth" at bounding box center [500, 68] width 921 height 26
click at [678, 119] on span at bounding box center [686, 120] width 16 height 14
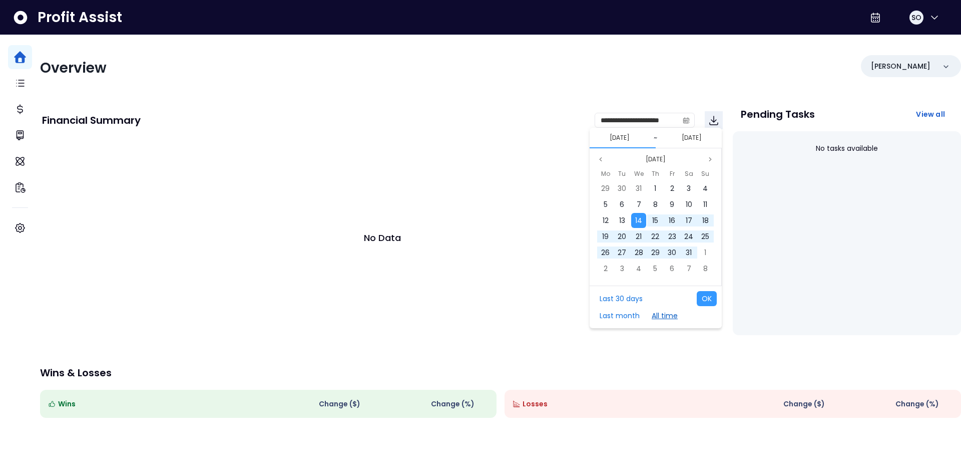
click at [659, 313] on button "All time" at bounding box center [665, 315] width 36 height 15
click at [714, 297] on button "OK" at bounding box center [707, 298] width 20 height 15
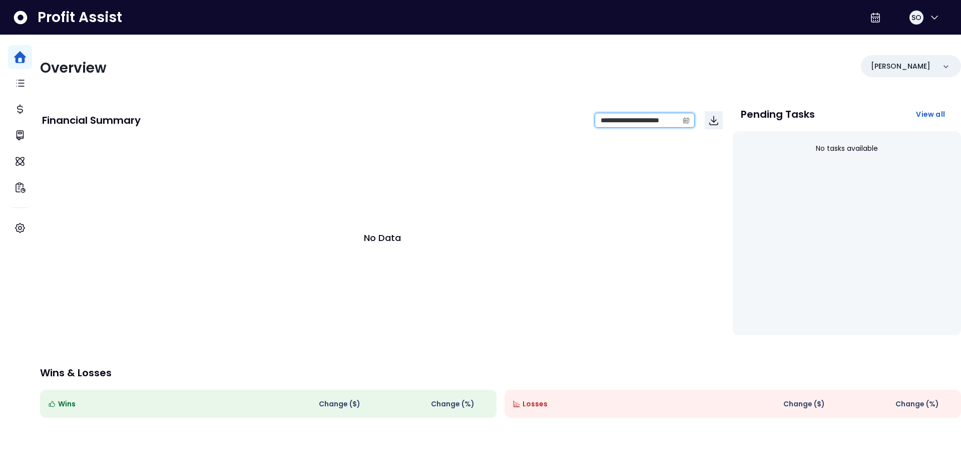
click at [663, 116] on input "**********" at bounding box center [636, 120] width 83 height 14
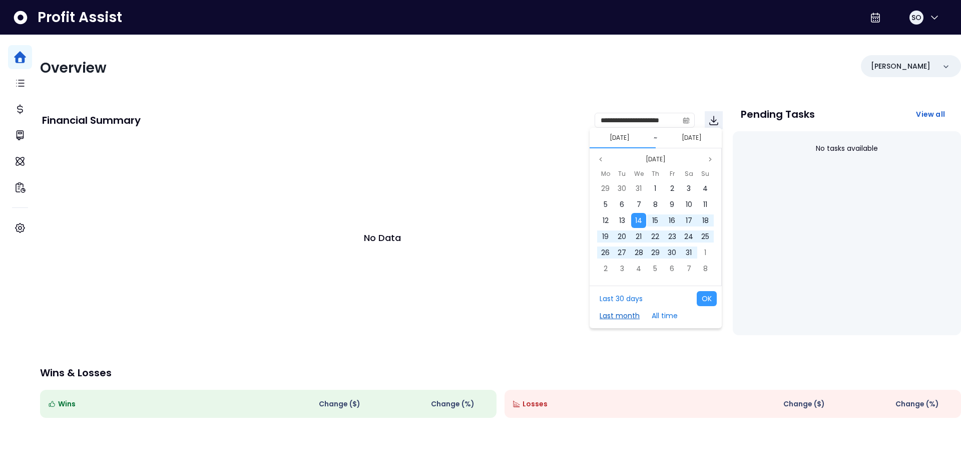
click at [621, 312] on button "Last month" at bounding box center [620, 315] width 50 height 15
click at [708, 296] on button "OK" at bounding box center [707, 298] width 20 height 15
type input "**********"
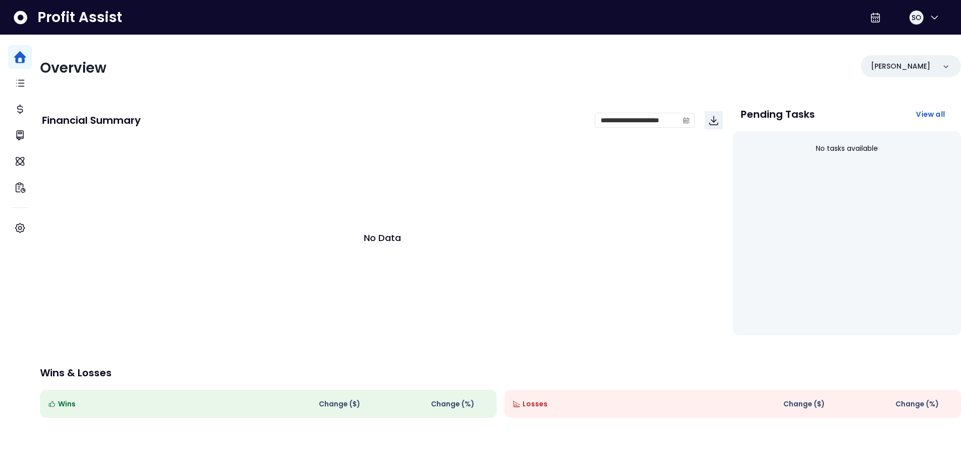
click at [719, 64] on div "Overview Danforth" at bounding box center [500, 68] width 921 height 26
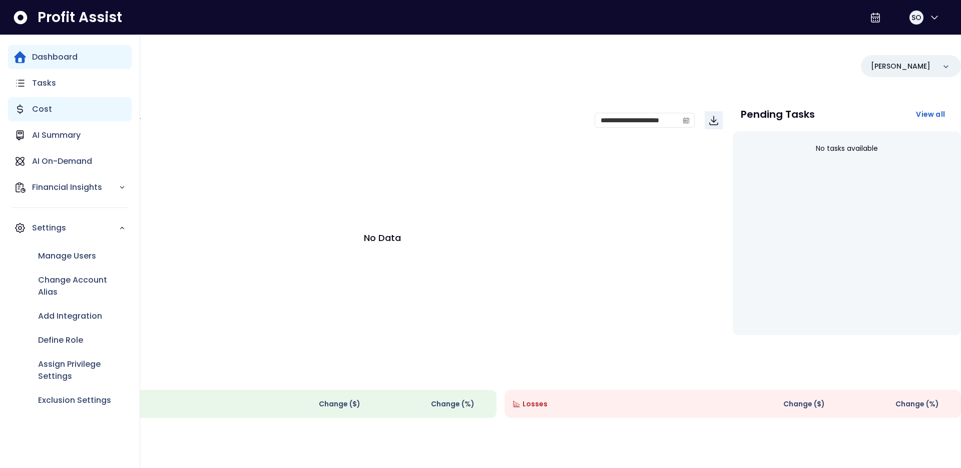
click at [71, 115] on div "Cost" at bounding box center [70, 109] width 124 height 24
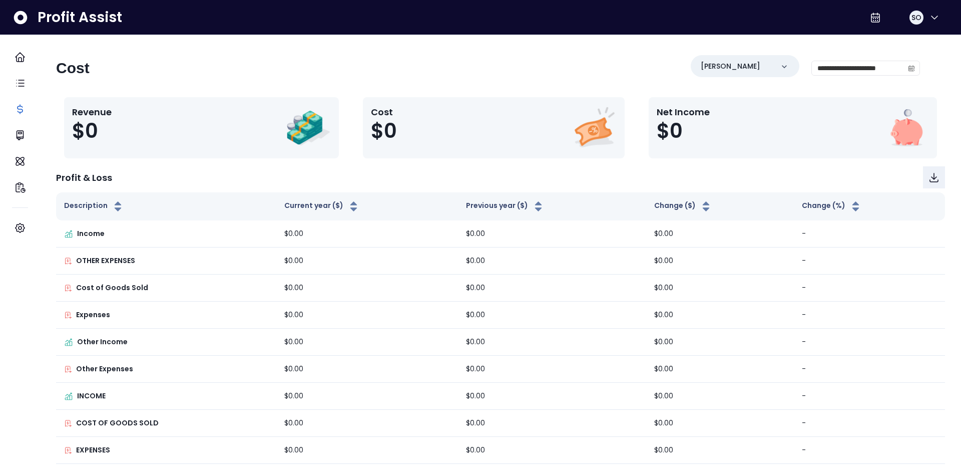
click at [288, 60] on div "**********" at bounding box center [488, 72] width 864 height 34
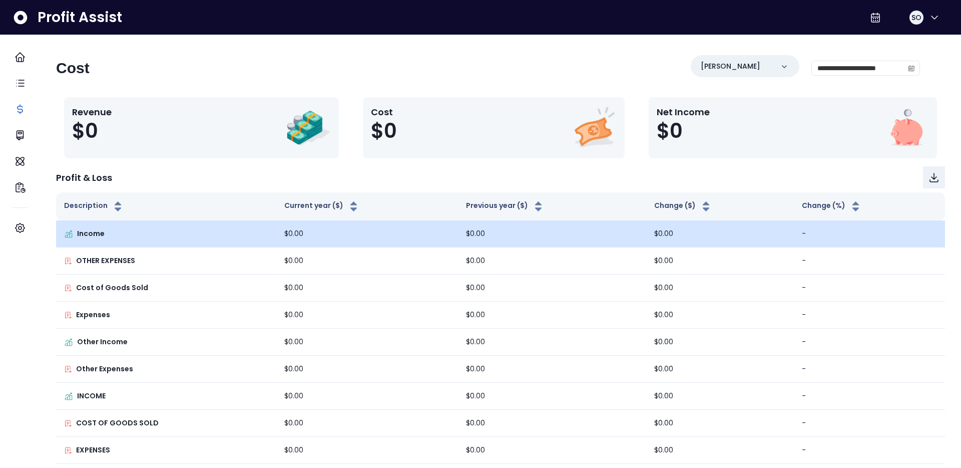
click at [98, 231] on p "Income" at bounding box center [91, 233] width 28 height 11
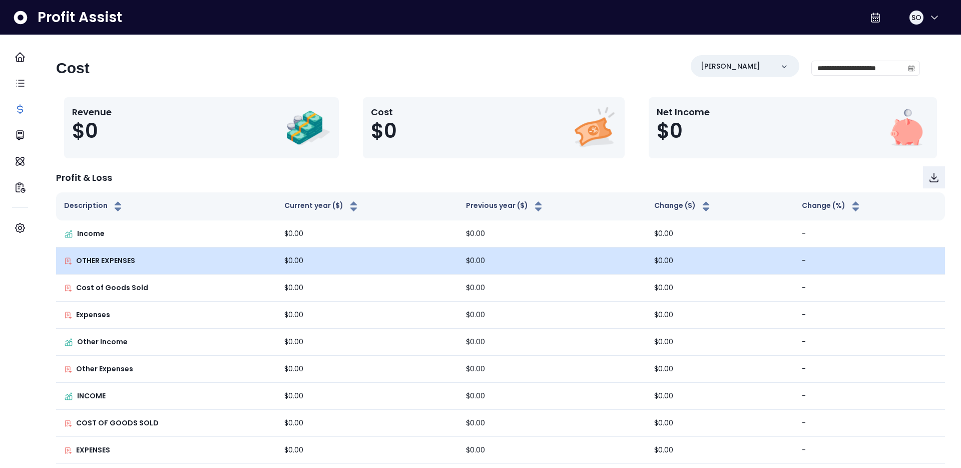
click at [105, 260] on p "OTHER EXPENSES" at bounding box center [105, 260] width 59 height 11
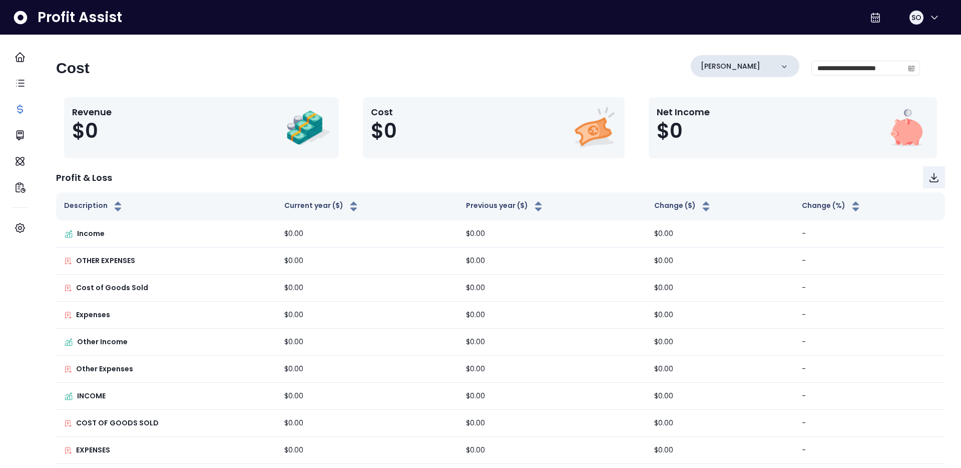
click at [744, 63] on div "[PERSON_NAME]" at bounding box center [745, 66] width 109 height 22
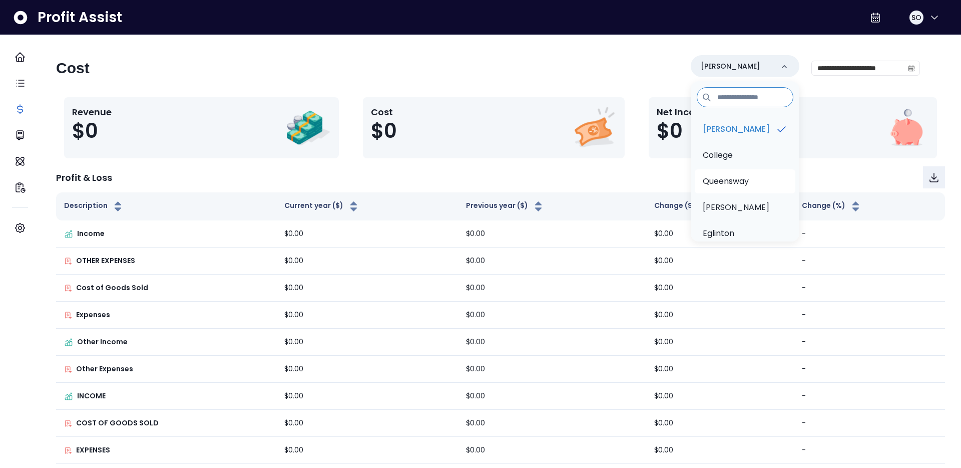
click at [713, 187] on p "Queensway" at bounding box center [726, 181] width 46 height 12
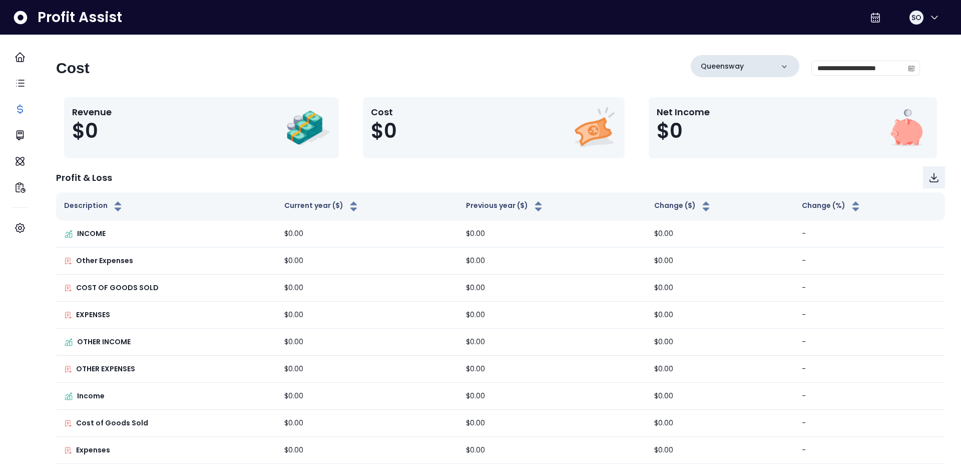
click at [728, 61] on p "Queensway" at bounding box center [722, 66] width 43 height 11
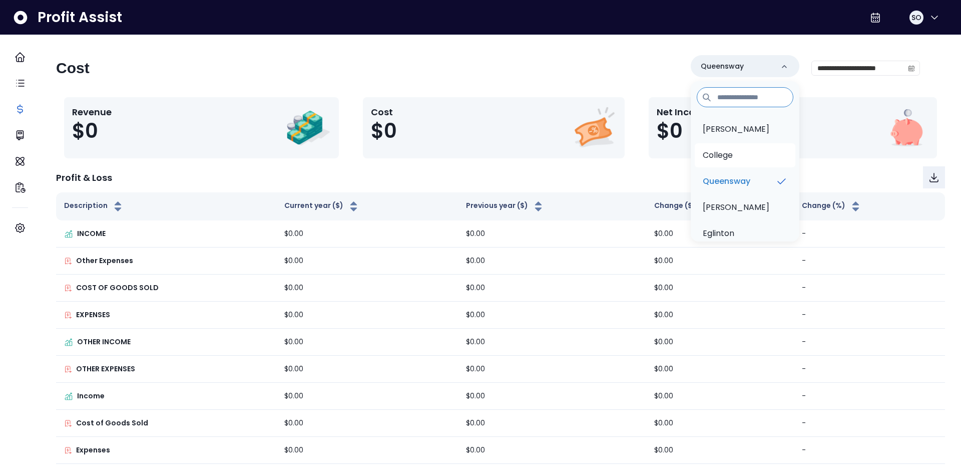
click at [719, 145] on li "College" at bounding box center [745, 155] width 101 height 24
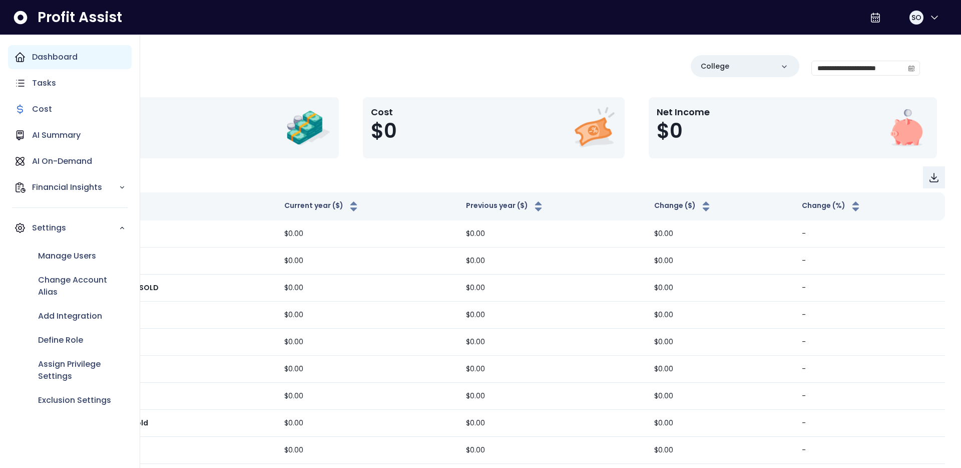
click at [29, 56] on div "Dashboard" at bounding box center [70, 57] width 124 height 24
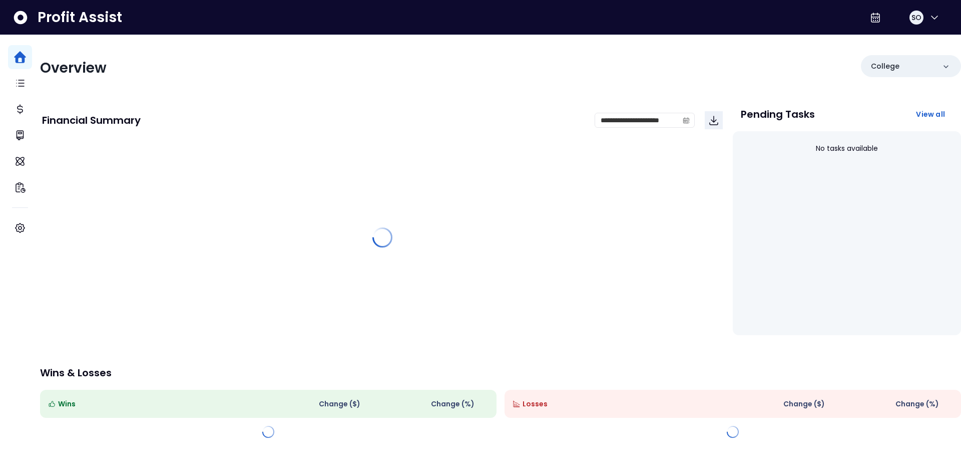
click at [315, 97] on div "**********" at bounding box center [500, 240] width 921 height 410
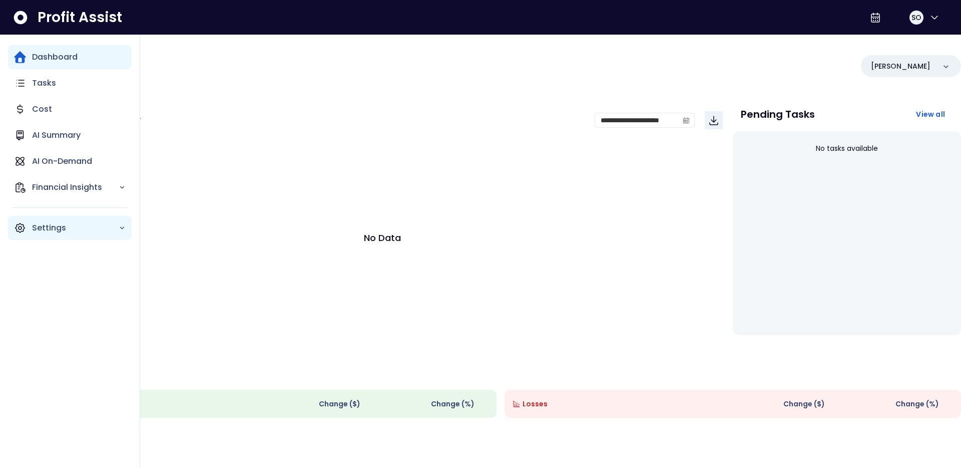
click at [21, 225] on icon "Main navigation" at bounding box center [20, 228] width 12 height 12
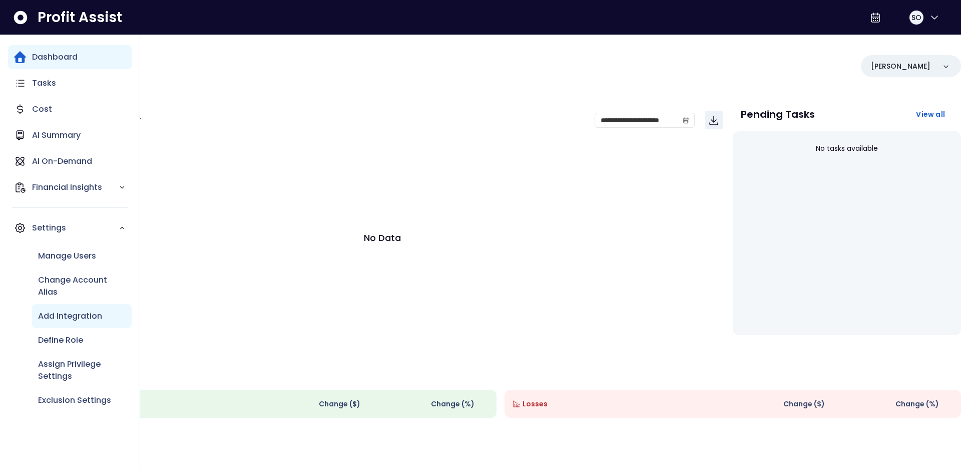
click at [54, 320] on p "Add Integration" at bounding box center [70, 316] width 64 height 12
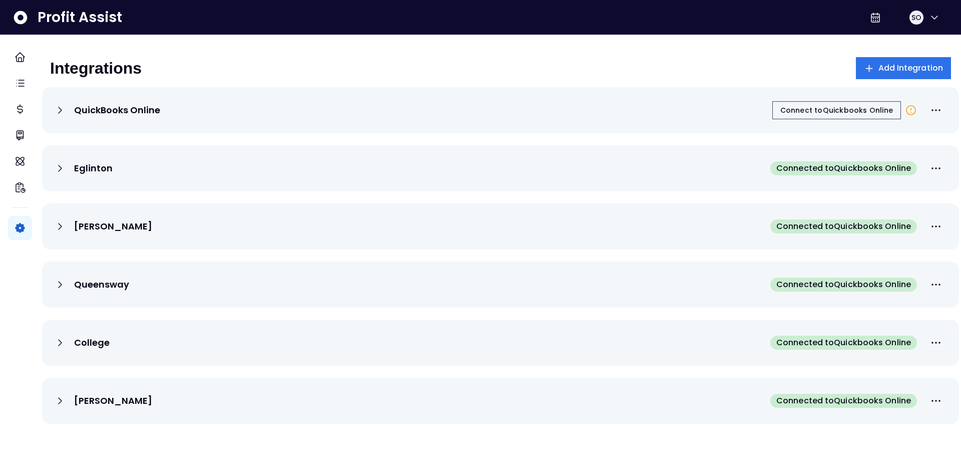
click at [25, 228] on icon "Main navigation" at bounding box center [20, 228] width 12 height 12
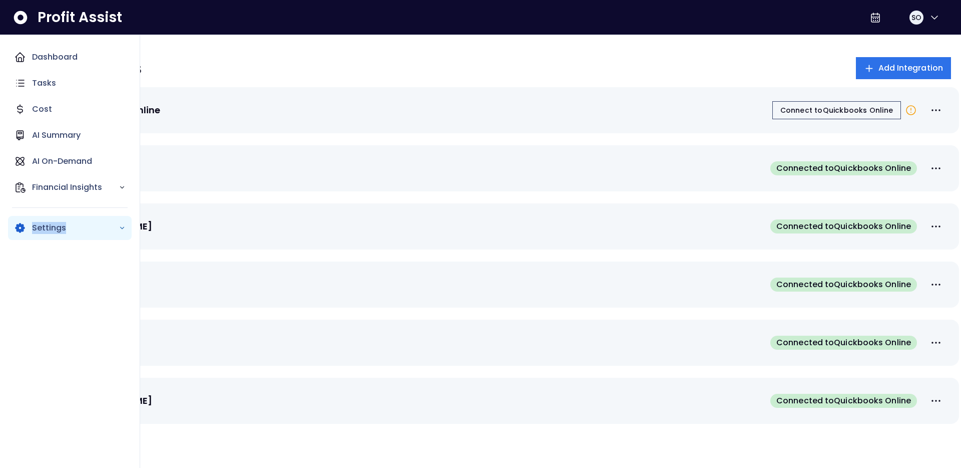
click at [25, 228] on icon "Main navigation" at bounding box center [20, 228] width 12 height 12
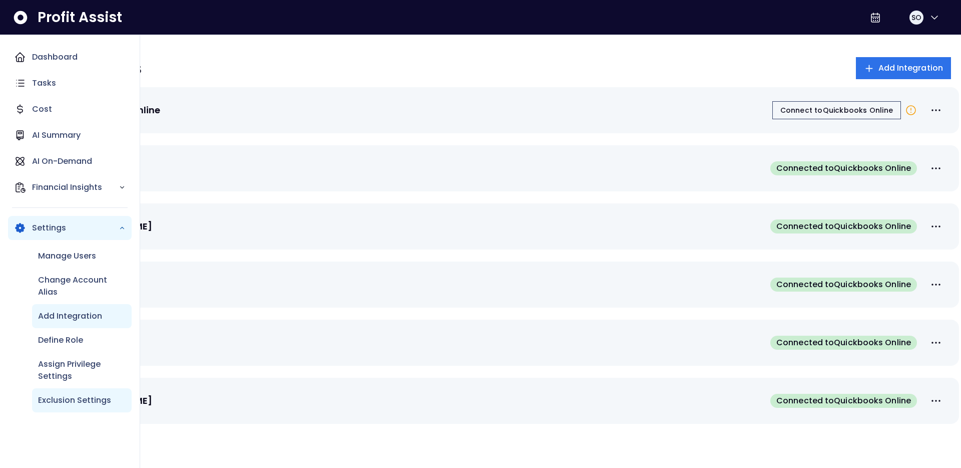
click at [101, 406] on div "Exclusion Settings" at bounding box center [82, 400] width 100 height 24
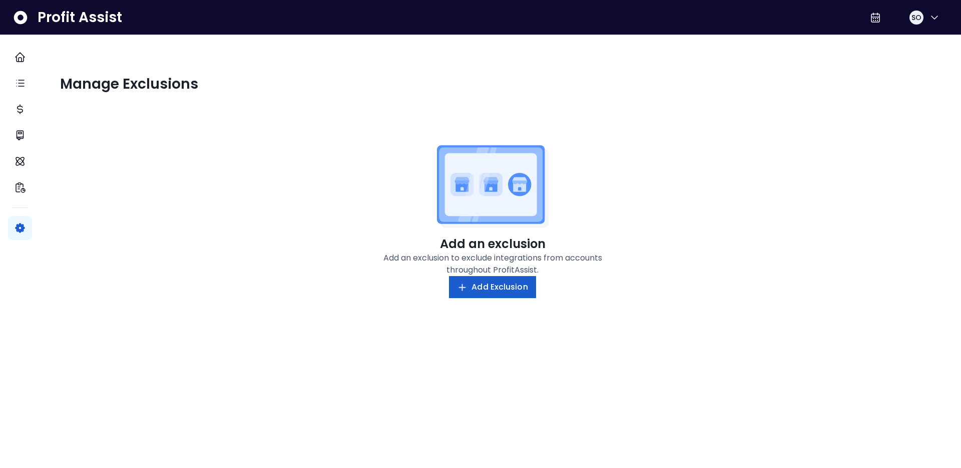
click at [522, 287] on span "Add Exclusion" at bounding box center [500, 287] width 56 height 12
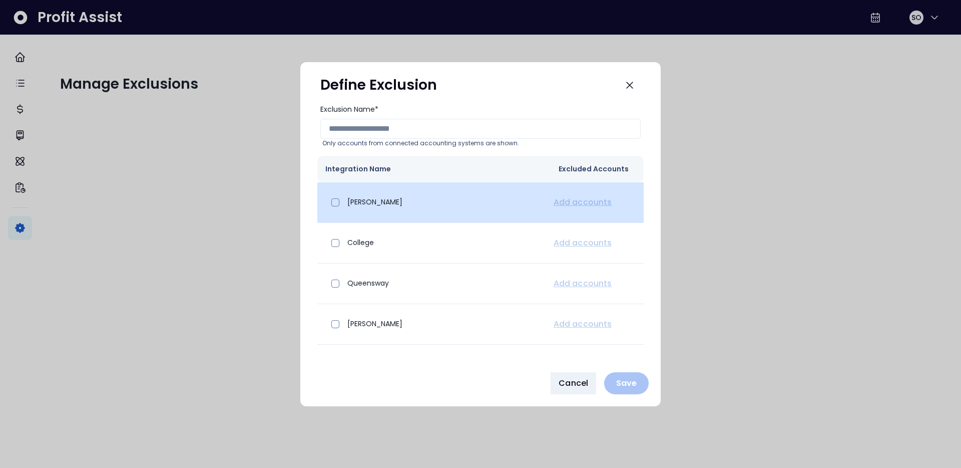
scroll to position [29, 0]
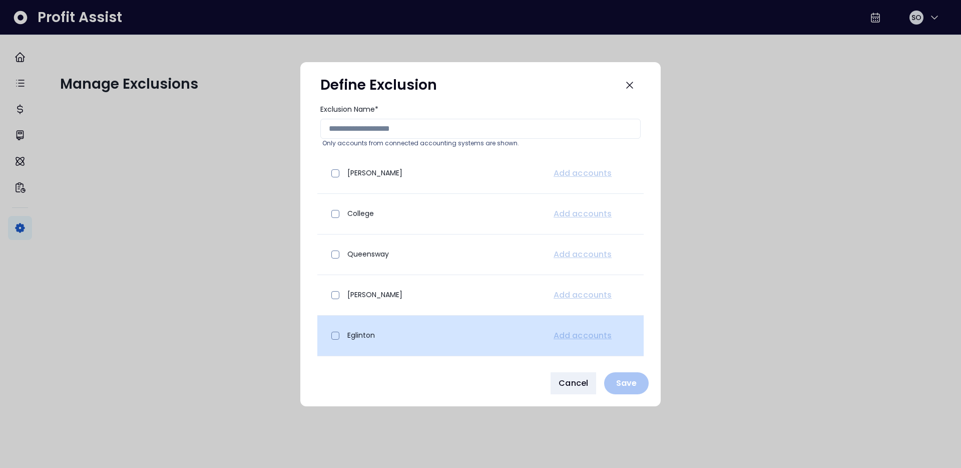
click at [369, 341] on div "Eglinton" at bounding box center [430, 335] width 210 height 24
click at [349, 334] on p "Eglinton" at bounding box center [361, 335] width 28 height 11
click at [339, 334] on span at bounding box center [335, 335] width 8 height 8
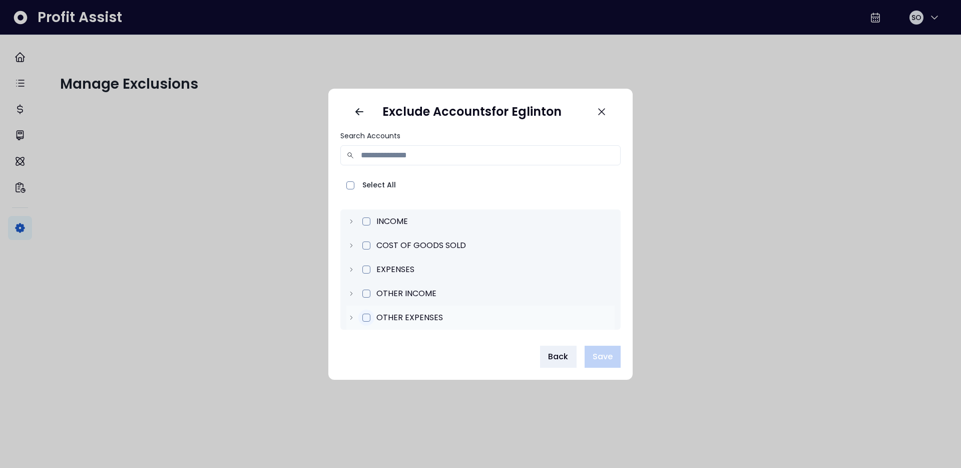
click at [364, 322] on div at bounding box center [366, 317] width 16 height 16
click at [353, 316] on icon at bounding box center [351, 317] width 7 height 7
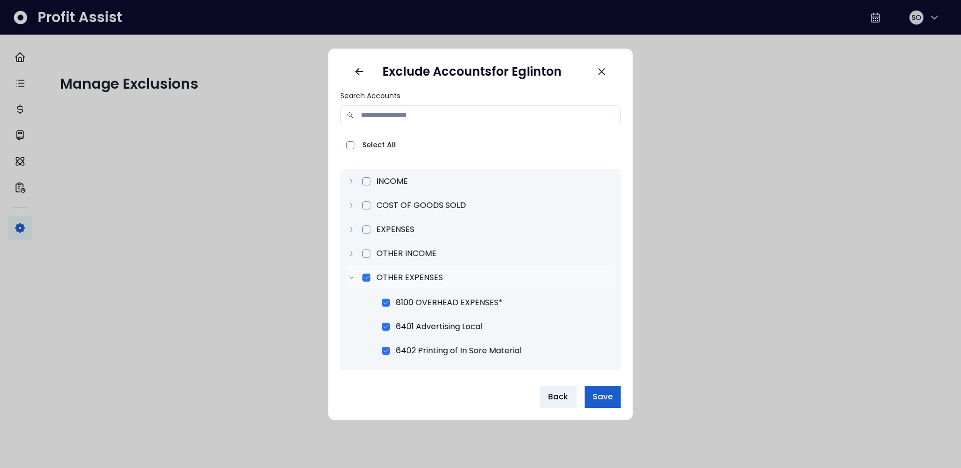
click at [602, 399] on span "Save" at bounding box center [603, 396] width 20 height 12
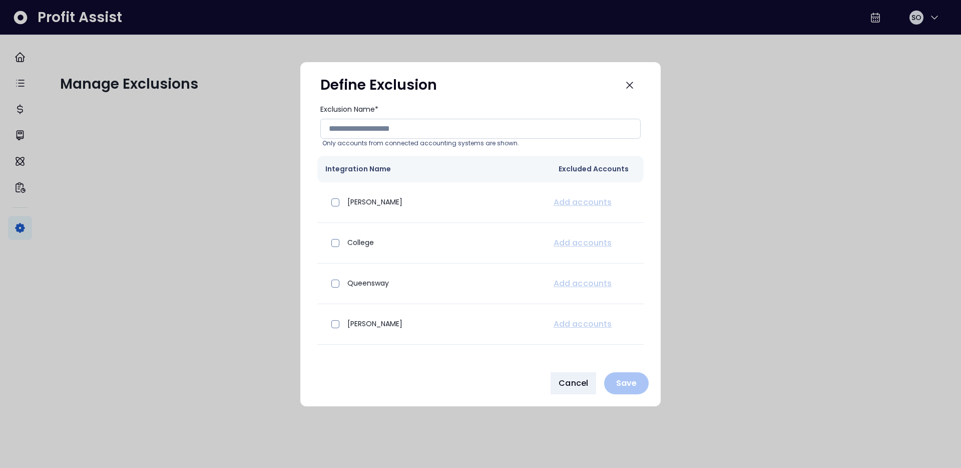
click at [409, 123] on input "Exclusion Name*" at bounding box center [480, 129] width 320 height 20
type input "*"
type input "****"
click at [633, 382] on p "Save" at bounding box center [626, 383] width 33 height 10
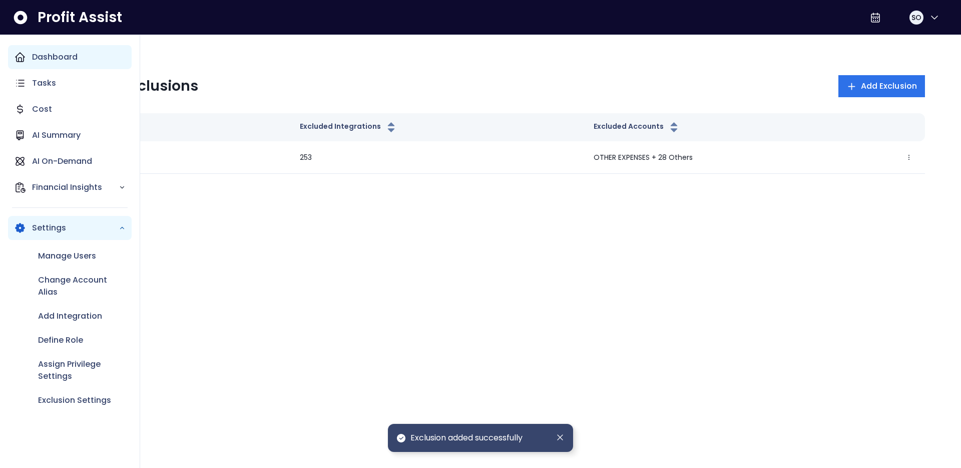
click at [58, 56] on p "Dashboard" at bounding box center [55, 57] width 46 height 12
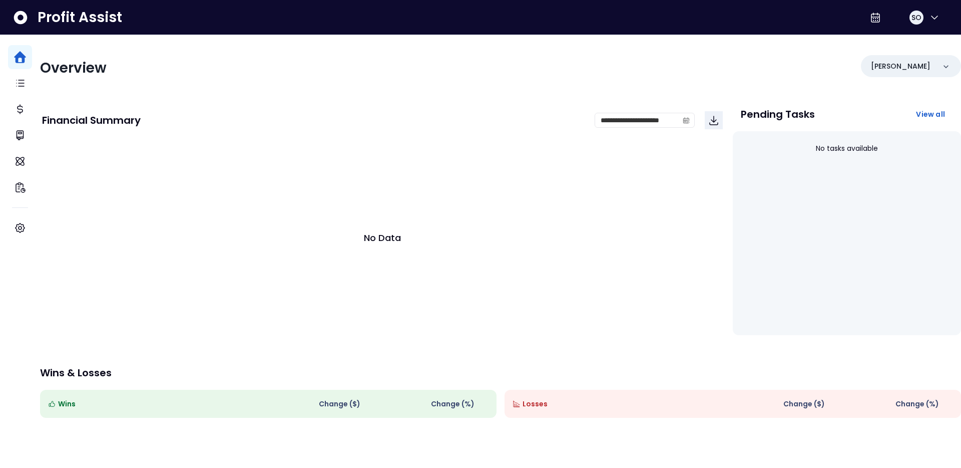
click at [385, 75] on div "Overview" at bounding box center [267, 68] width 455 height 18
click at [531, 56] on div "Overview [PERSON_NAME]" at bounding box center [500, 68] width 921 height 26
click at [929, 19] on icon "button" at bounding box center [935, 18] width 12 height 12
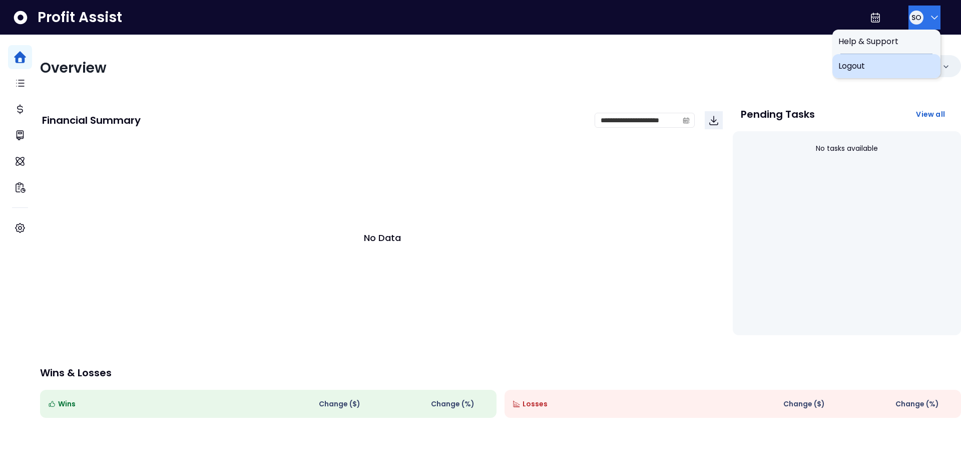
click at [880, 61] on span "Logout" at bounding box center [886, 66] width 96 height 12
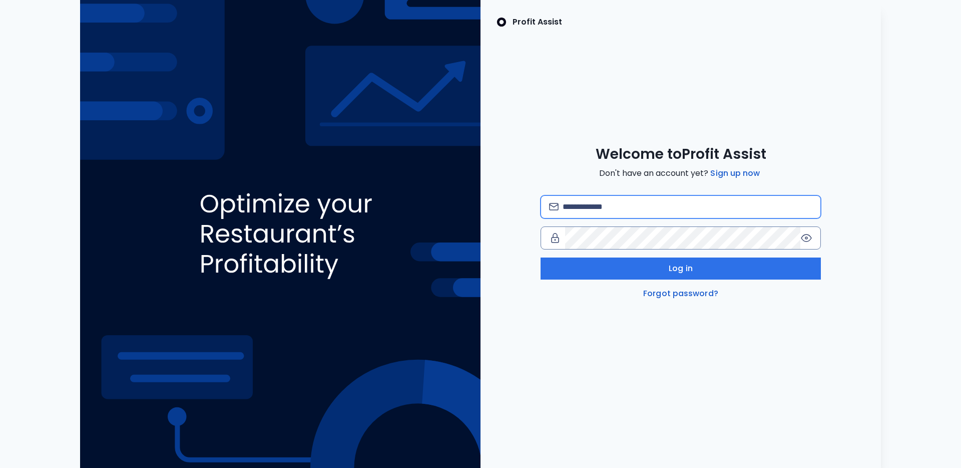
click at [593, 205] on input "email" at bounding box center [688, 207] width 250 height 22
type input "**********"
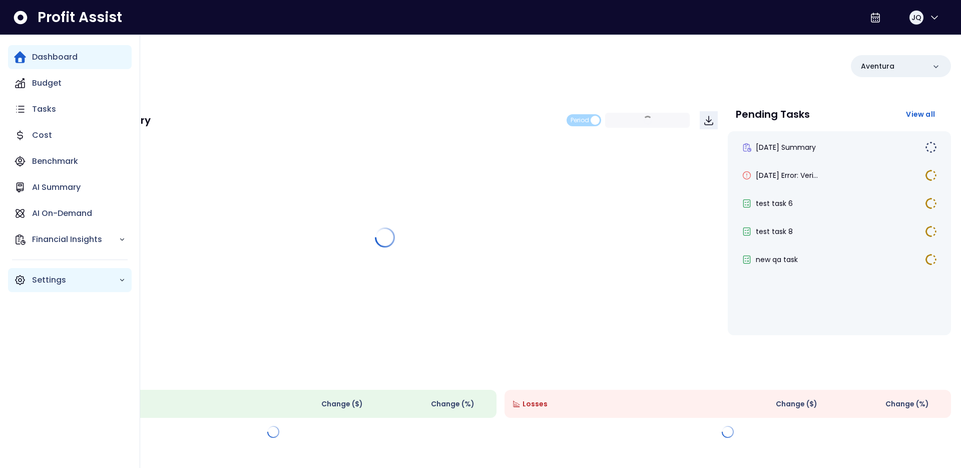
click at [43, 282] on p "Settings" at bounding box center [75, 280] width 87 height 12
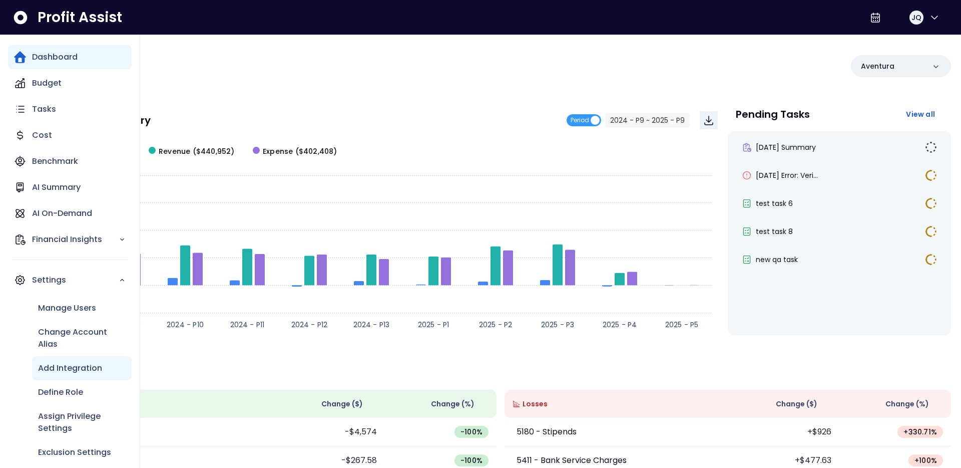
click at [71, 371] on p "Add Integration" at bounding box center [70, 368] width 64 height 12
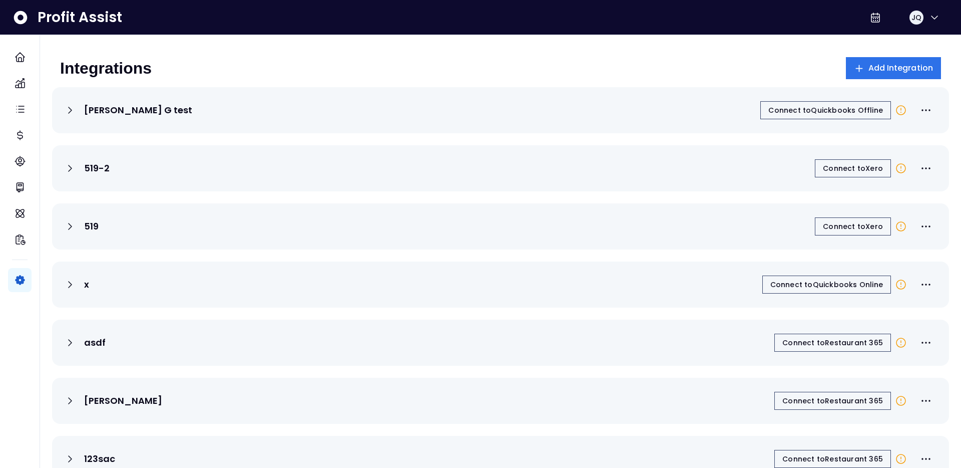
click at [283, 74] on div "Integrations Add Integration" at bounding box center [500, 68] width 881 height 22
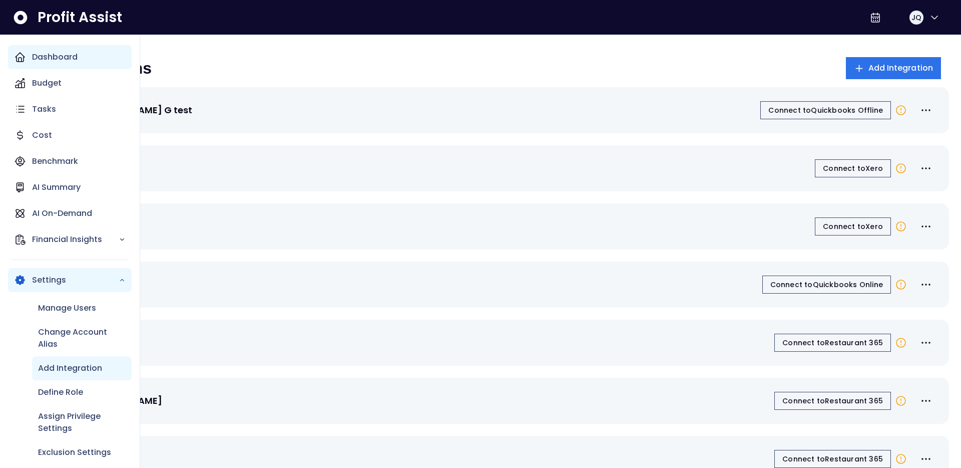
click at [17, 57] on icon "Main navigation" at bounding box center [20, 57] width 9 height 9
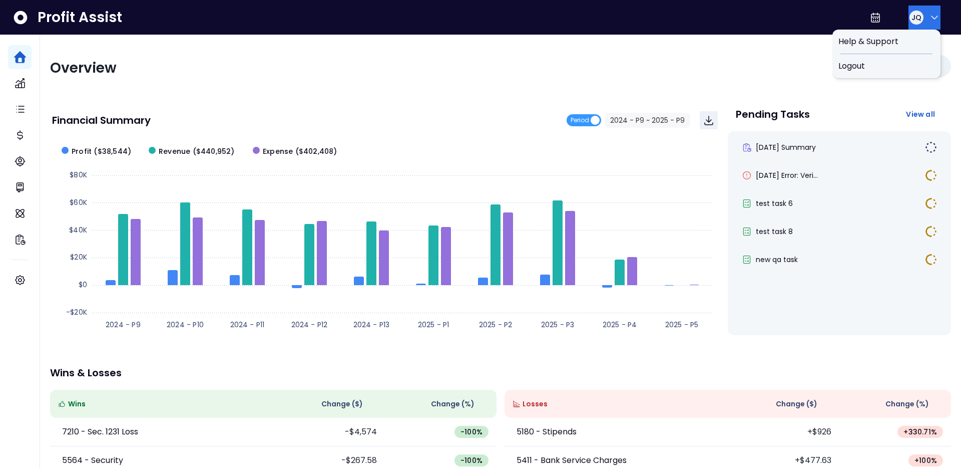
click at [929, 20] on icon "button" at bounding box center [935, 18] width 12 height 12
click at [864, 69] on span "Logout" at bounding box center [886, 66] width 96 height 12
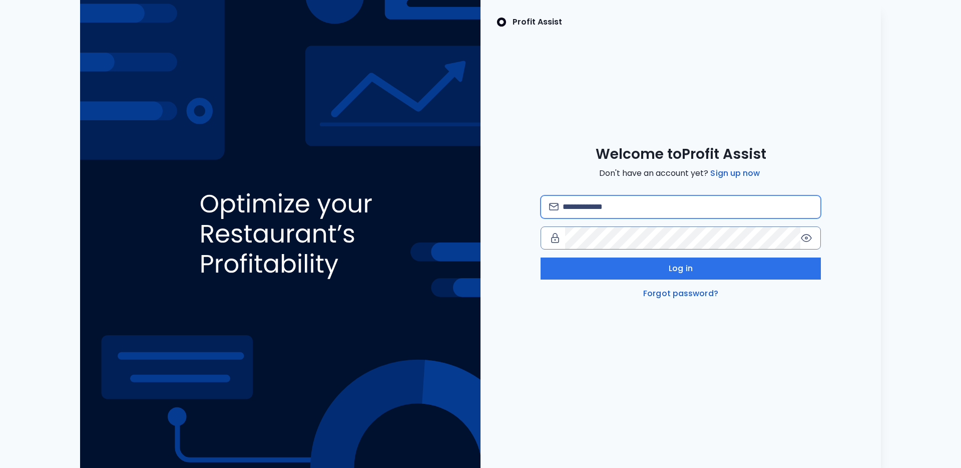
click at [604, 202] on input "email" at bounding box center [688, 207] width 250 height 22
type input "**********"
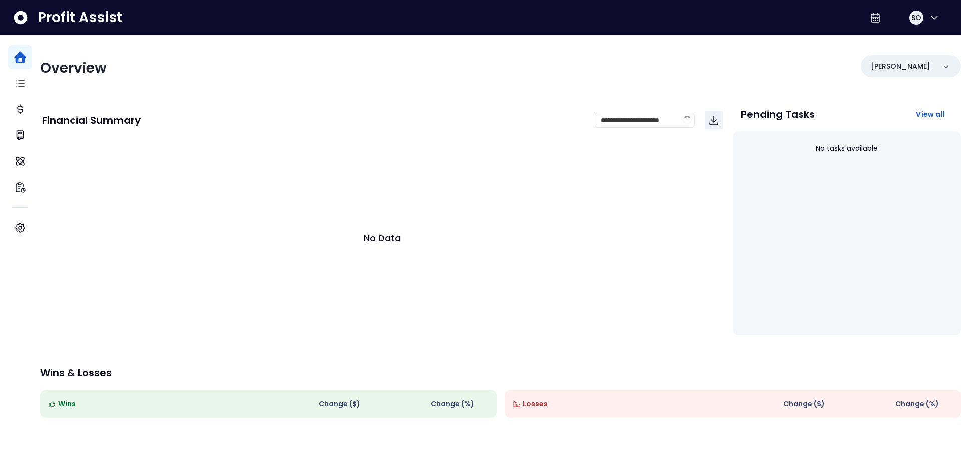
click at [179, 88] on div "**********" at bounding box center [500, 284] width 921 height 499
